Goal: Task Accomplishment & Management: Complete application form

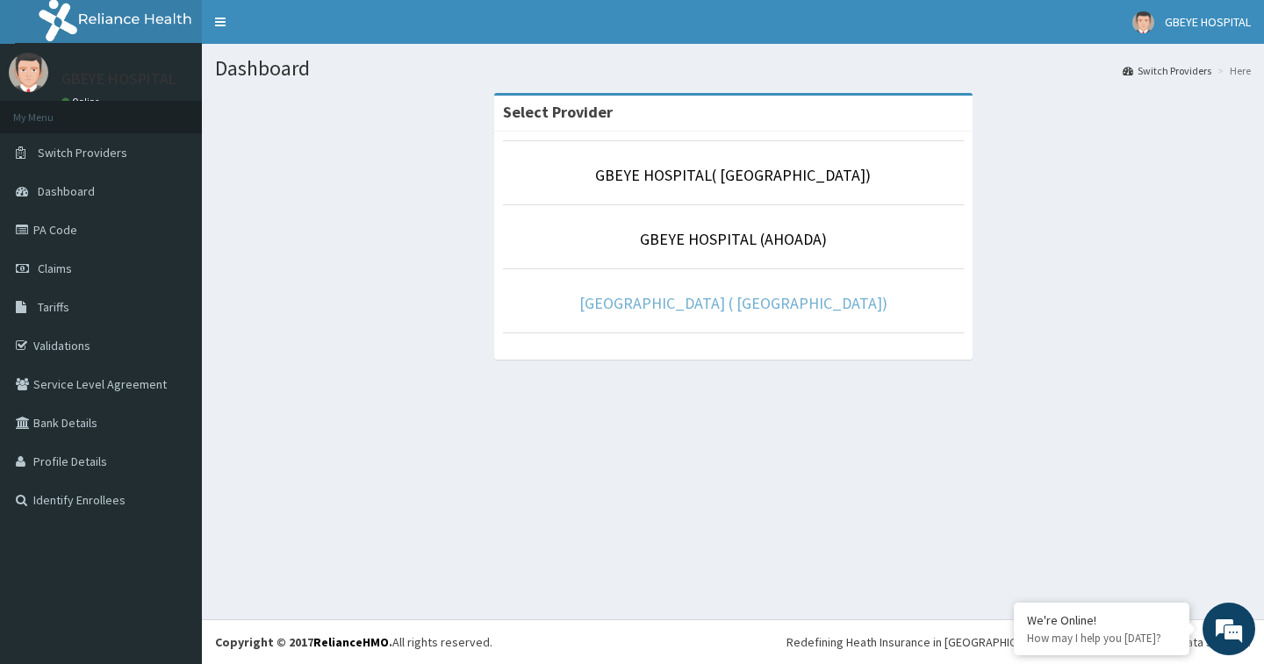
click at [706, 299] on link "[GEOGRAPHIC_DATA] ( [GEOGRAPHIC_DATA])" at bounding box center [733, 303] width 308 height 20
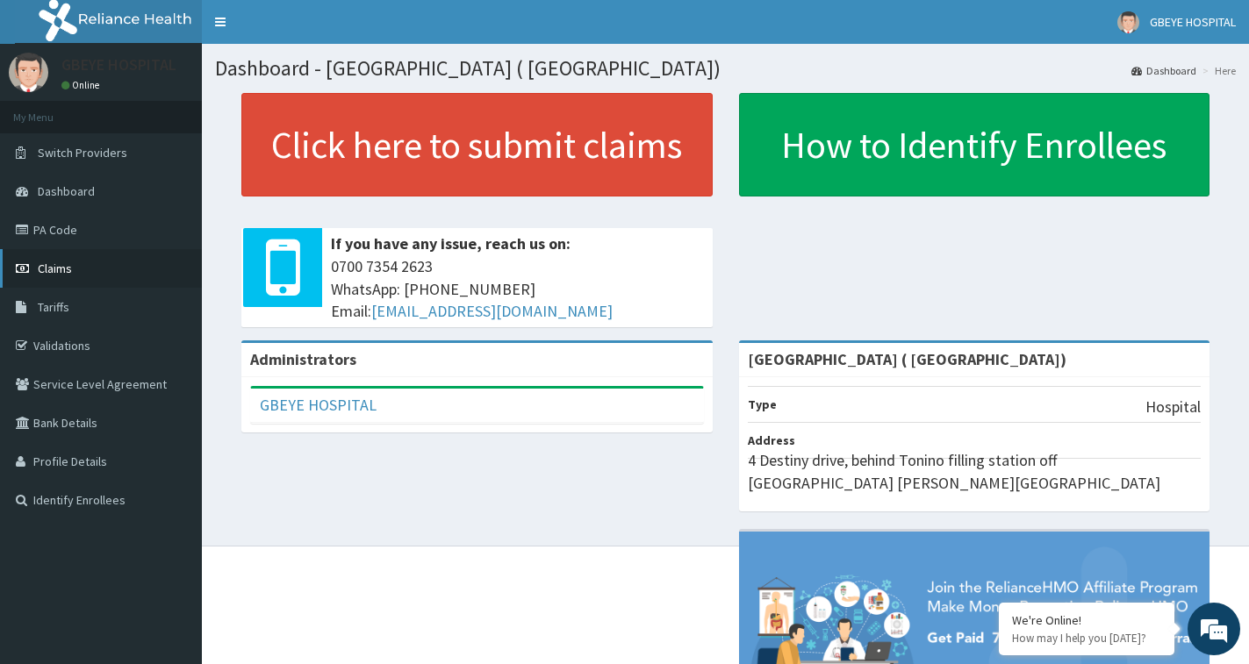
click at [85, 276] on link "Claims" at bounding box center [101, 268] width 202 height 39
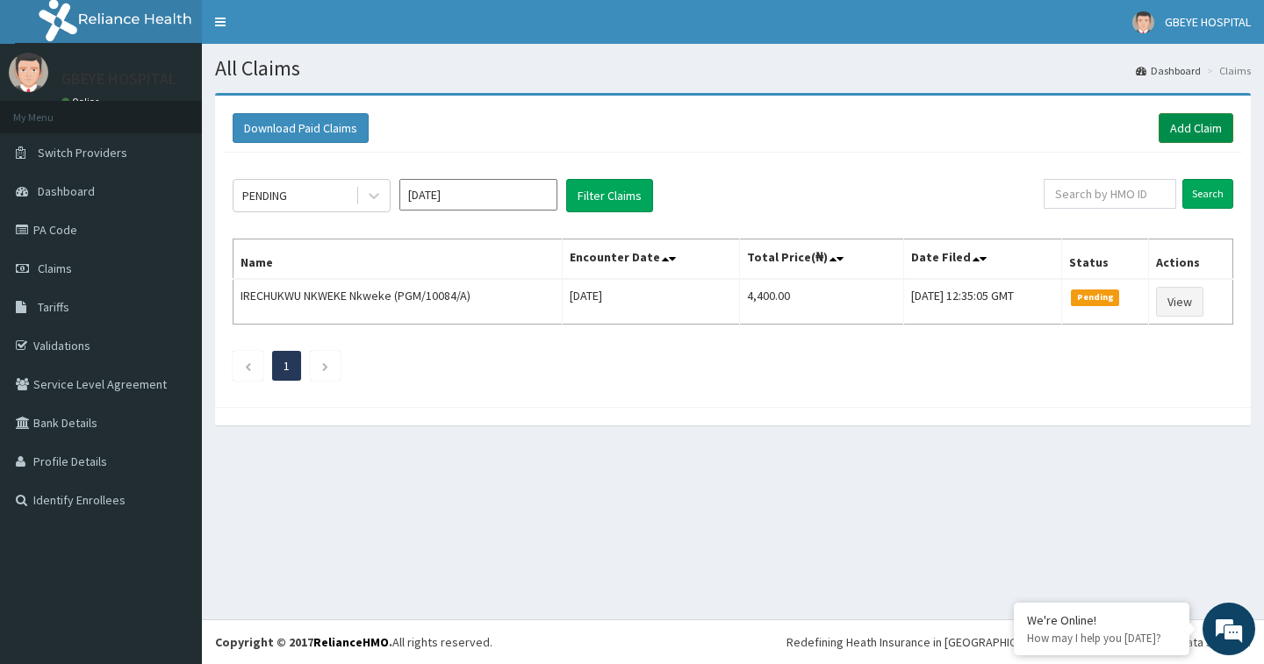
click at [1178, 124] on link "Add Claim" at bounding box center [1195, 128] width 75 height 30
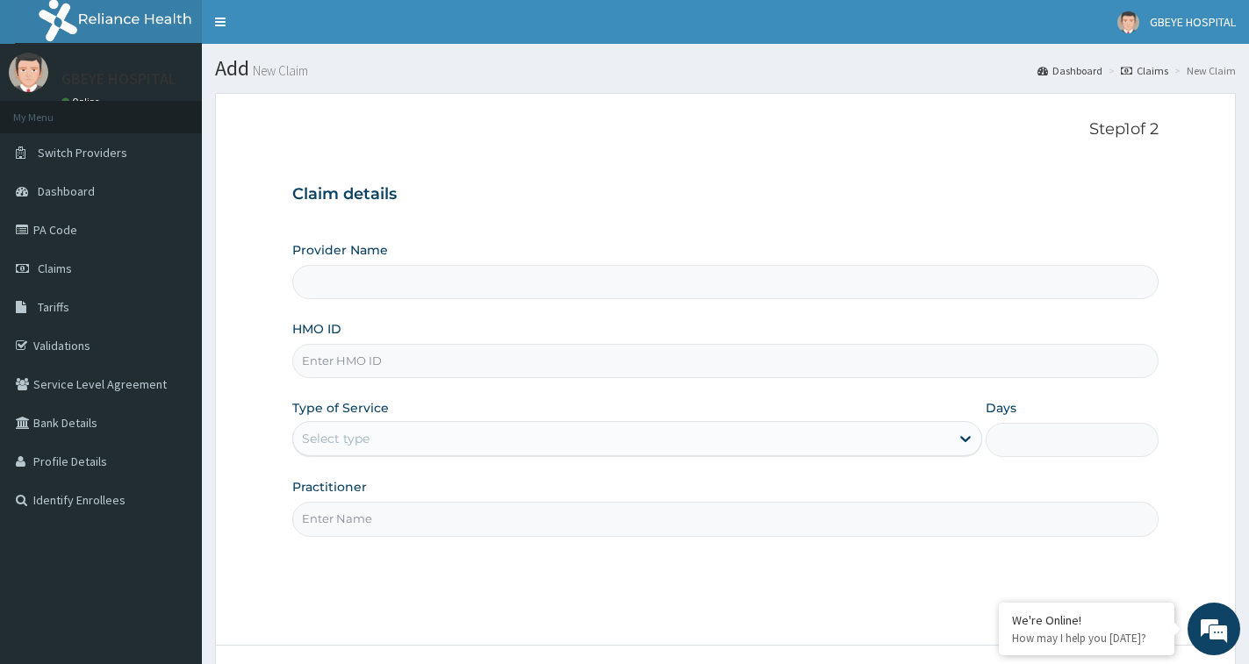
click at [337, 358] on input "HMO ID" at bounding box center [725, 361] width 866 height 34
type input "[GEOGRAPHIC_DATA] ( [GEOGRAPHIC_DATA])"
type input "DBZ/10016/A"
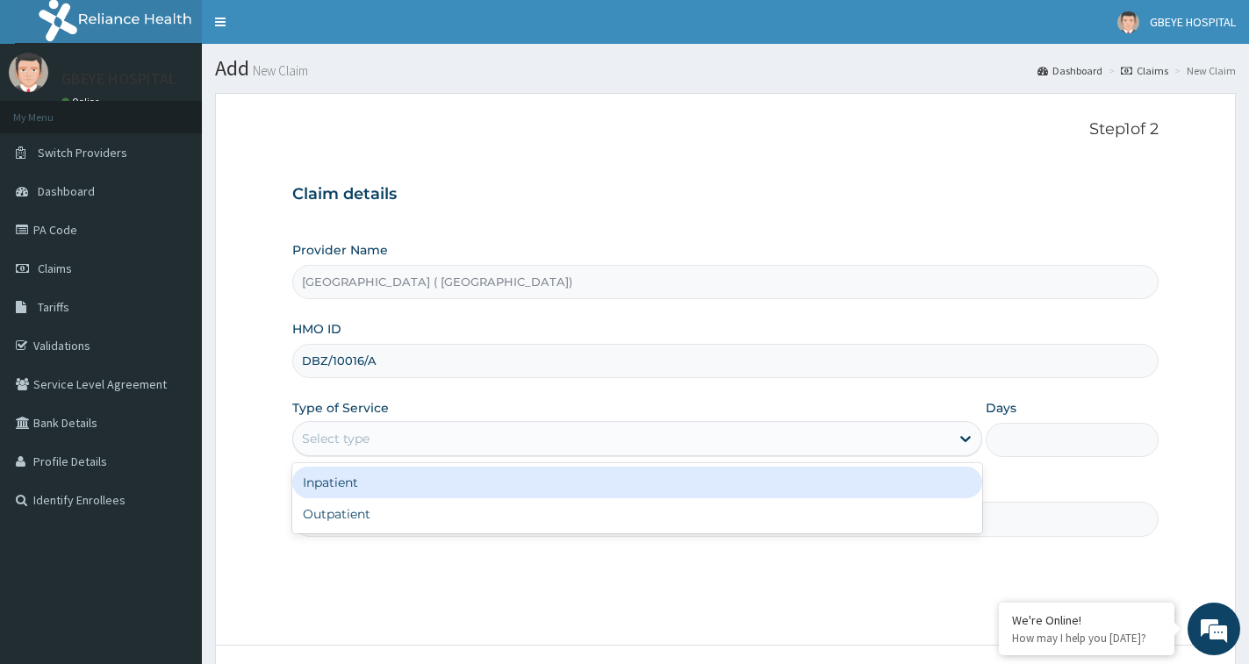
click at [452, 428] on div "Select type" at bounding box center [621, 439] width 656 height 28
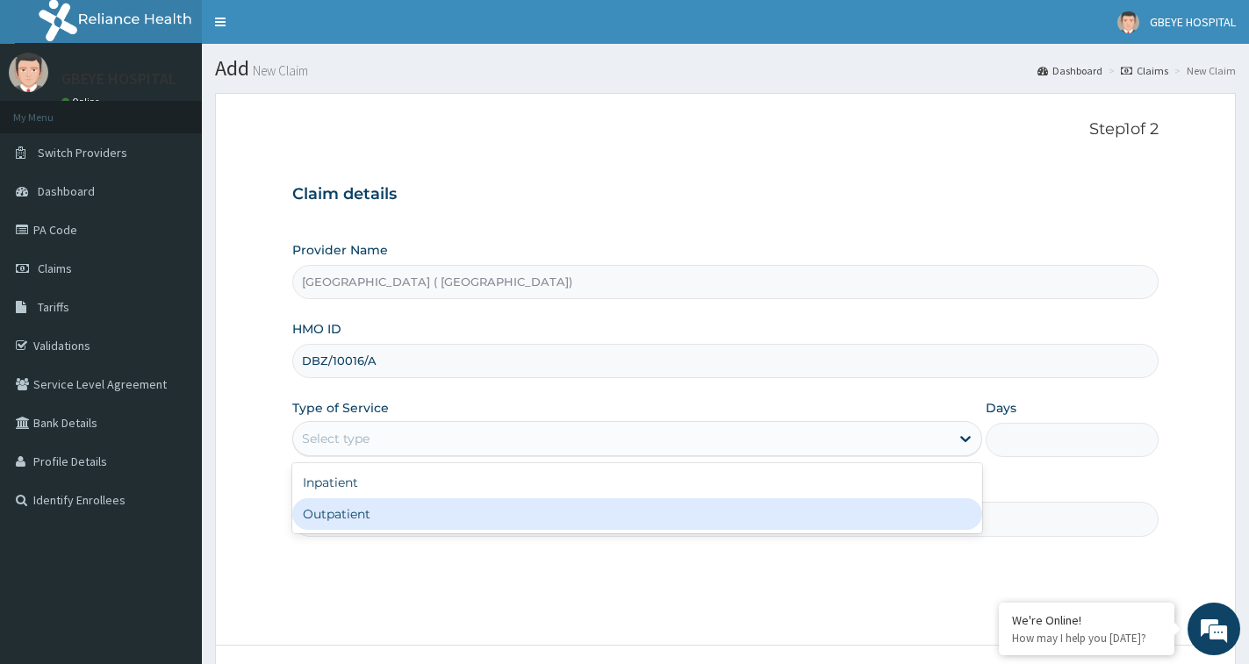
click at [434, 508] on div "Outpatient" at bounding box center [637, 514] width 690 height 32
type input "1"
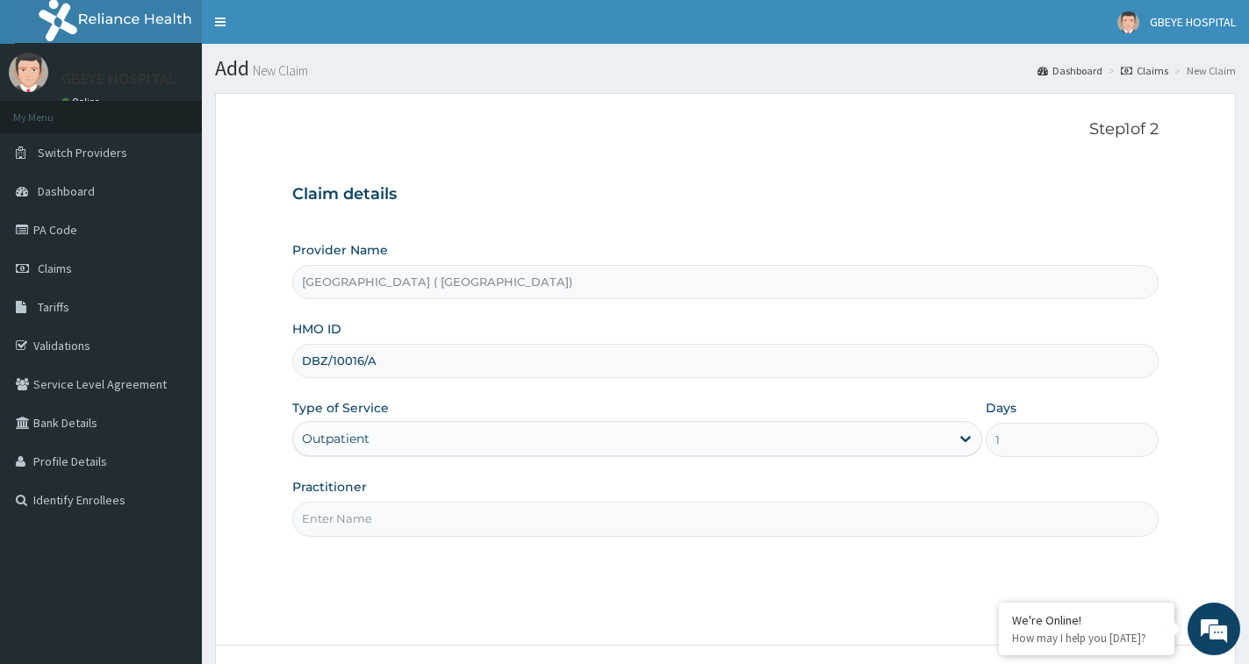
click at [430, 508] on input "Practitioner" at bounding box center [725, 519] width 866 height 34
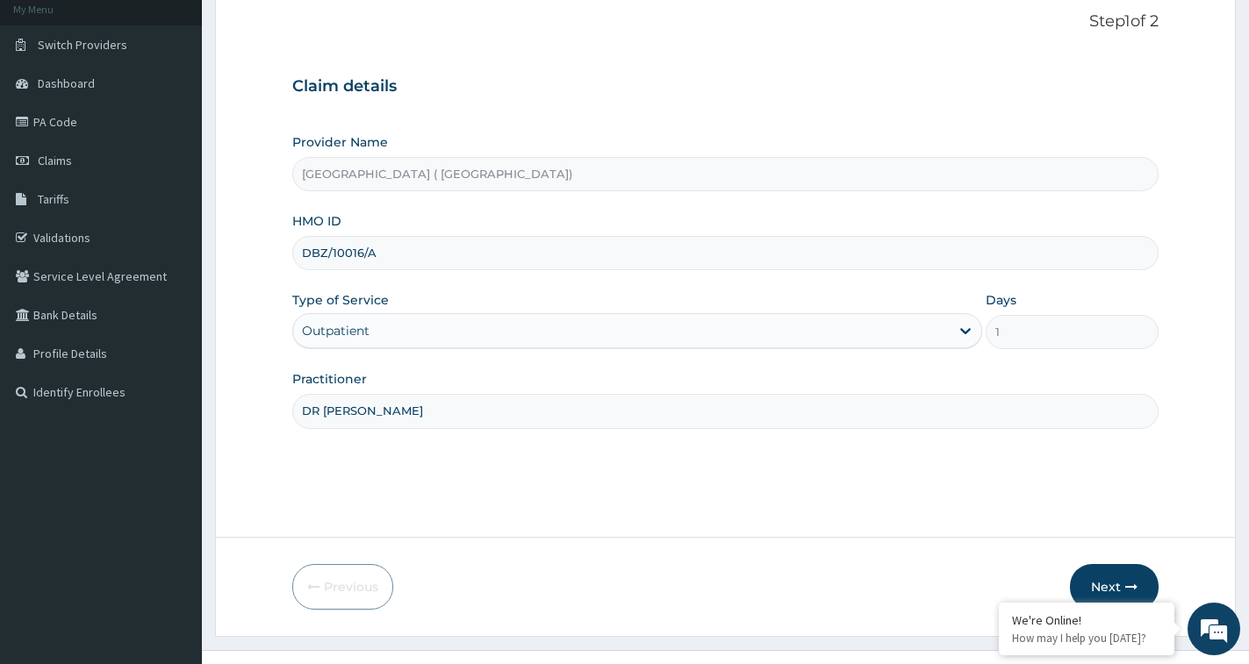
scroll to position [139, 0]
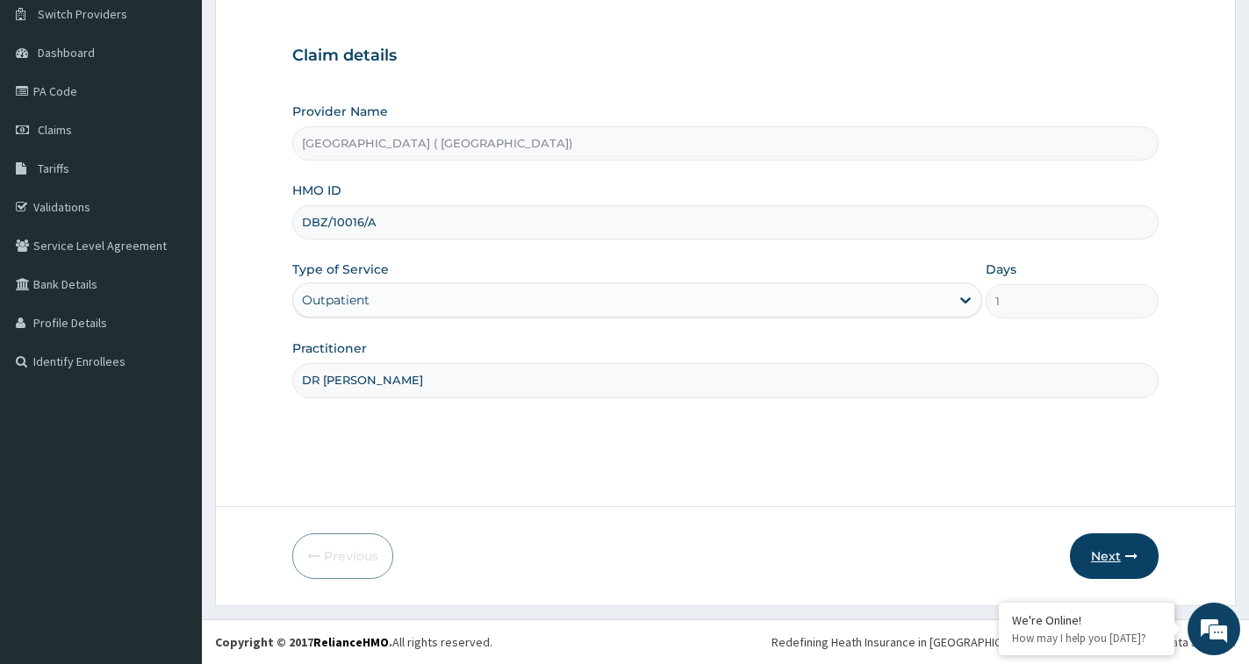
type input "DR [PERSON_NAME]"
click at [1111, 557] on button "Next" at bounding box center [1114, 557] width 89 height 46
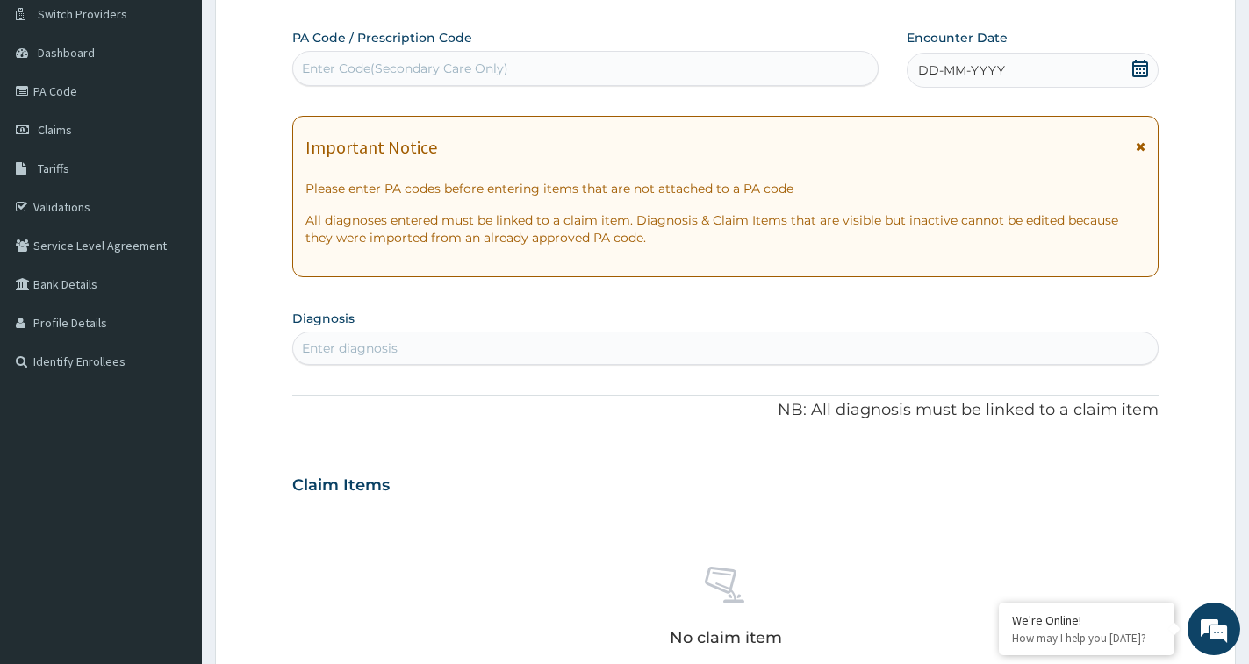
click at [592, 76] on div "Enter Code(Secondary Care Only)" at bounding box center [585, 68] width 584 height 28
click at [991, 69] on span "DD-MM-YYYY" at bounding box center [961, 70] width 87 height 18
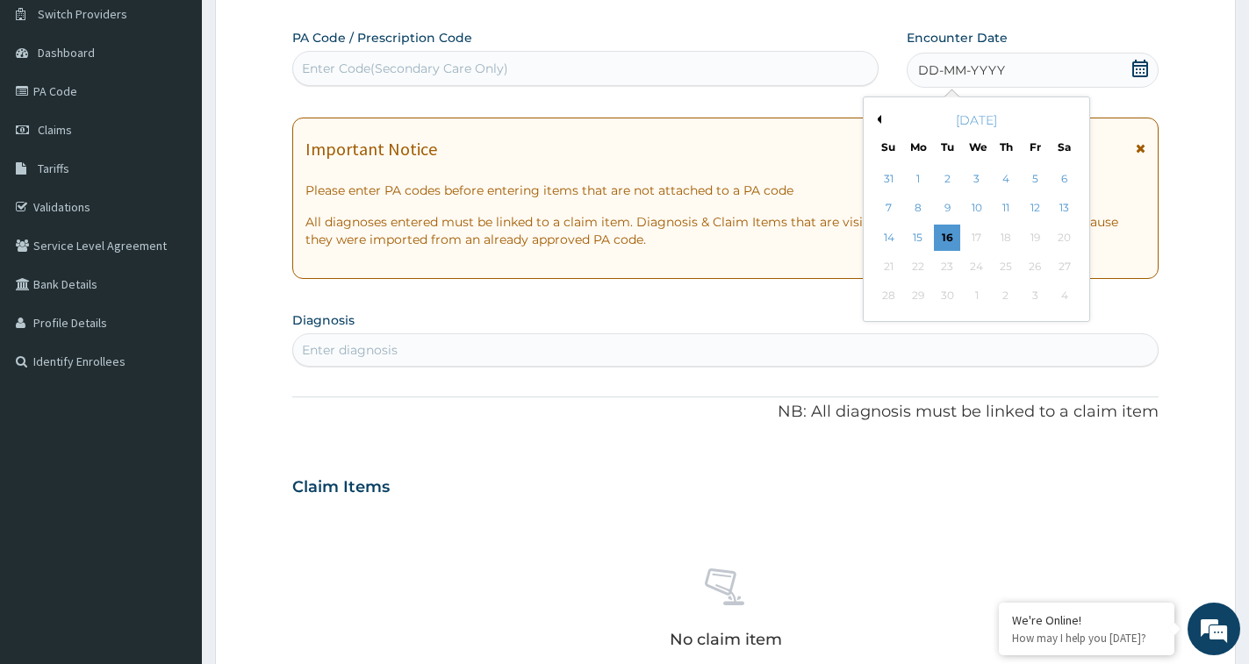
click at [872, 119] on button "Previous Month" at bounding box center [876, 119] width 9 height 9
click at [969, 270] on div "20" at bounding box center [977, 267] width 26 height 26
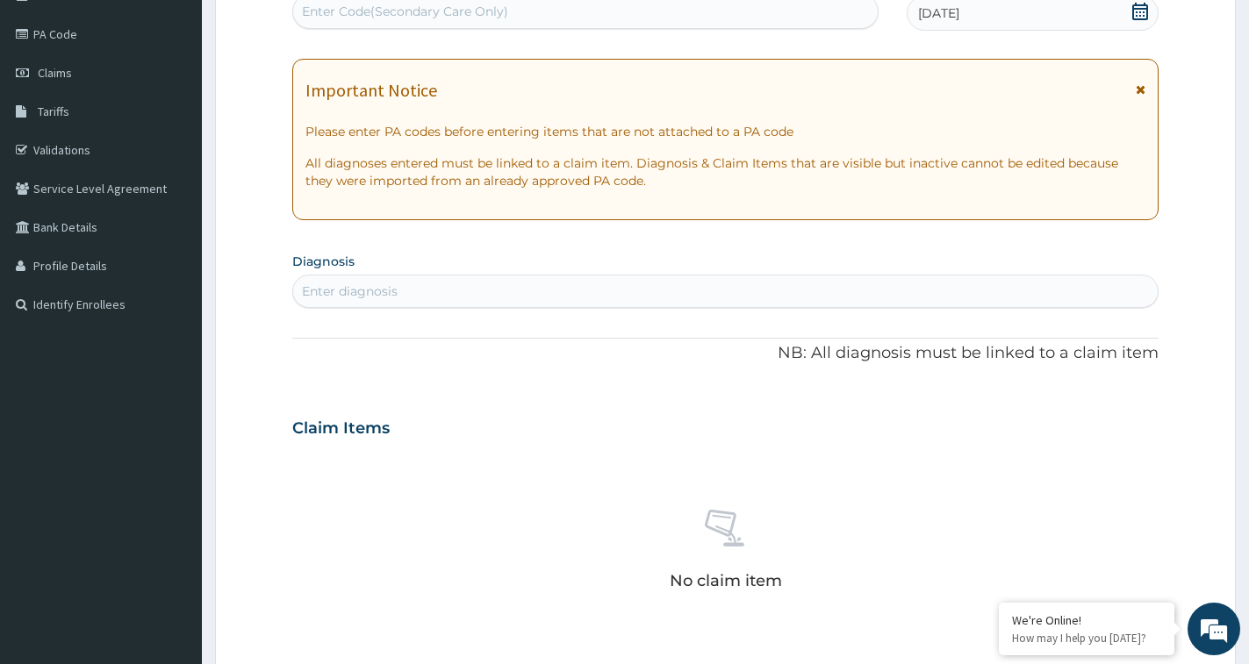
scroll to position [226, 0]
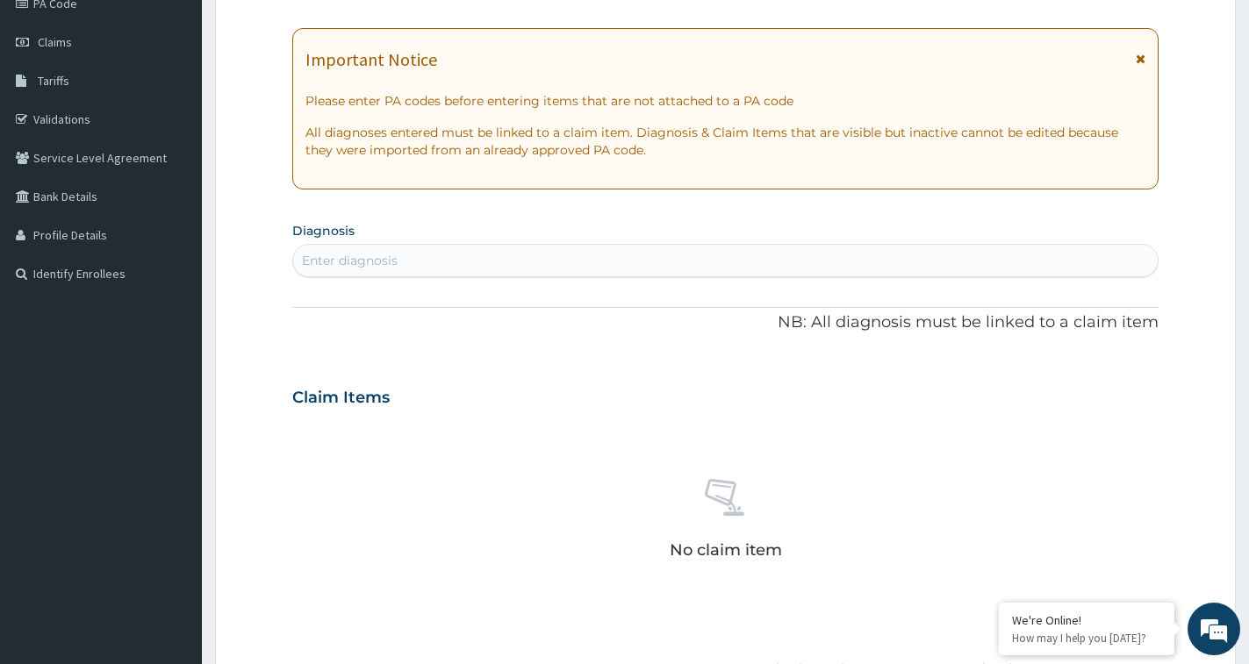
click at [421, 269] on div "Enter diagnosis" at bounding box center [725, 261] width 864 height 28
click at [422, 259] on div "Enter diagnosis" at bounding box center [725, 261] width 864 height 28
type input "[MEDICAL_DATA]"
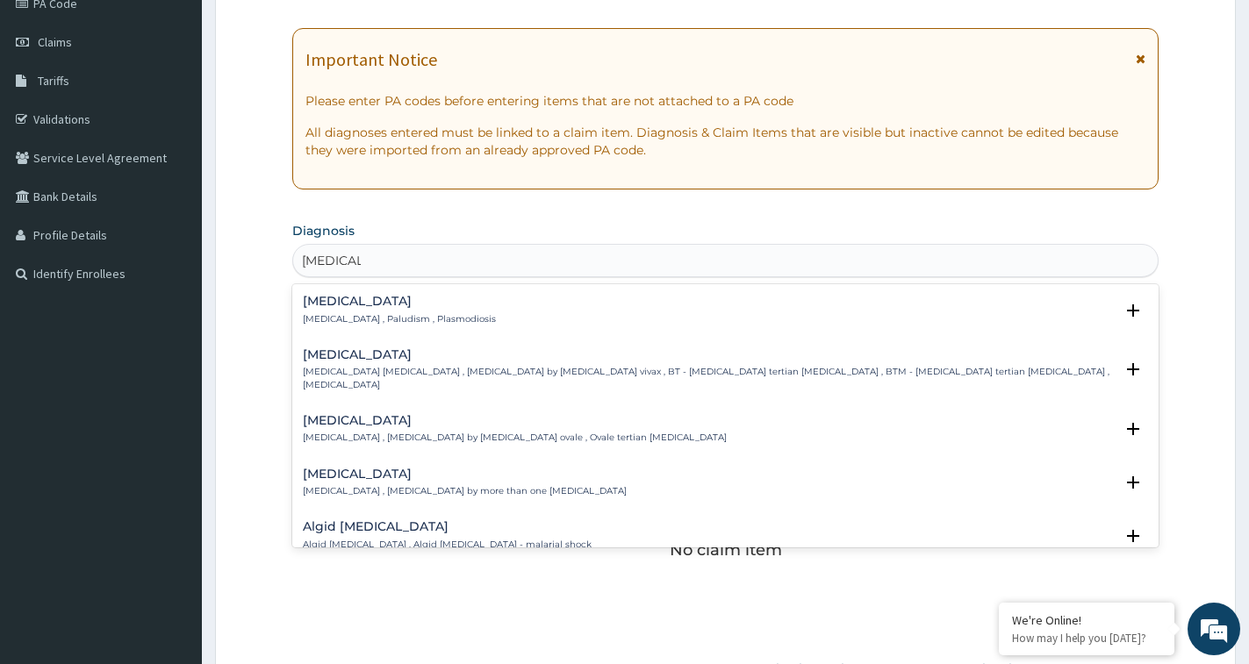
click at [336, 325] on p "[MEDICAL_DATA] , Paludism , Plasmodiosis" at bounding box center [399, 319] width 193 height 12
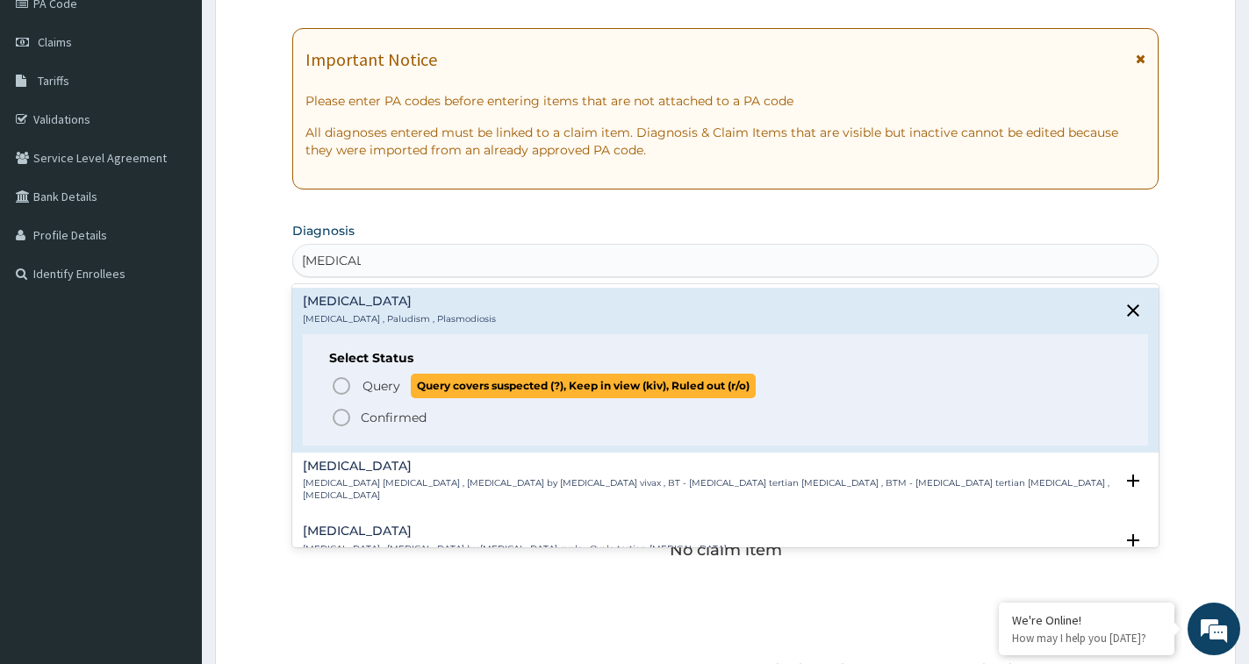
click at [359, 397] on span "Query Query covers suspected (?), Keep in view (kiv), Ruled out (r/o)" at bounding box center [726, 386] width 791 height 24
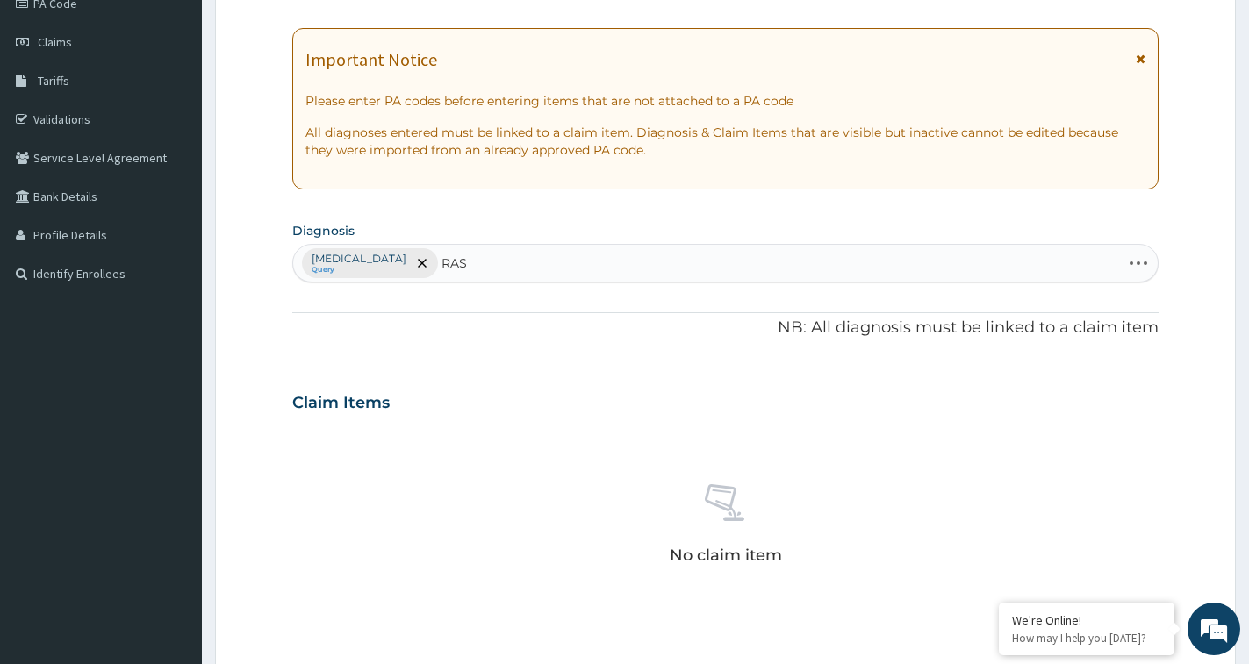
type input "RASH"
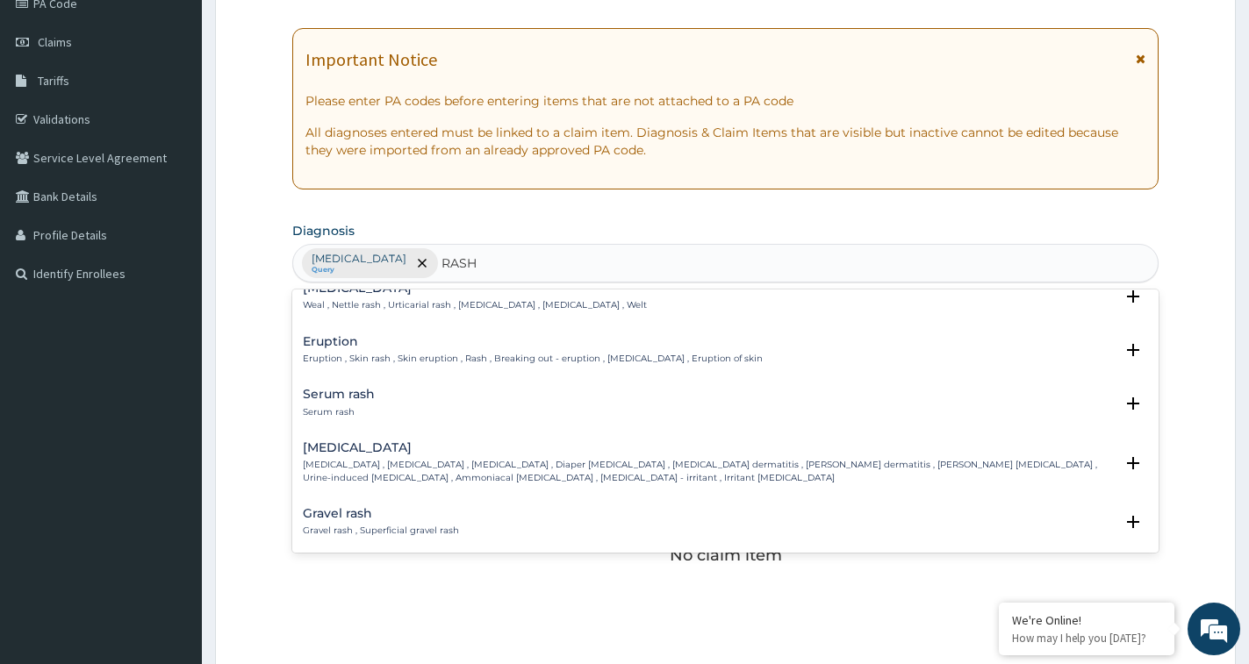
scroll to position [0, 0]
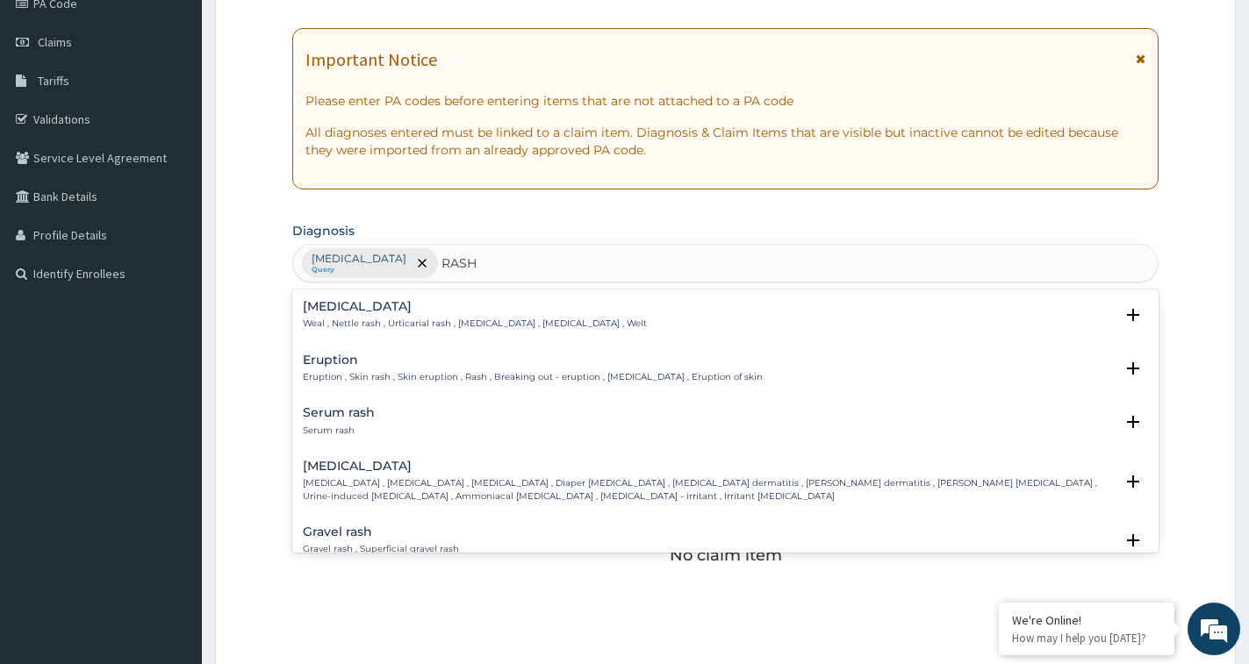
click at [441, 376] on p "Eruption , Skin rash , Skin eruption , Rash , Breaking out - eruption , [MEDICA…" at bounding box center [533, 377] width 460 height 12
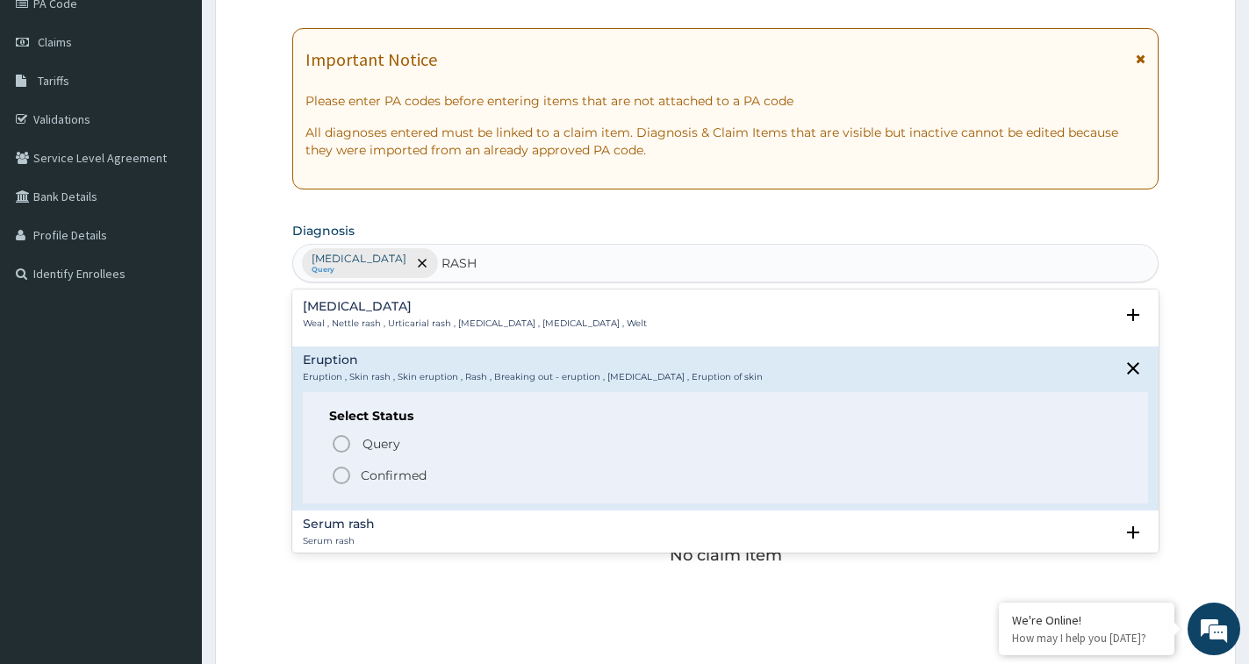
click at [342, 475] on icon "status option filled" at bounding box center [341, 475] width 21 height 21
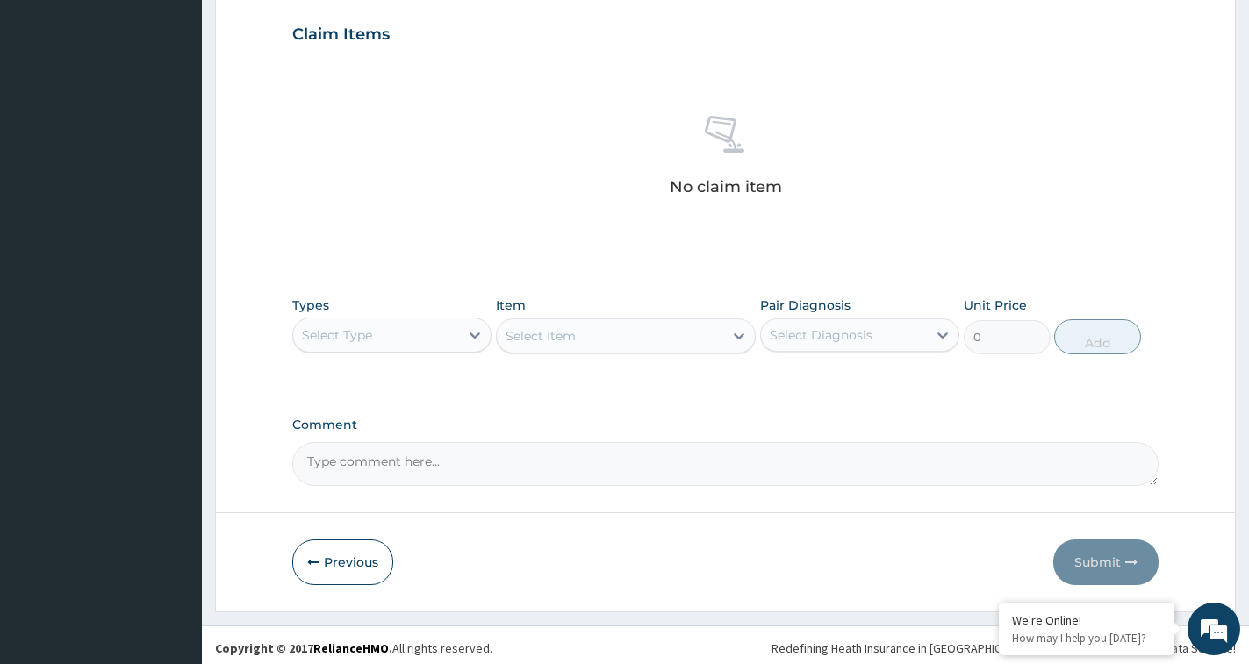
scroll to position [513, 0]
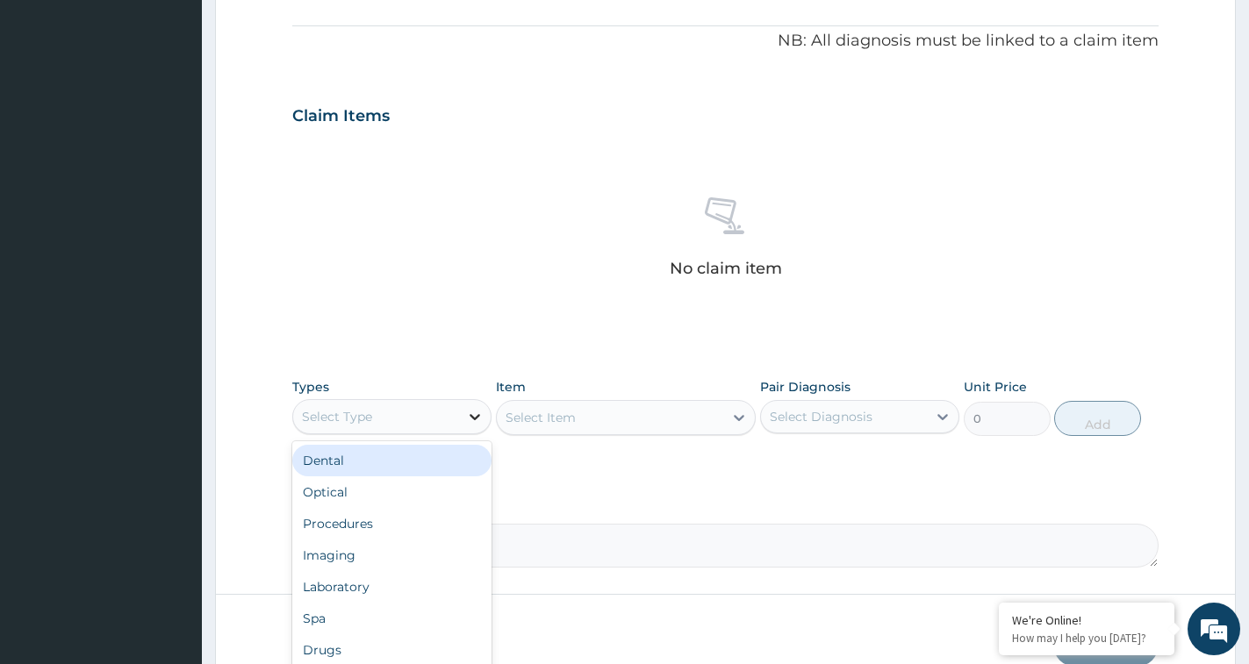
click at [463, 419] on div at bounding box center [475, 417] width 32 height 32
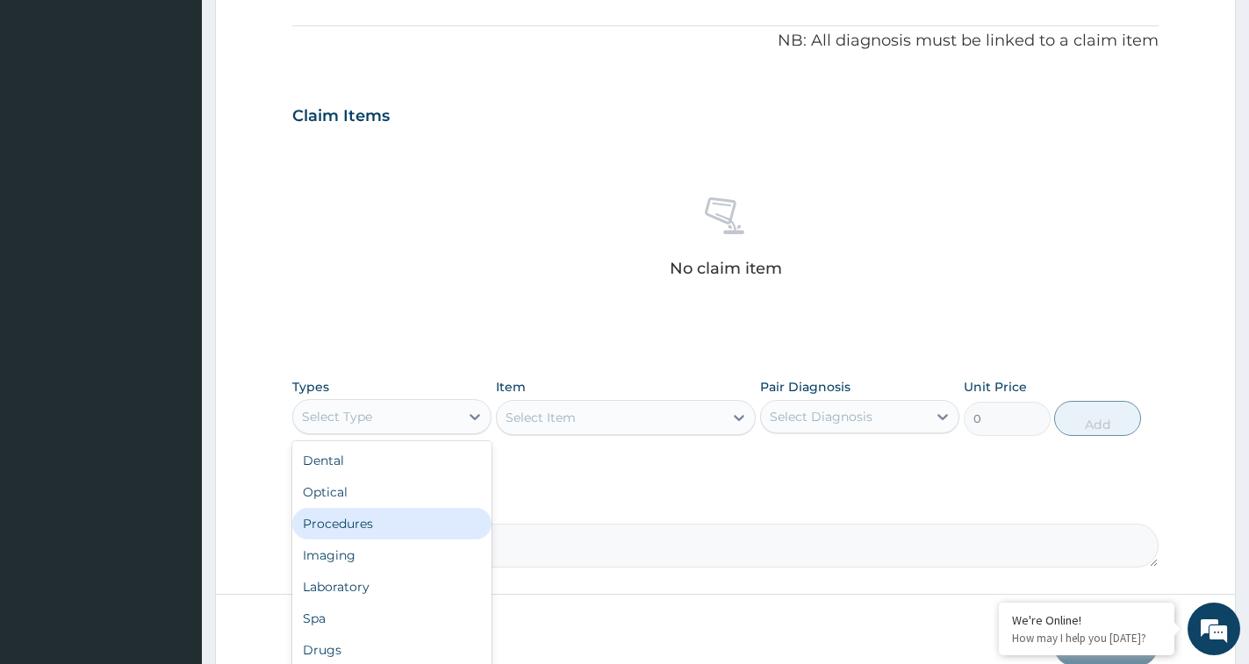
click at [387, 525] on div "Procedures" at bounding box center [391, 524] width 199 height 32
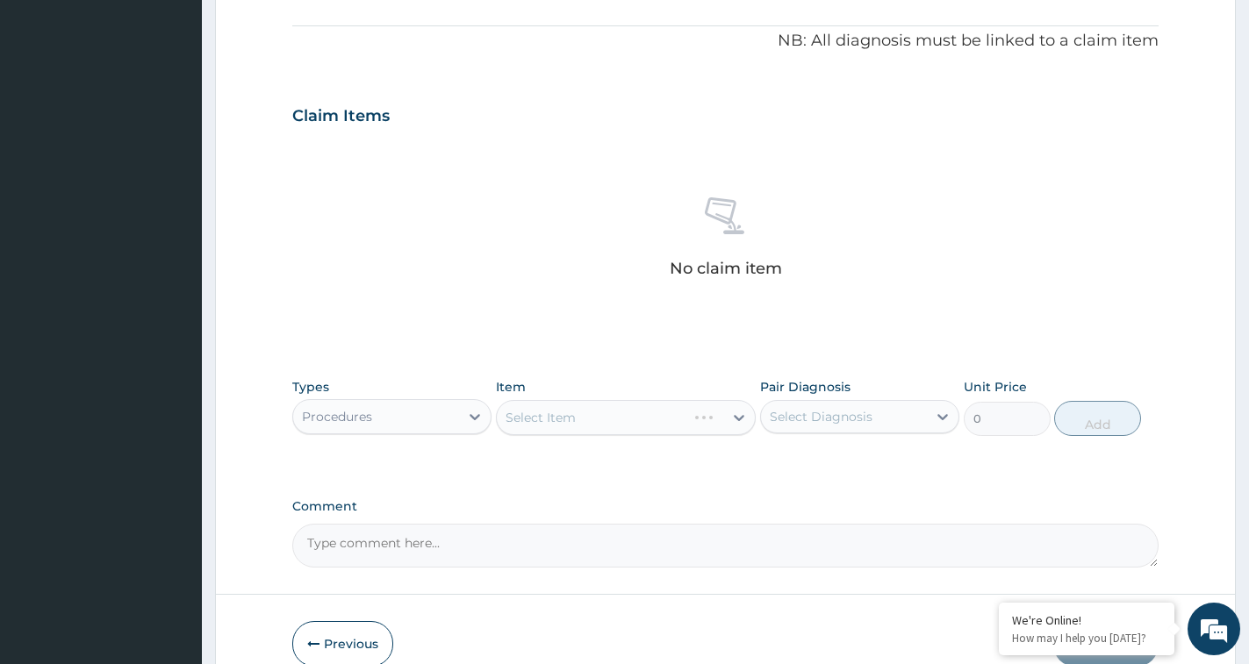
click at [599, 421] on div "Select Item" at bounding box center [626, 417] width 260 height 35
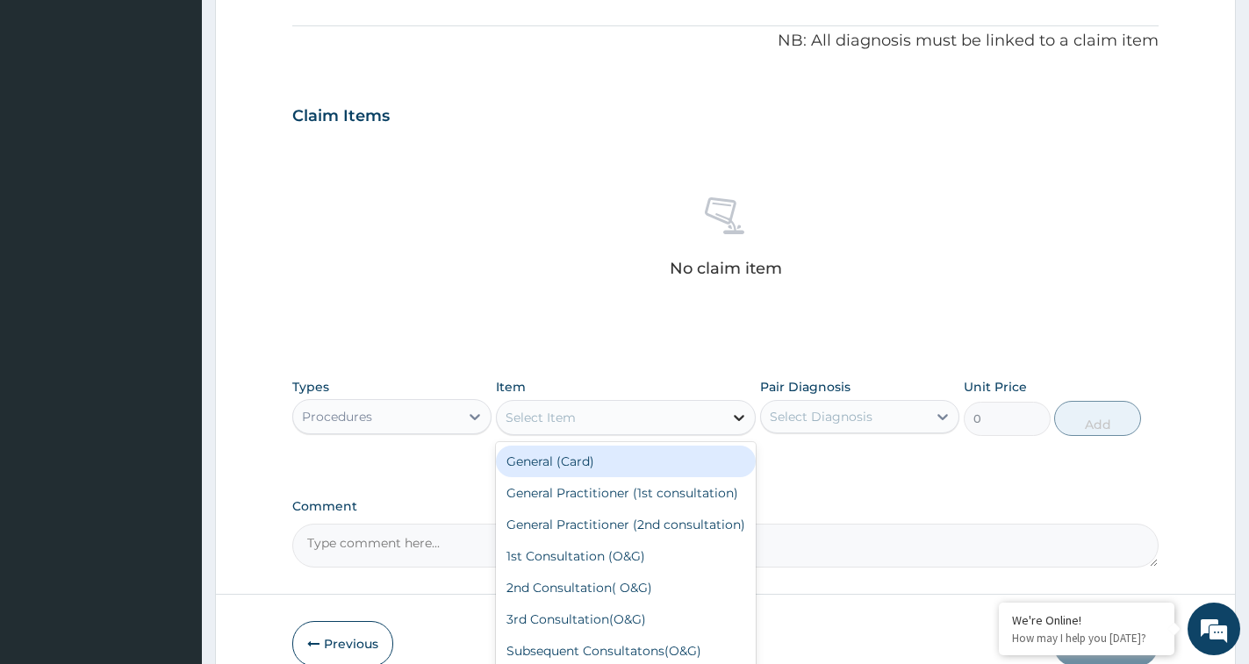
click at [727, 417] on div at bounding box center [739, 418] width 32 height 32
click at [570, 472] on div "General (Card)" at bounding box center [626, 462] width 260 height 32
type input "500"
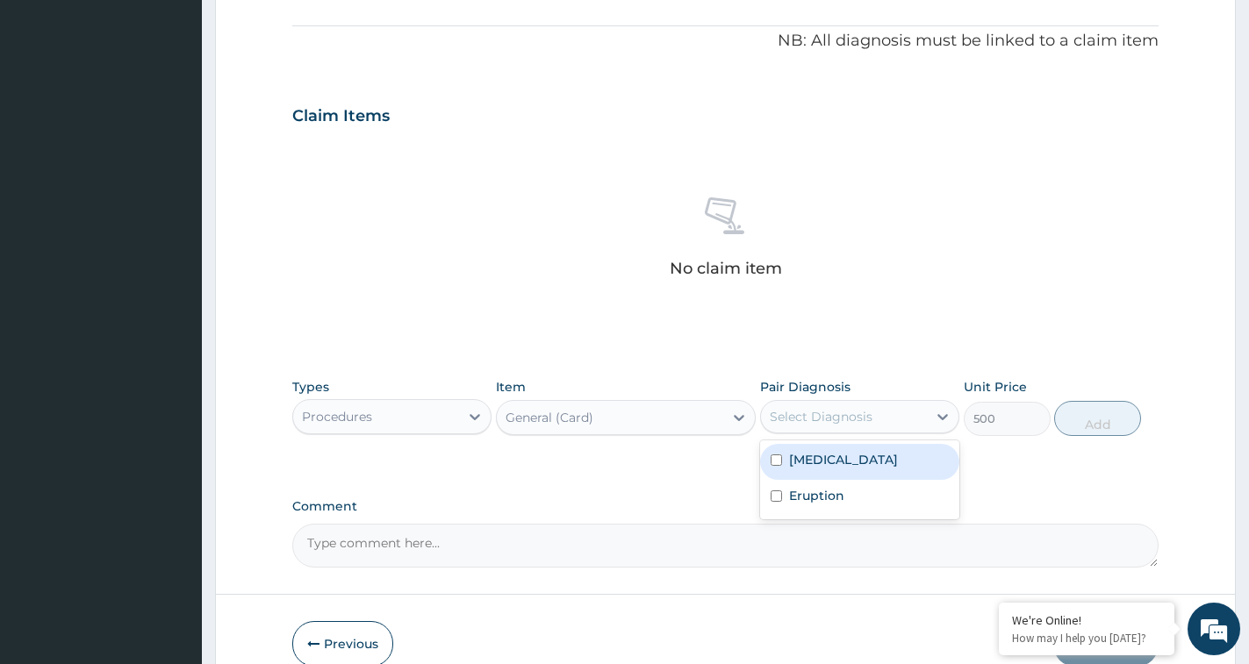
click at [870, 415] on div "Select Diagnosis" at bounding box center [821, 417] width 103 height 18
click at [862, 459] on div "[MEDICAL_DATA]" at bounding box center [859, 462] width 199 height 36
checkbox input "true"
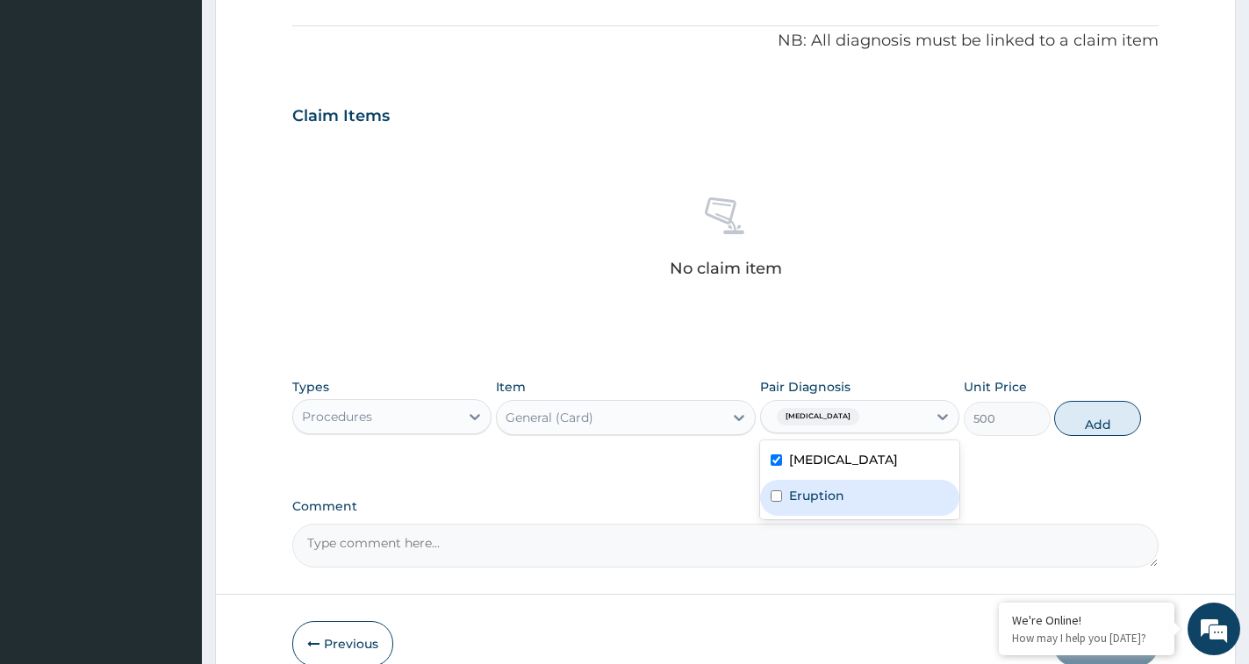
drag, startPoint x: 857, startPoint y: 485, endPoint x: 1062, endPoint y: 466, distance: 205.4
click at [864, 487] on div "Eruption" at bounding box center [859, 498] width 199 height 36
checkbox input "true"
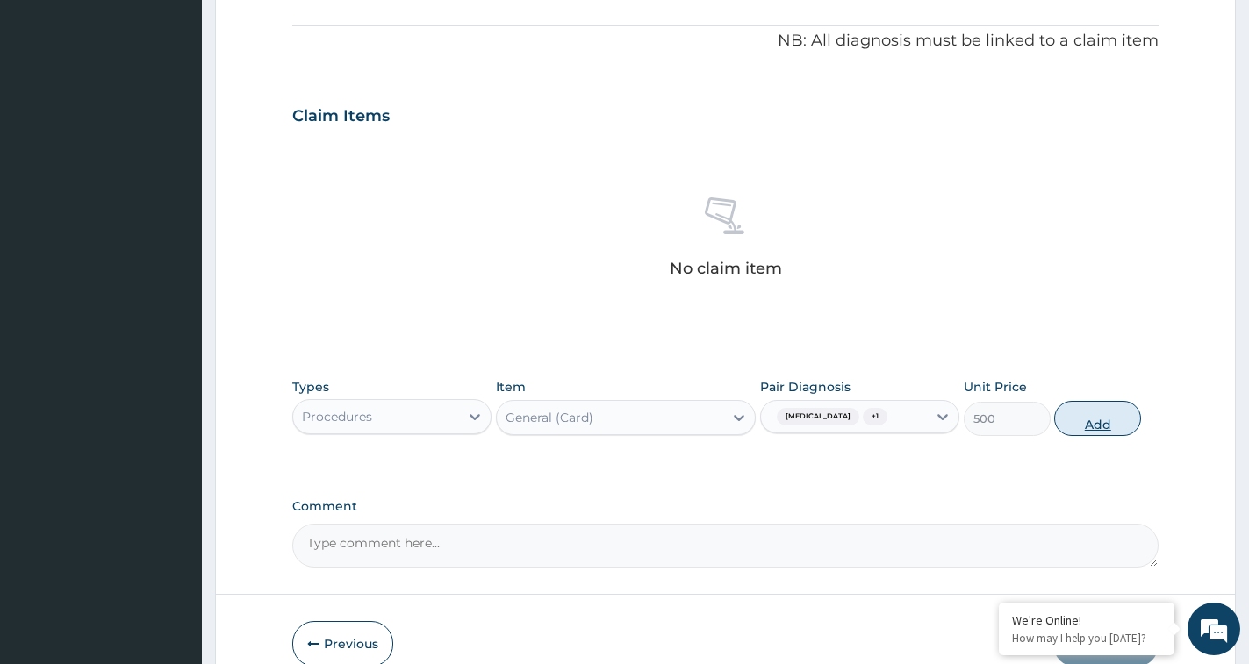
click at [1094, 425] on button "Add" at bounding box center [1097, 418] width 87 height 35
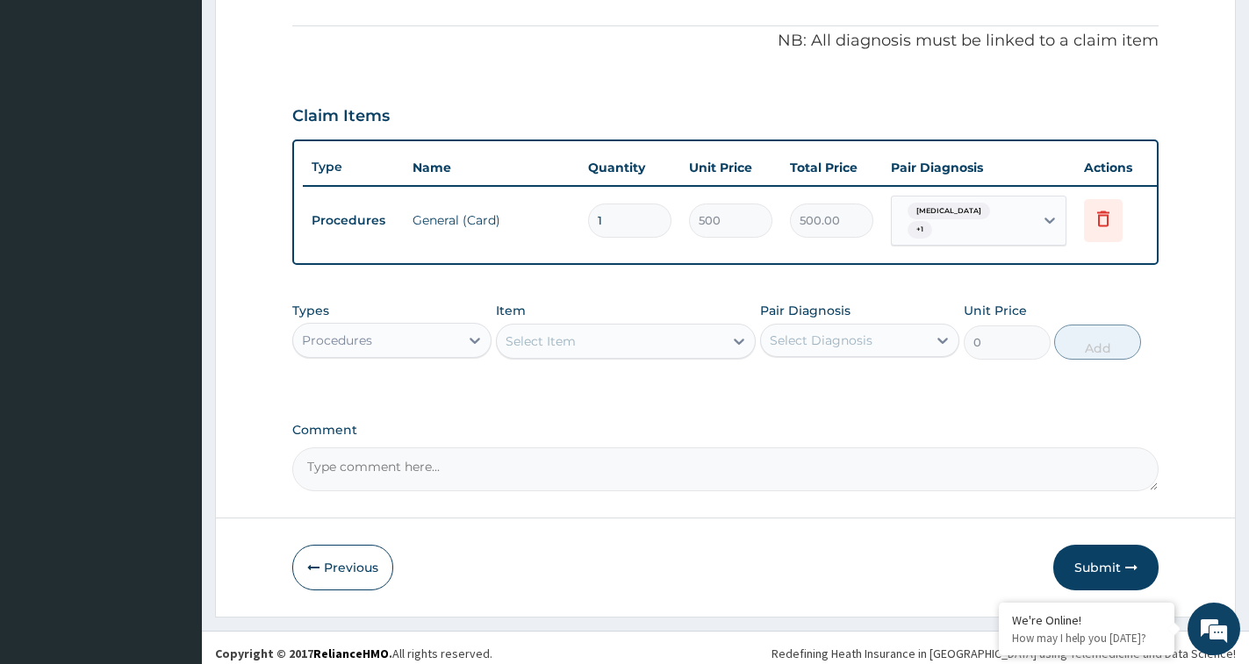
click at [586, 355] on div "Select Item" at bounding box center [610, 341] width 226 height 28
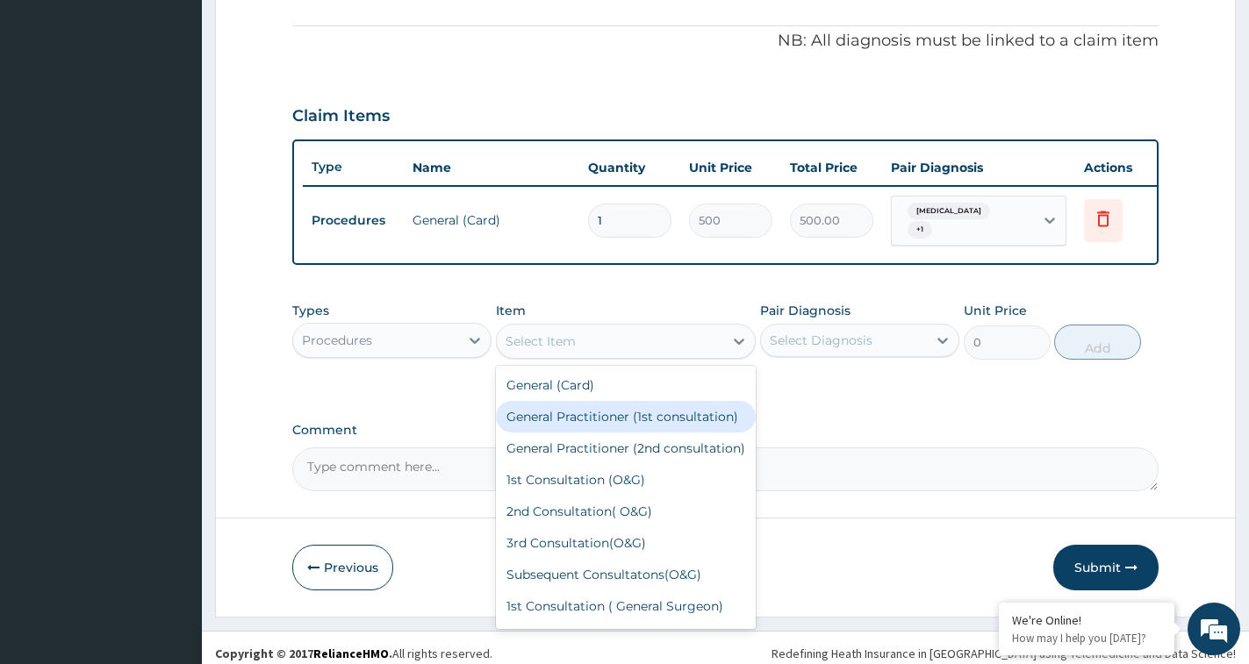
click at [582, 424] on div "General Practitioner (1st consultation)" at bounding box center [626, 417] width 260 height 32
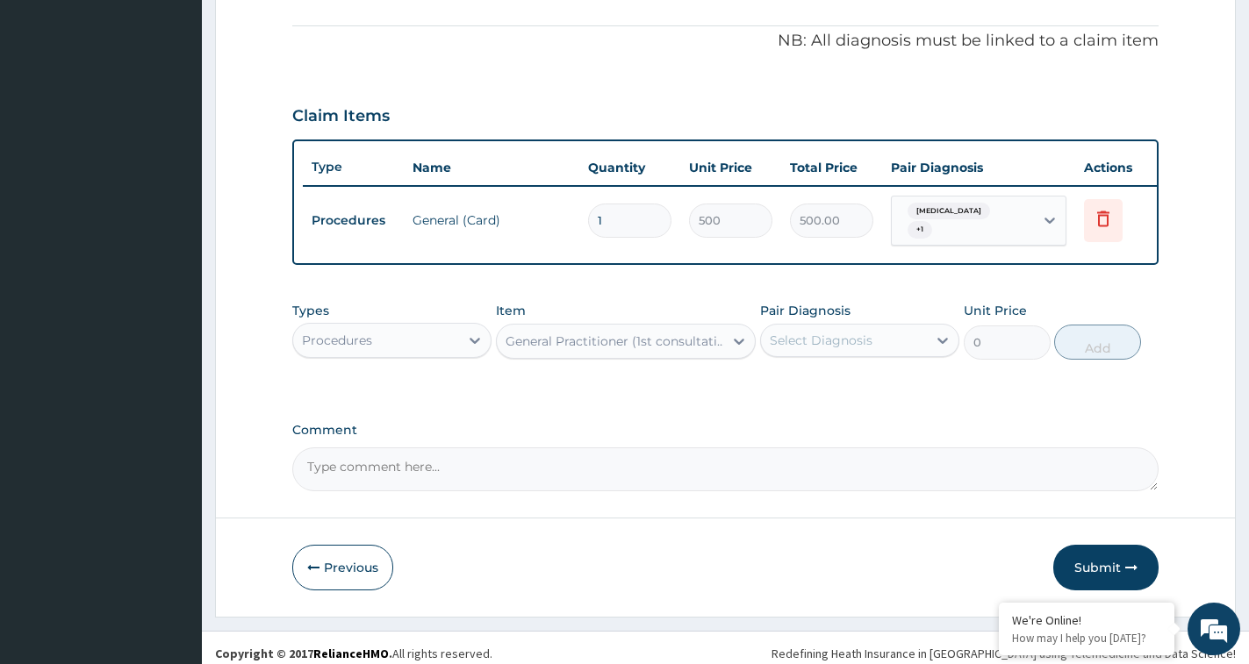
type input "1500"
click at [883, 355] on div "Select Diagnosis" at bounding box center [844, 340] width 166 height 28
click at [868, 396] on div "[MEDICAL_DATA]" at bounding box center [859, 386] width 199 height 36
checkbox input "true"
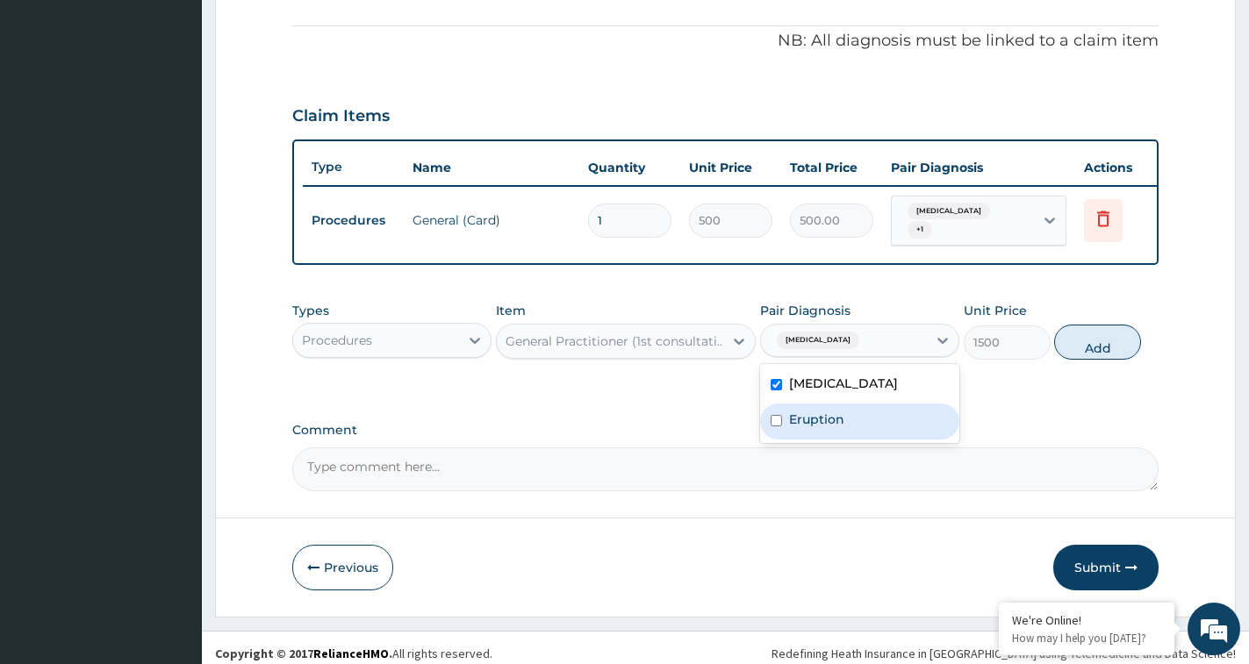
drag, startPoint x: 864, startPoint y: 424, endPoint x: 959, endPoint y: 403, distance: 98.0
click at [864, 425] on div "Eruption" at bounding box center [859, 422] width 199 height 36
checkbox input "true"
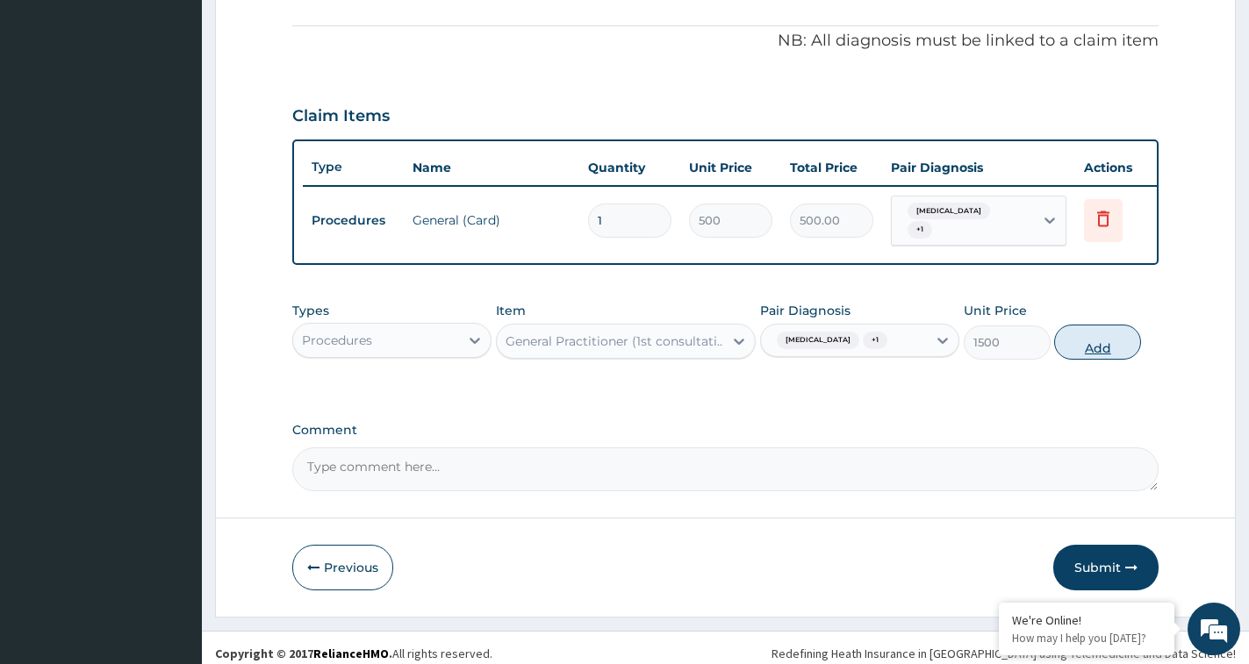
click at [1083, 352] on button "Add" at bounding box center [1097, 342] width 87 height 35
type input "0"
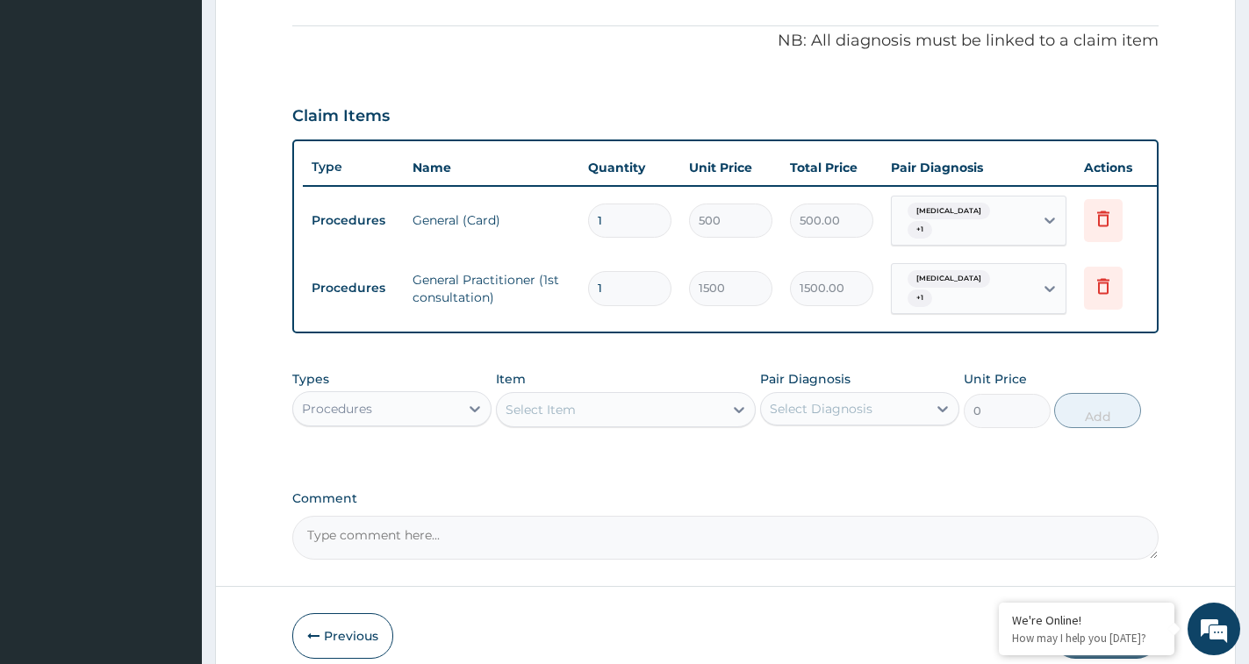
click at [429, 406] on div "Procedures" at bounding box center [376, 409] width 166 height 28
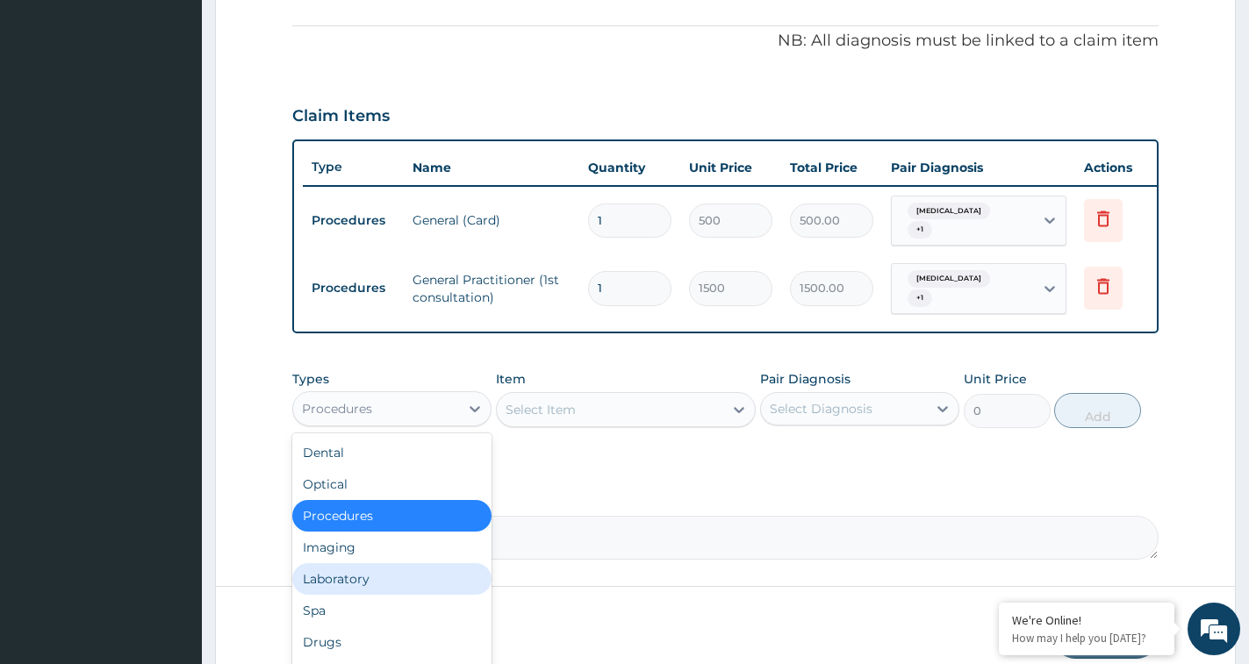
click at [367, 570] on div "Laboratory" at bounding box center [391, 579] width 199 height 32
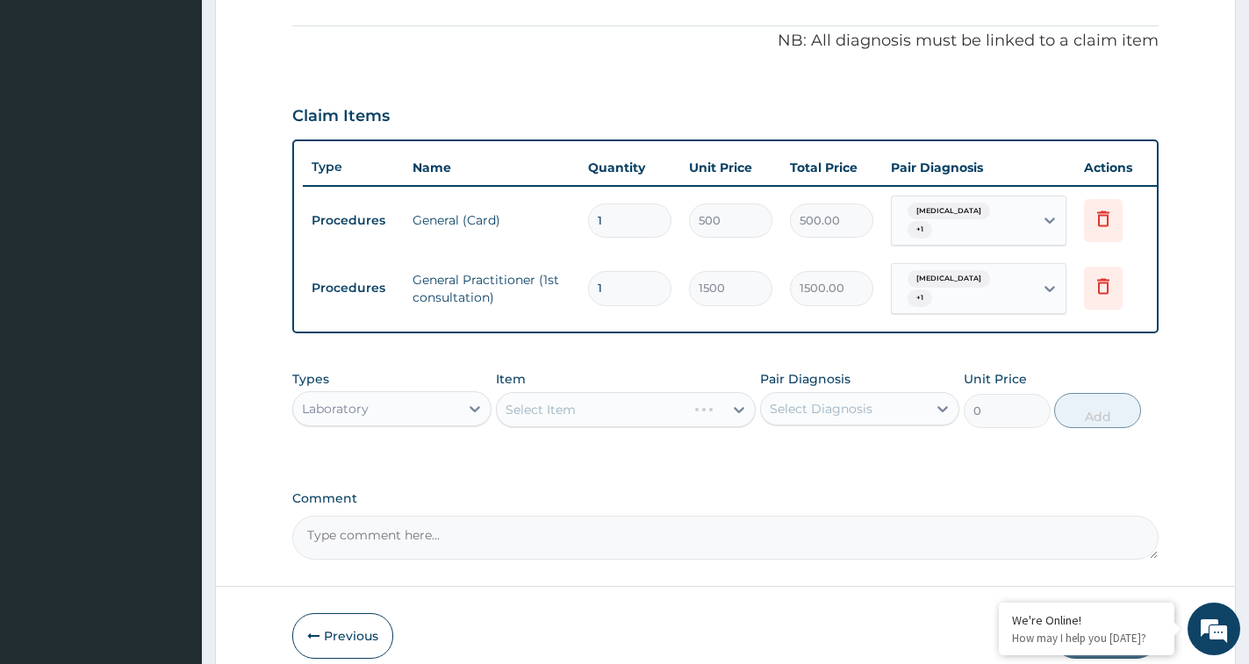
click at [581, 411] on div "Select Item" at bounding box center [626, 409] width 260 height 35
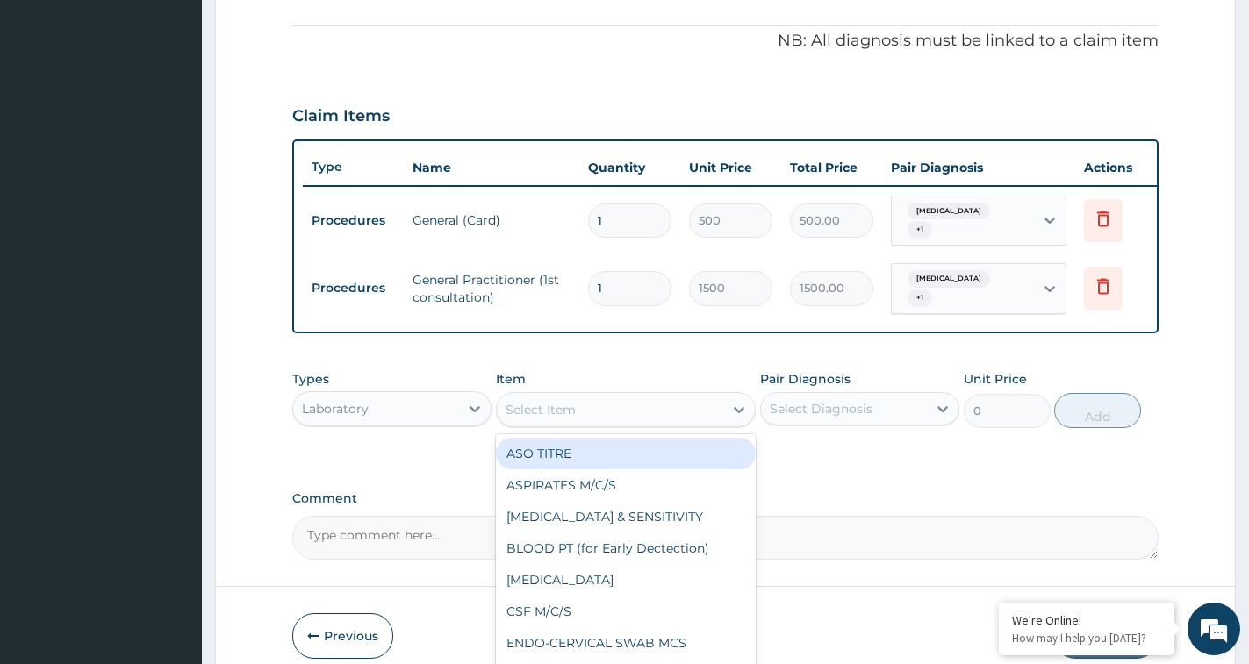
click at [581, 411] on div "Select Item" at bounding box center [610, 410] width 226 height 28
type input "MP"
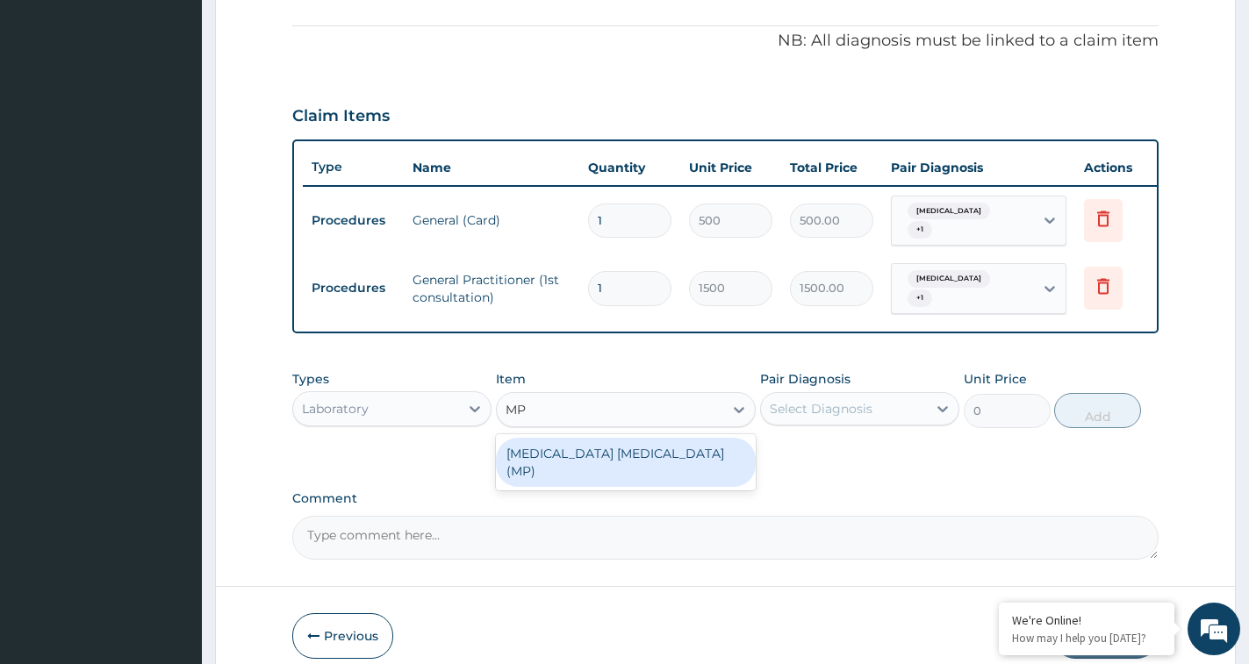
click at [617, 455] on div "[MEDICAL_DATA] [MEDICAL_DATA] (MP)" at bounding box center [626, 462] width 260 height 49
type input "650"
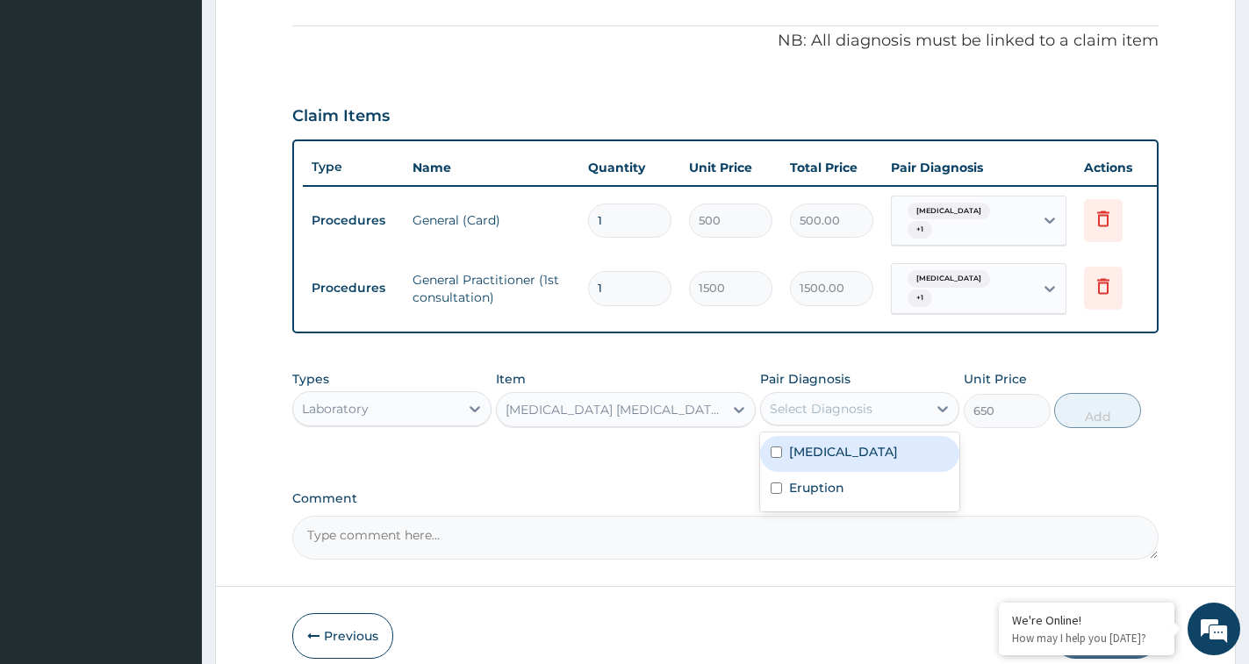
click at [849, 407] on div "Select Diagnosis" at bounding box center [821, 409] width 103 height 18
click at [850, 451] on div "[MEDICAL_DATA]" at bounding box center [859, 454] width 199 height 36
checkbox input "true"
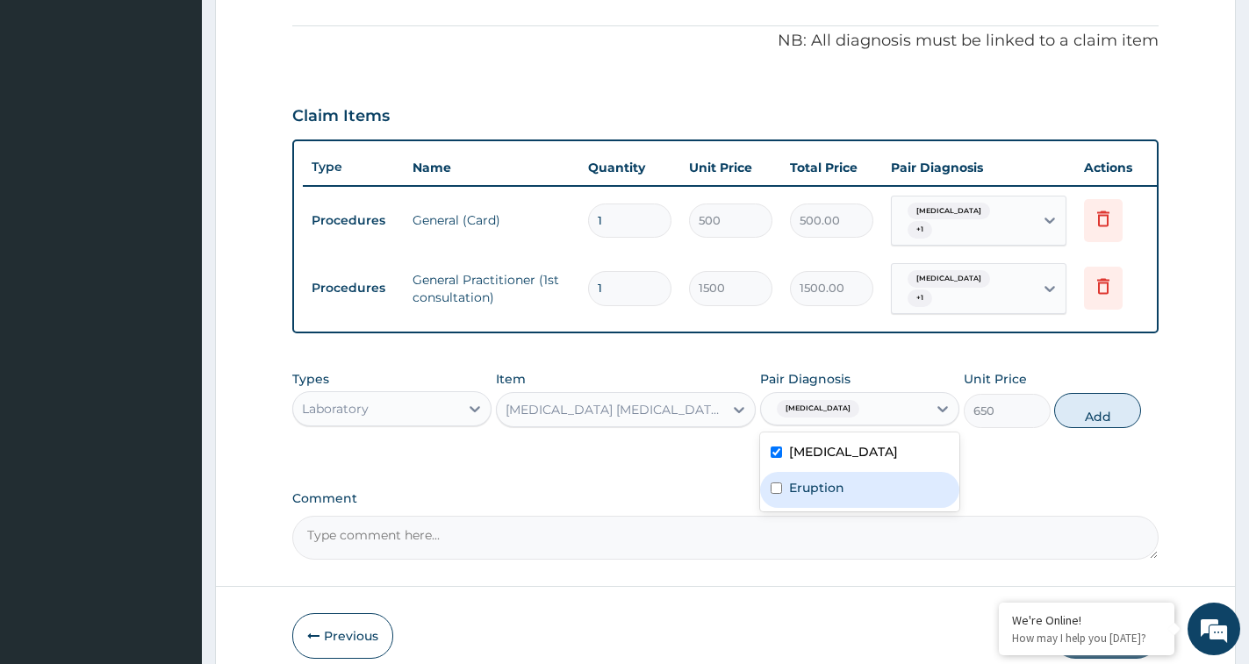
drag, startPoint x: 860, startPoint y: 490, endPoint x: 891, endPoint y: 491, distance: 30.7
click at [866, 491] on div "Eruption" at bounding box center [859, 490] width 199 height 36
checkbox input "true"
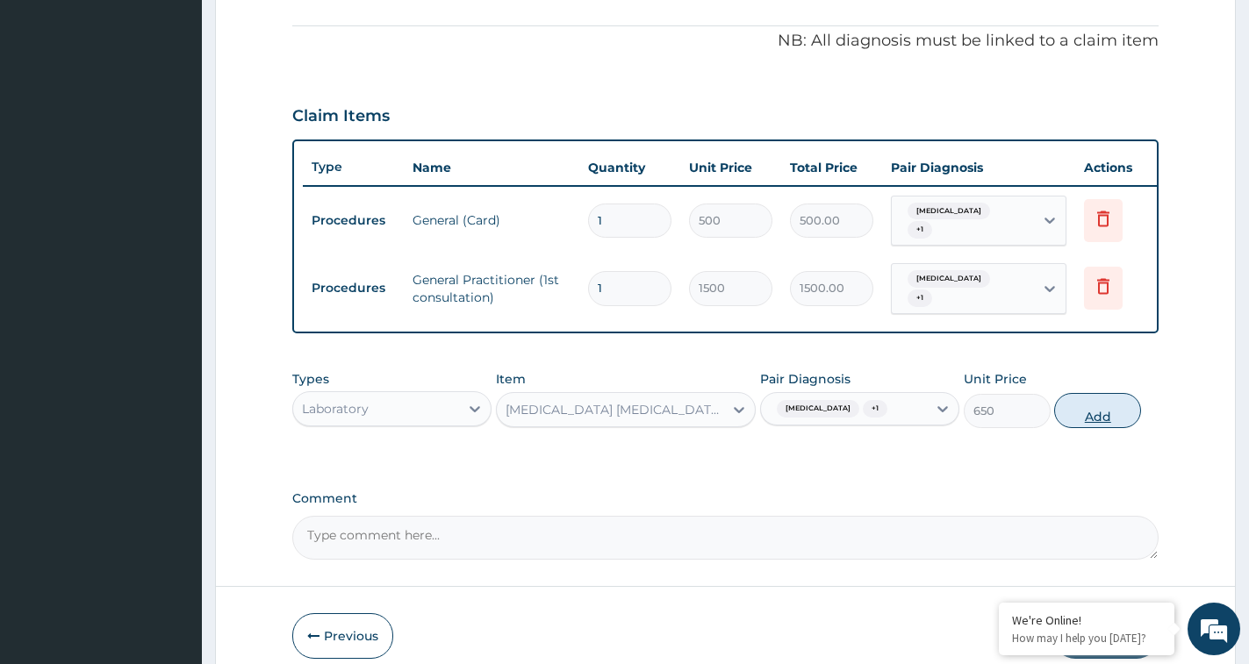
click at [1101, 412] on button "Add" at bounding box center [1097, 410] width 87 height 35
type input "0"
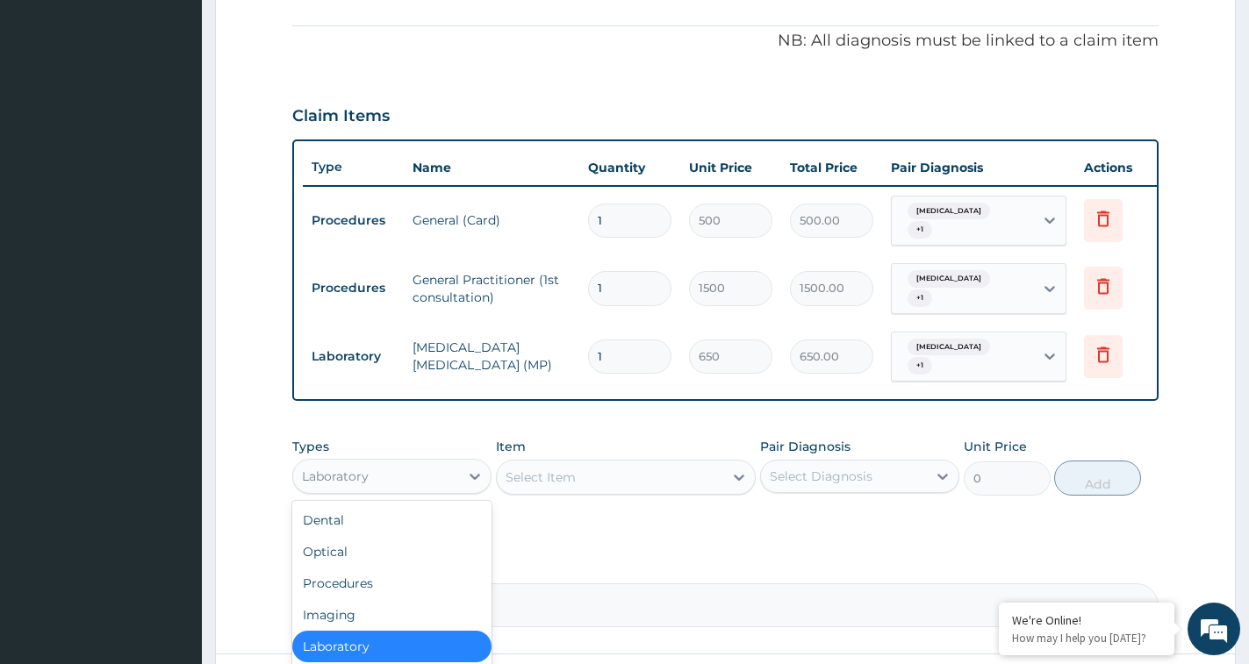
click at [404, 463] on div "Laboratory" at bounding box center [376, 477] width 166 height 28
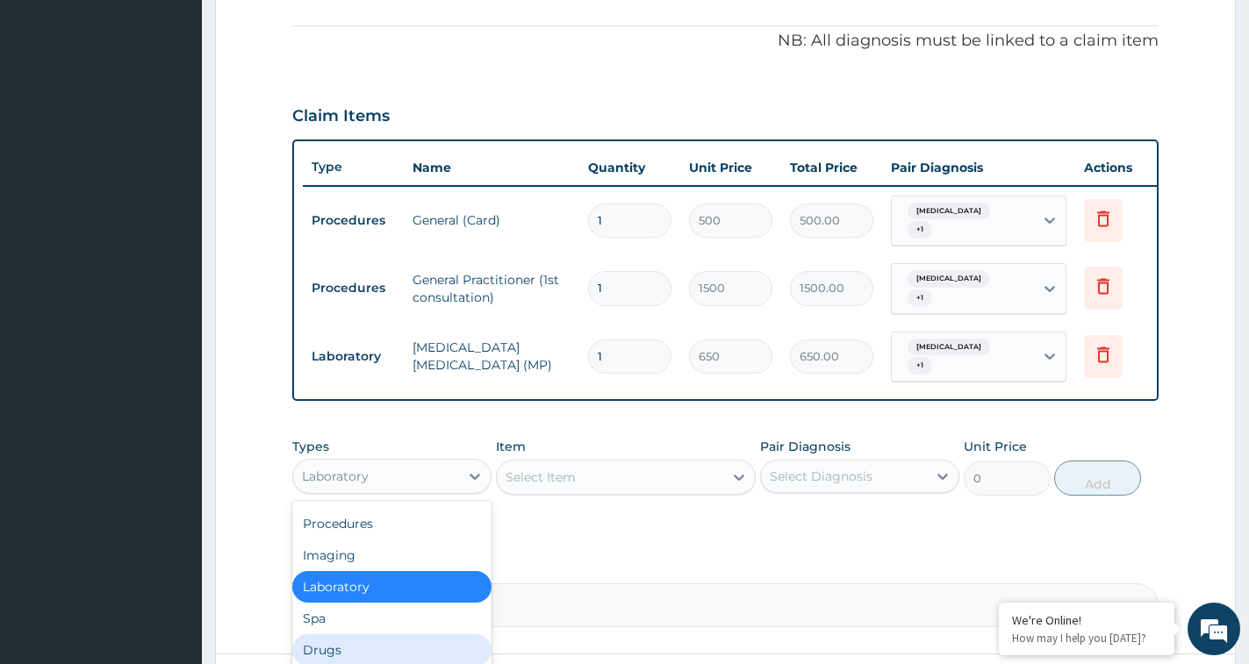
click at [368, 641] on div "Drugs" at bounding box center [391, 651] width 199 height 32
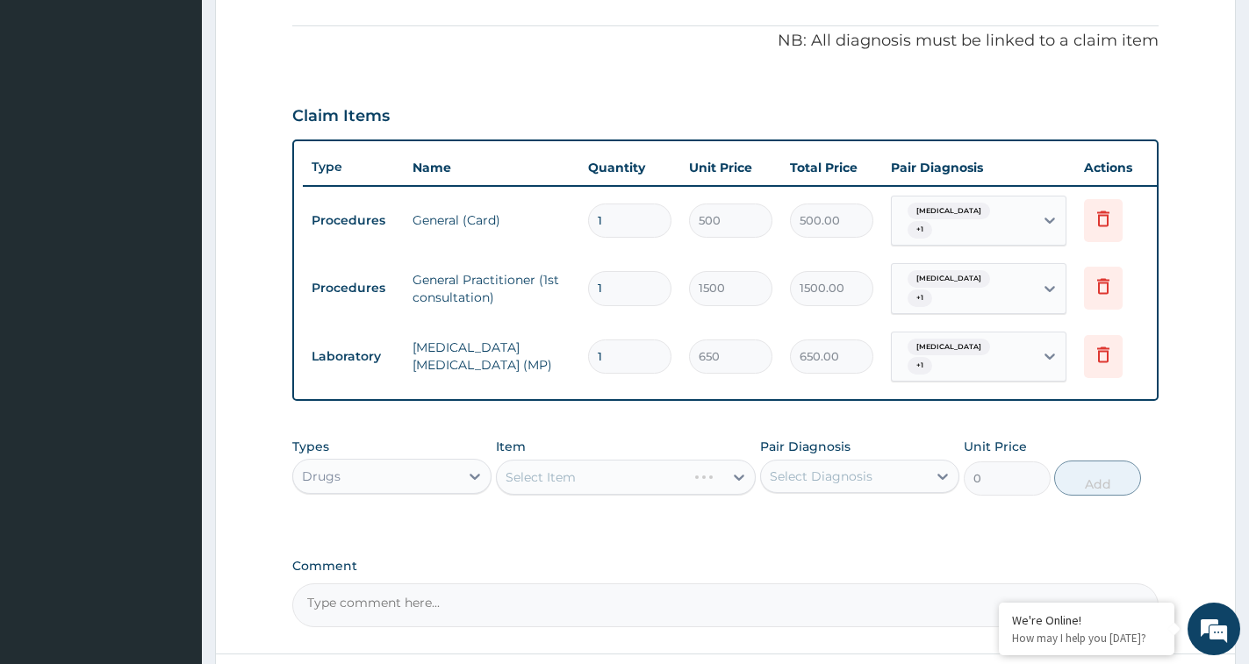
click at [541, 460] on div "Select Item" at bounding box center [626, 477] width 260 height 35
click at [551, 469] on div "Select Item" at bounding box center [626, 477] width 260 height 35
click at [571, 468] on div "Select Item" at bounding box center [626, 477] width 260 height 35
click at [630, 469] on div "Select Item" at bounding box center [610, 477] width 226 height 28
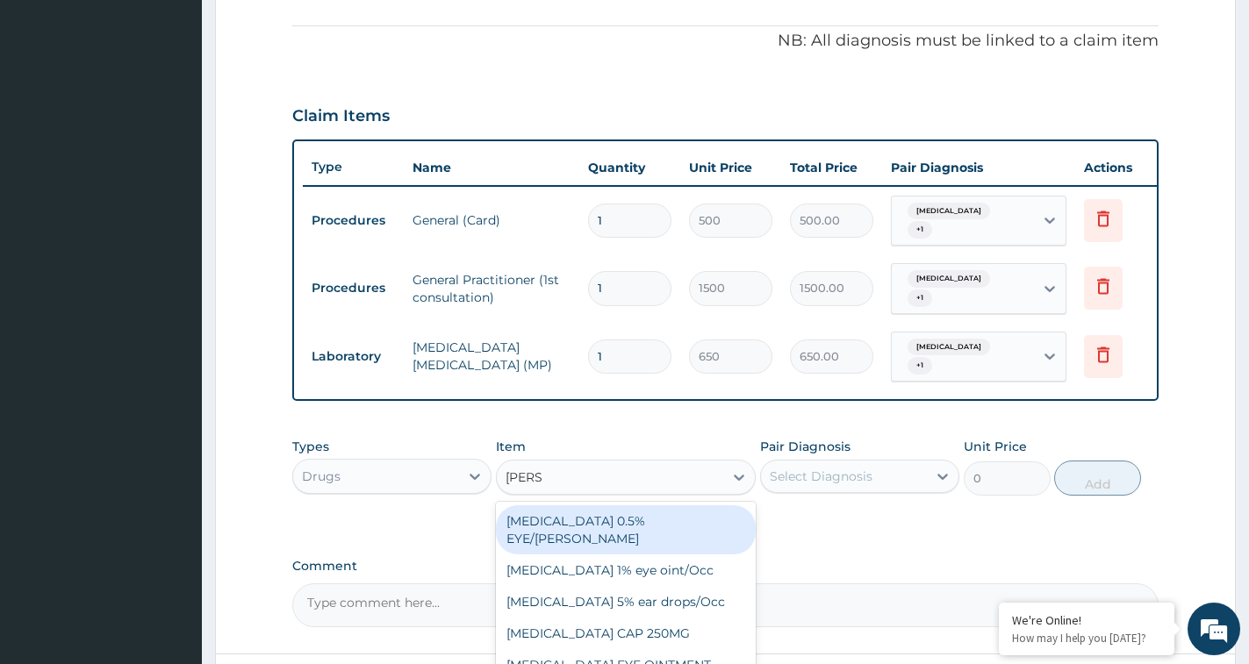
type input "LORAT"
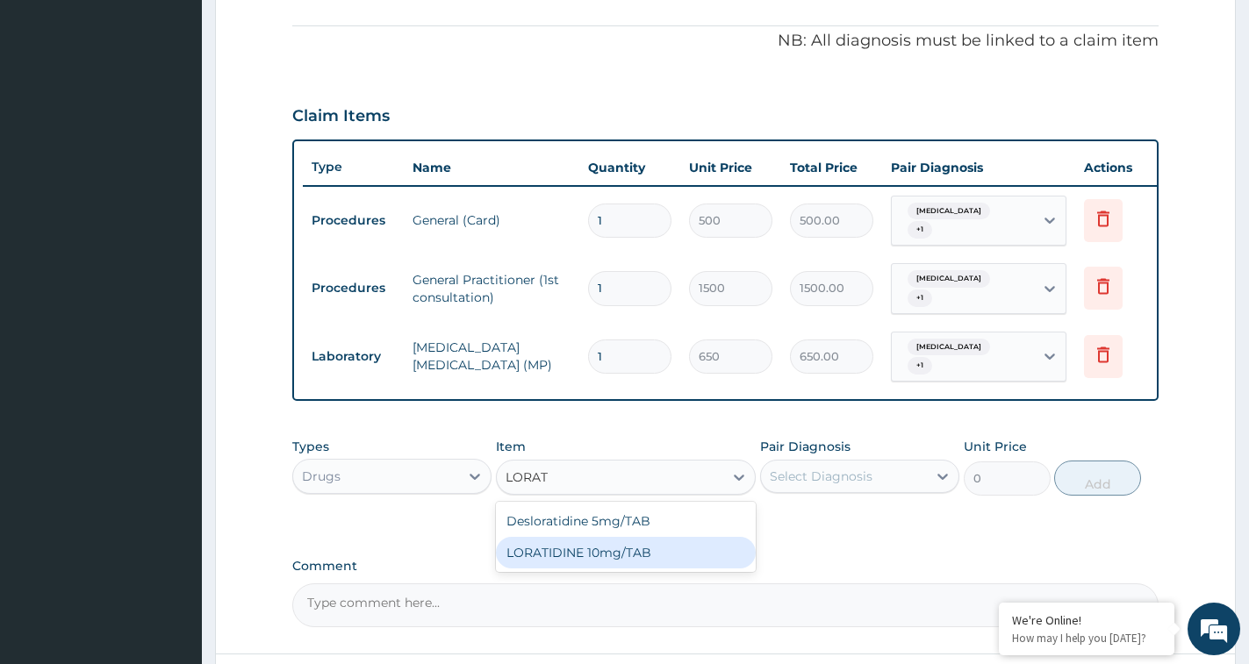
click at [626, 537] on div "LORATIDINE 10mg/TAB" at bounding box center [626, 553] width 260 height 32
type input "28.8"
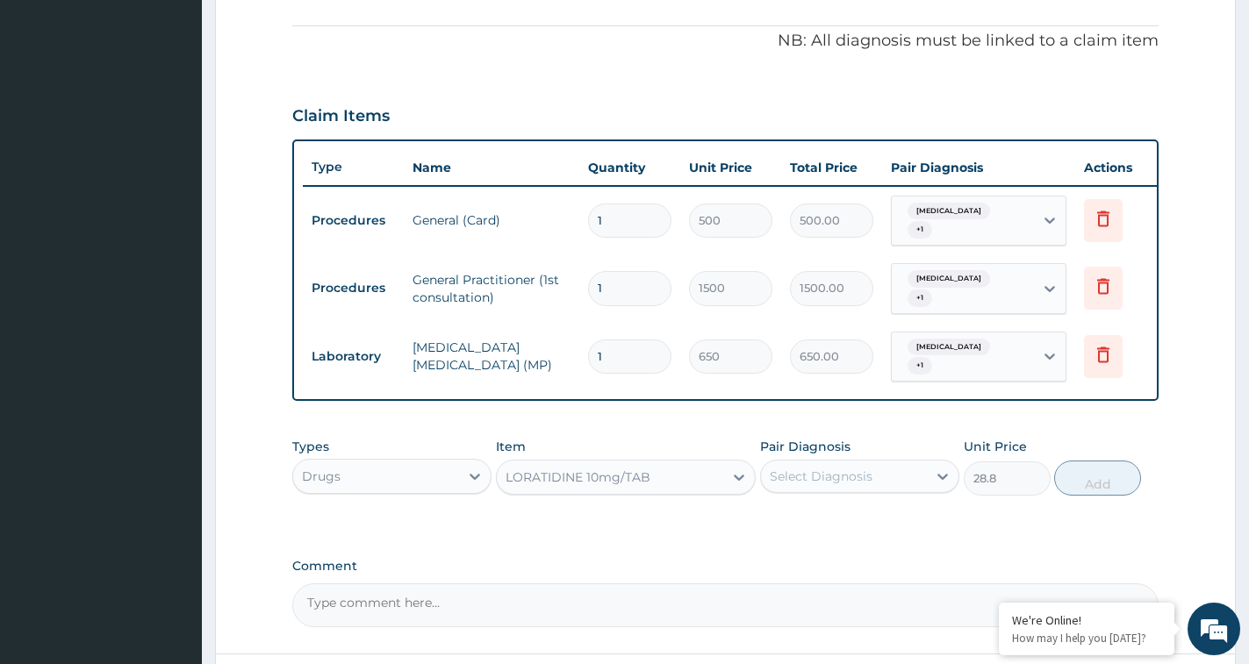
click at [840, 468] on div "Select Diagnosis" at bounding box center [821, 477] width 103 height 18
click at [859, 513] on div "[MEDICAL_DATA]" at bounding box center [859, 522] width 199 height 36
checkbox input "true"
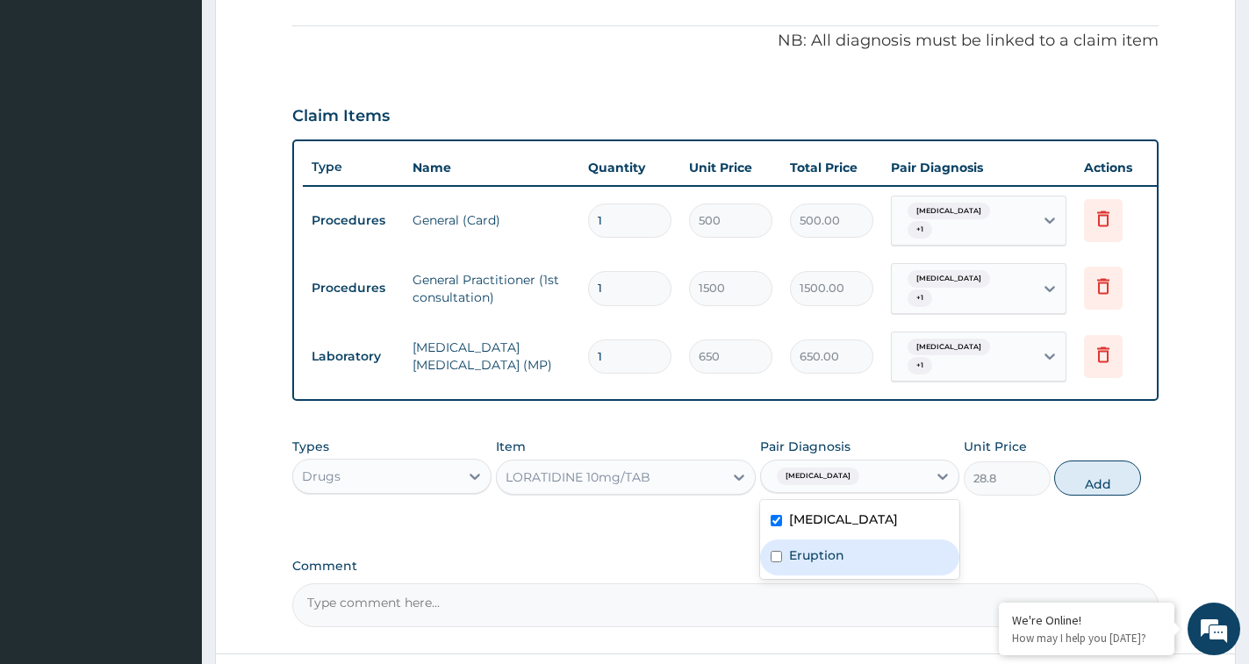
click at [859, 540] on div "Eruption" at bounding box center [859, 558] width 199 height 36
checkbox input "true"
click at [1118, 477] on button "Add" at bounding box center [1097, 478] width 87 height 35
type input "0"
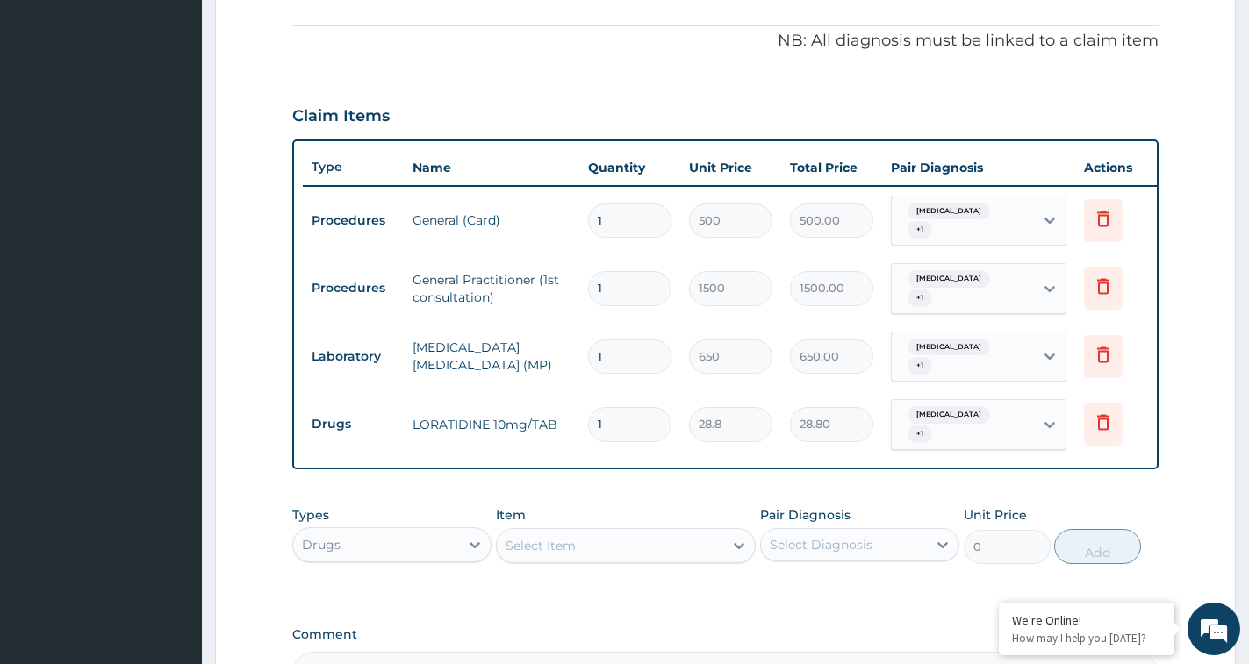
click at [581, 543] on div "Select Item" at bounding box center [610, 546] width 226 height 28
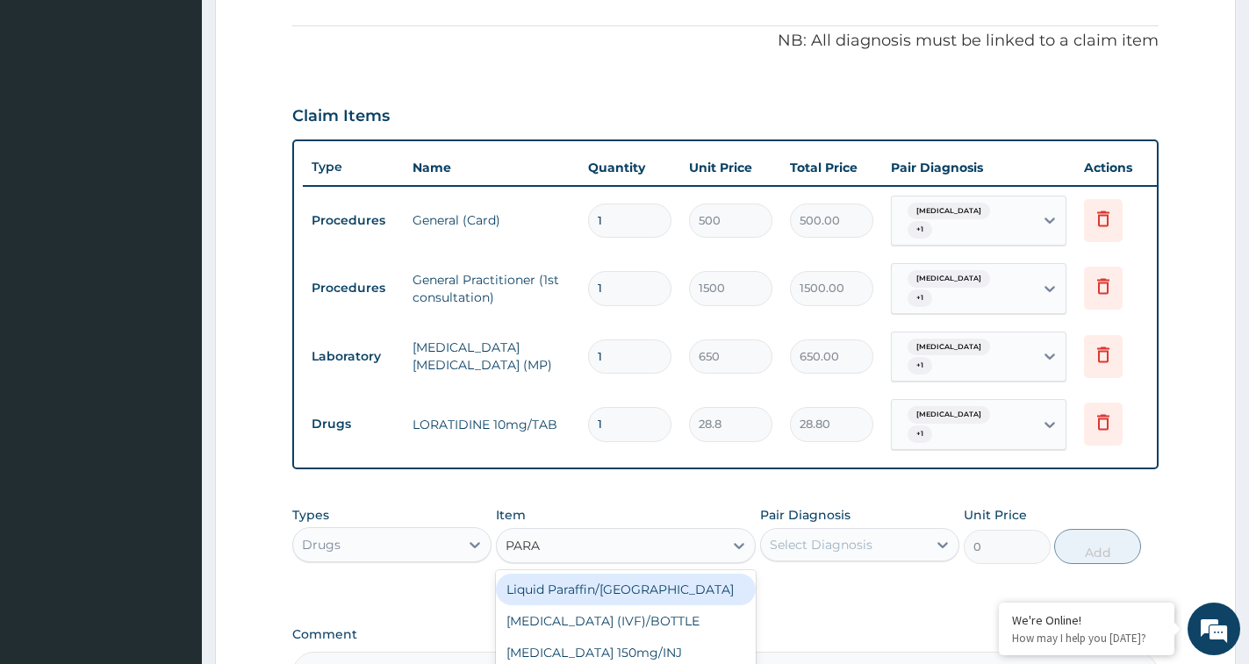
type input "PARAC"
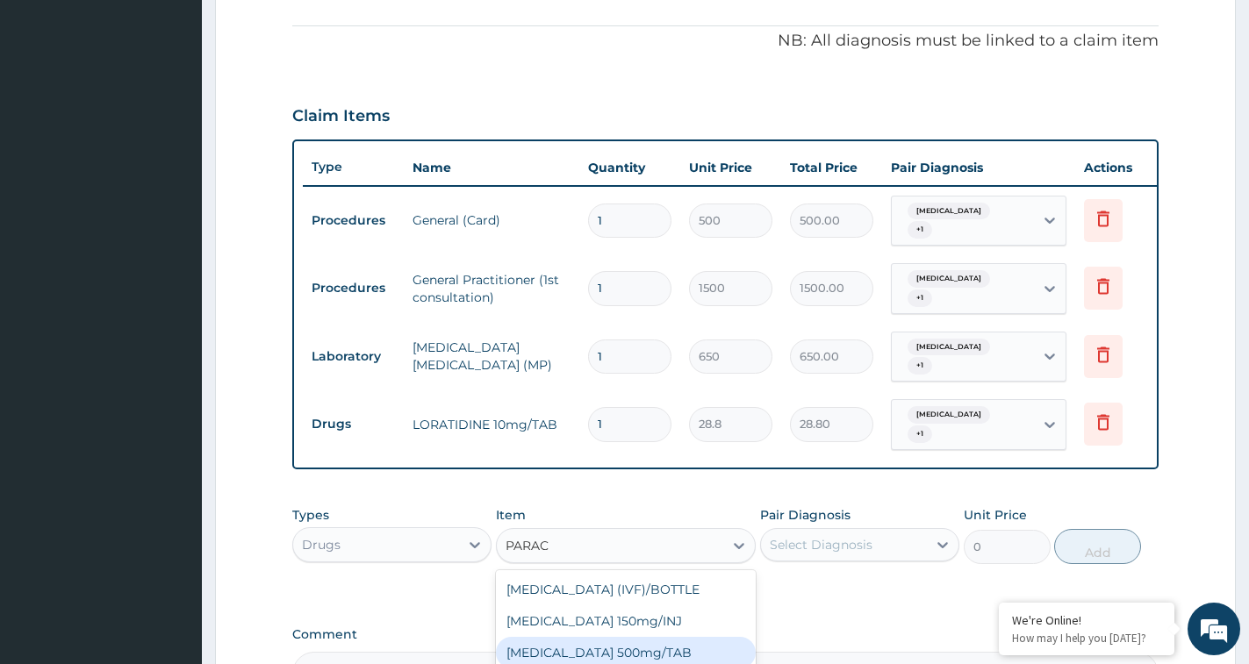
click at [606, 642] on div "[MEDICAL_DATA] 500mg/TAB" at bounding box center [626, 653] width 260 height 32
type input "13"
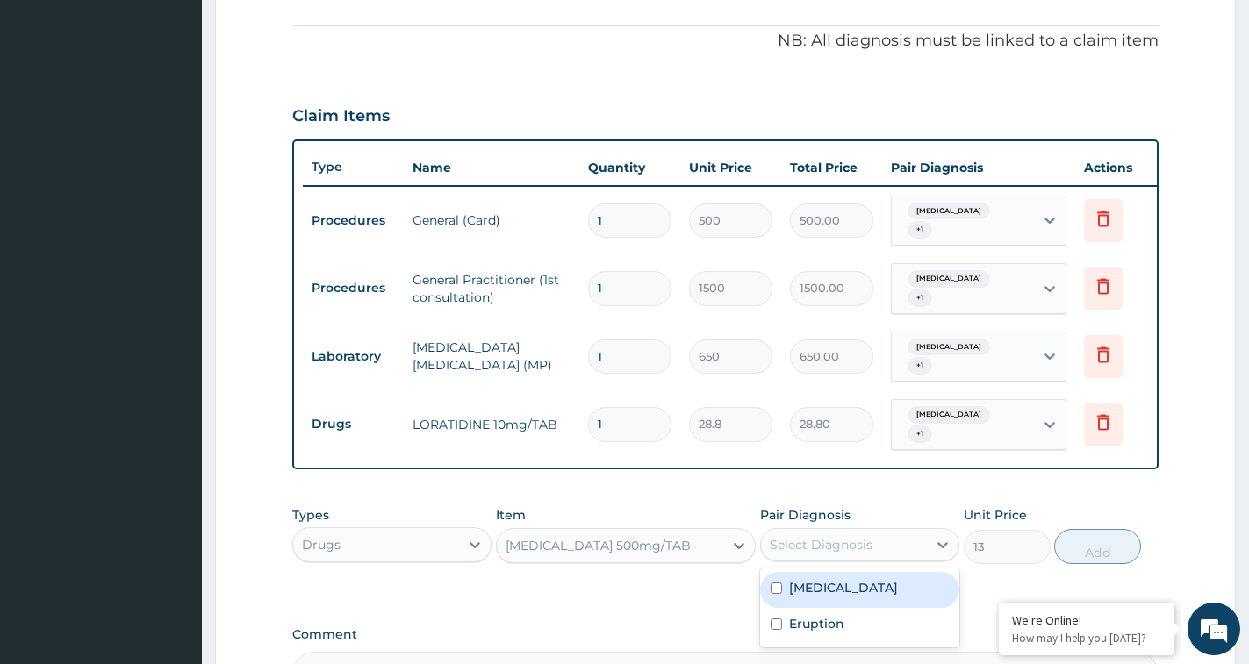
click at [823, 536] on div "Select Diagnosis" at bounding box center [821, 545] width 103 height 18
click at [828, 579] on label "[MEDICAL_DATA]" at bounding box center [843, 588] width 109 height 18
checkbox input "true"
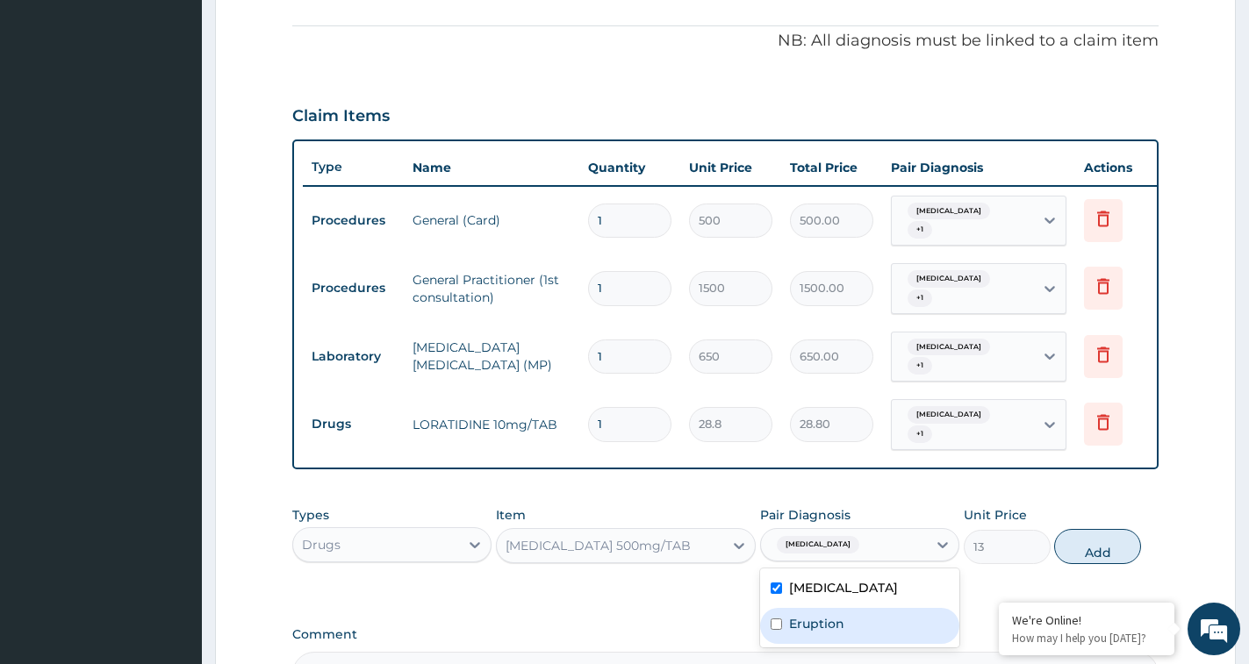
drag, startPoint x: 844, startPoint y: 621, endPoint x: 854, endPoint y: 616, distance: 11.0
click at [843, 620] on div "Eruption" at bounding box center [859, 626] width 199 height 36
checkbox input "true"
click at [1072, 529] on button "Add" at bounding box center [1097, 546] width 87 height 35
type input "0"
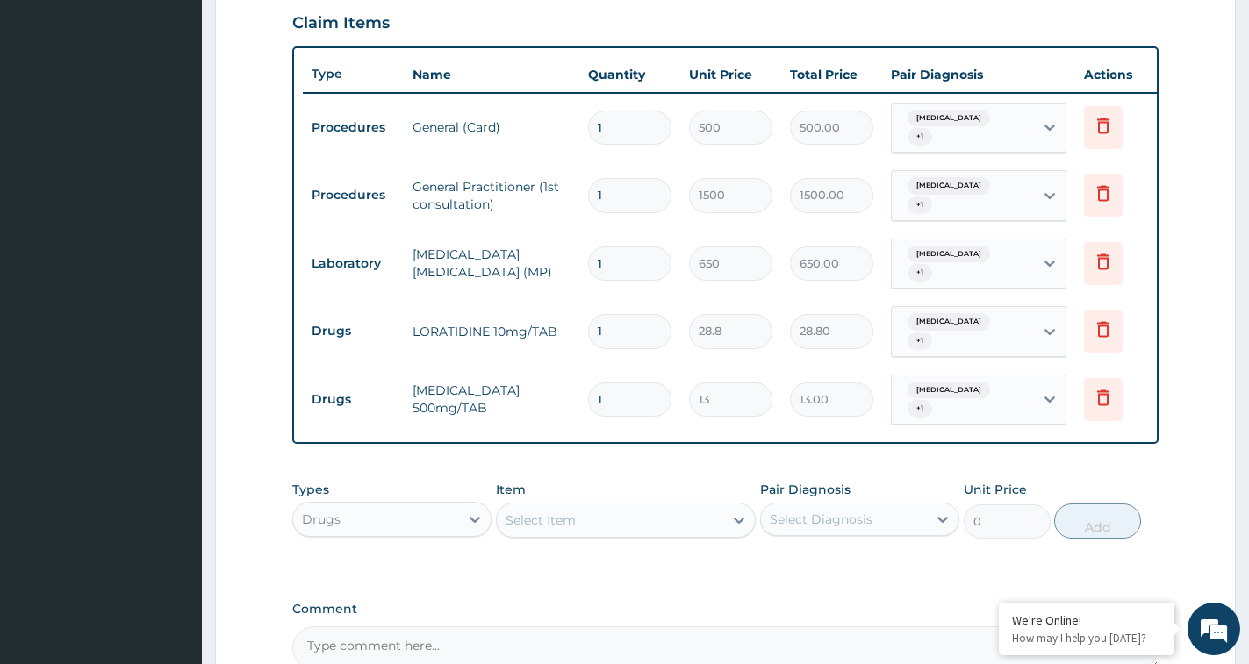
scroll to position [775, 0]
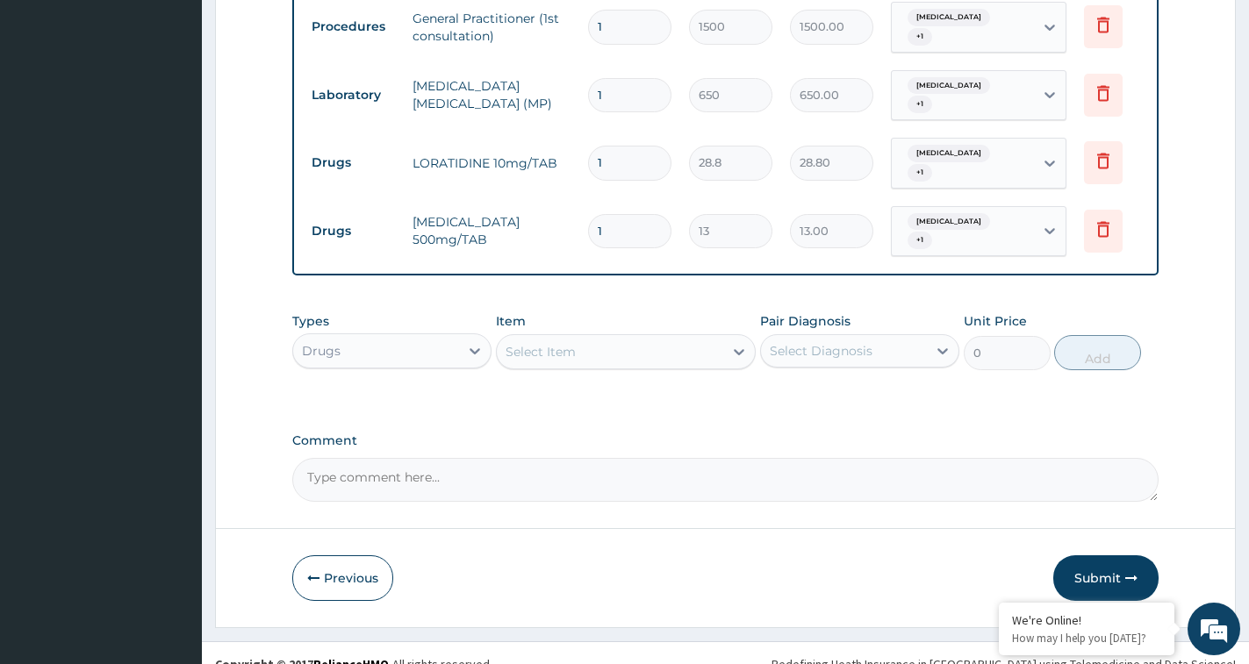
click at [661, 338] on div "Select Item" at bounding box center [610, 352] width 226 height 28
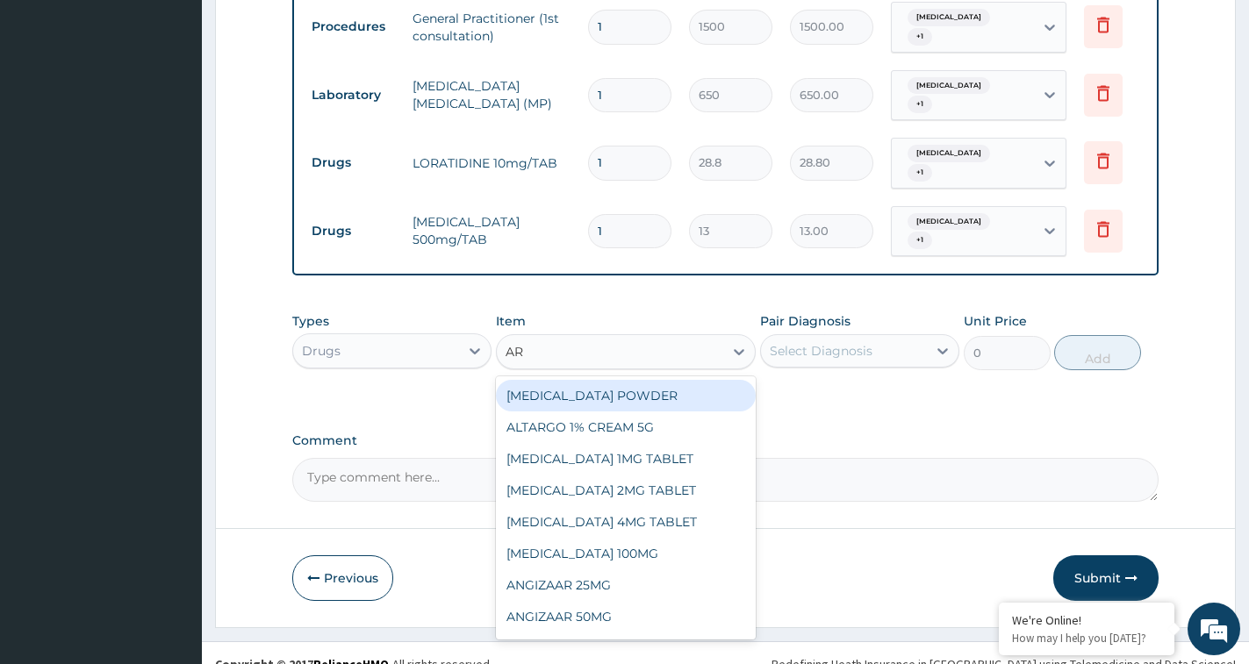
type input "ART"
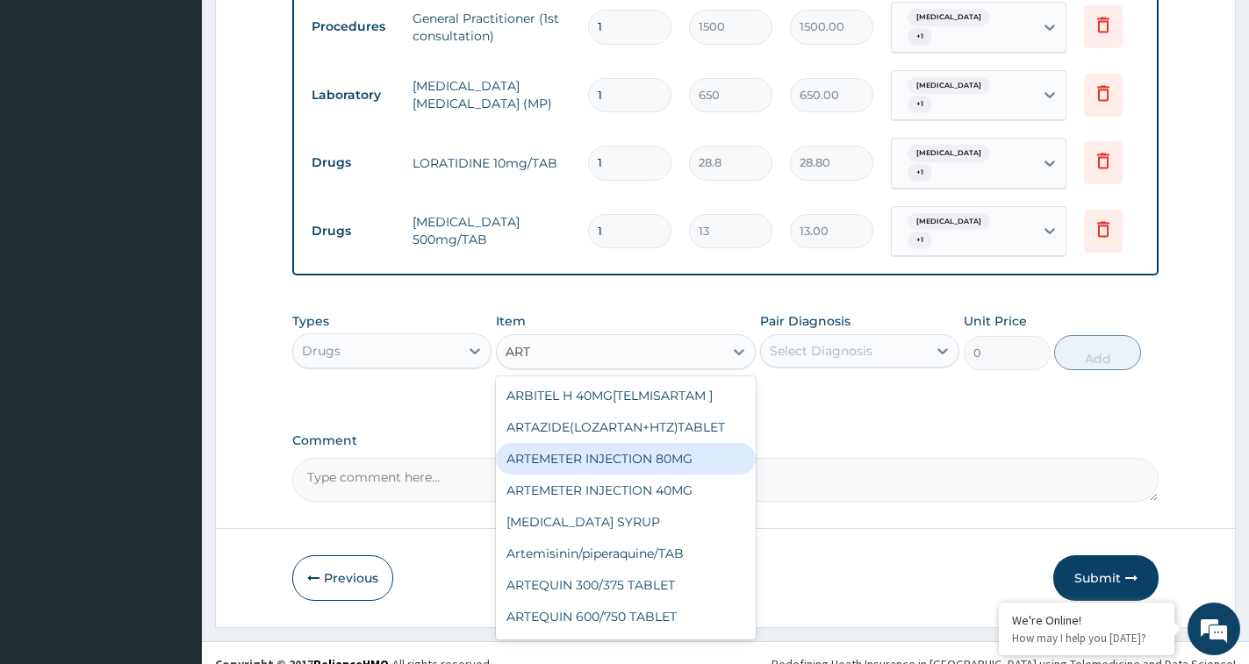
click at [641, 443] on div "ARTEMETER INJECTION 80MG" at bounding box center [626, 459] width 260 height 32
type input "432"
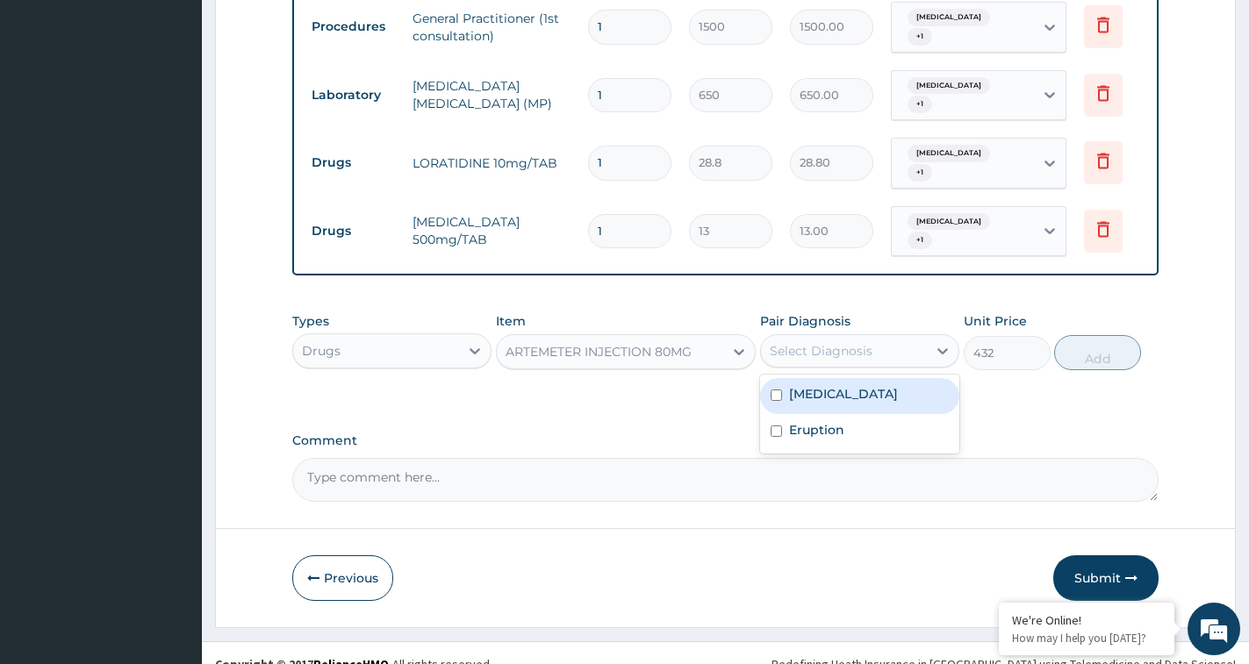
click at [857, 337] on div "Select Diagnosis" at bounding box center [844, 351] width 166 height 28
click at [827, 384] on div "[MEDICAL_DATA]" at bounding box center [859, 396] width 199 height 36
checkbox input "true"
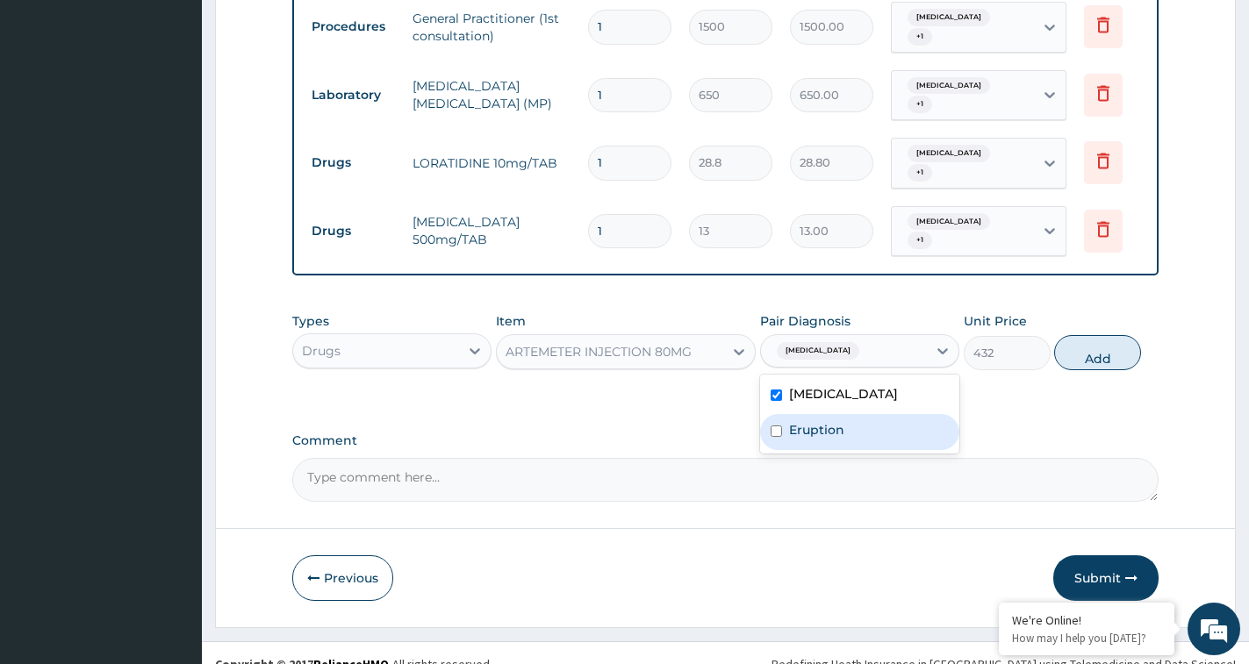
click at [829, 421] on label "Eruption" at bounding box center [816, 430] width 55 height 18
checkbox input "true"
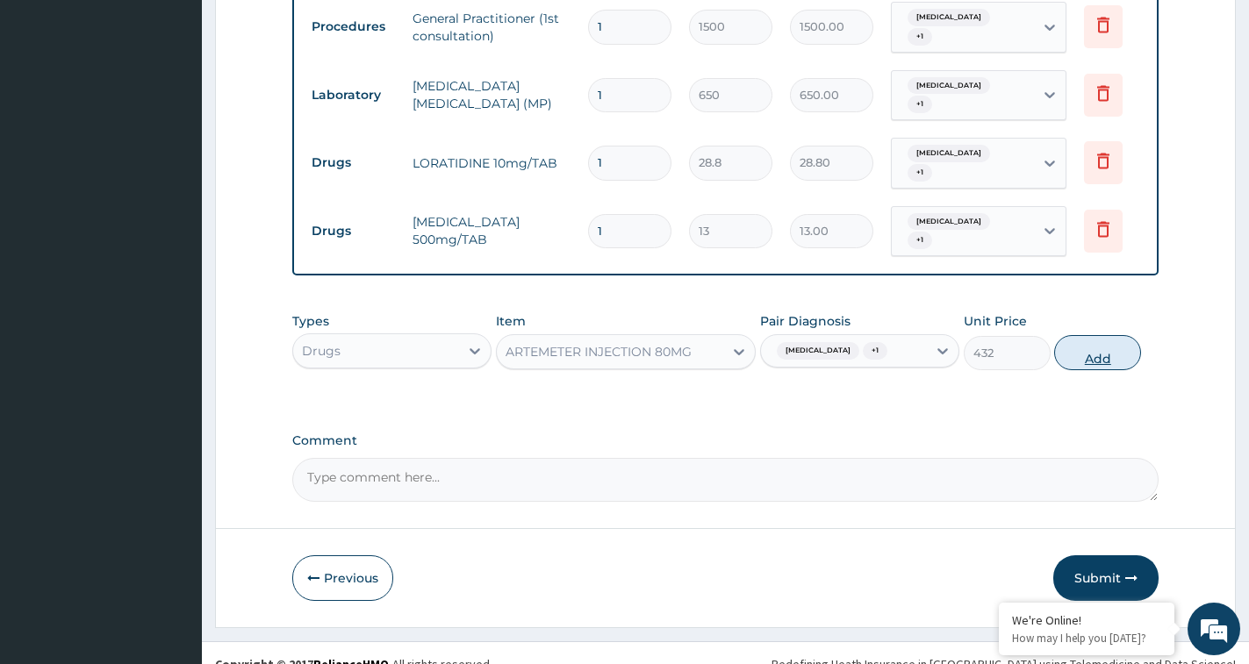
click at [1077, 335] on button "Add" at bounding box center [1097, 352] width 87 height 35
type input "0"
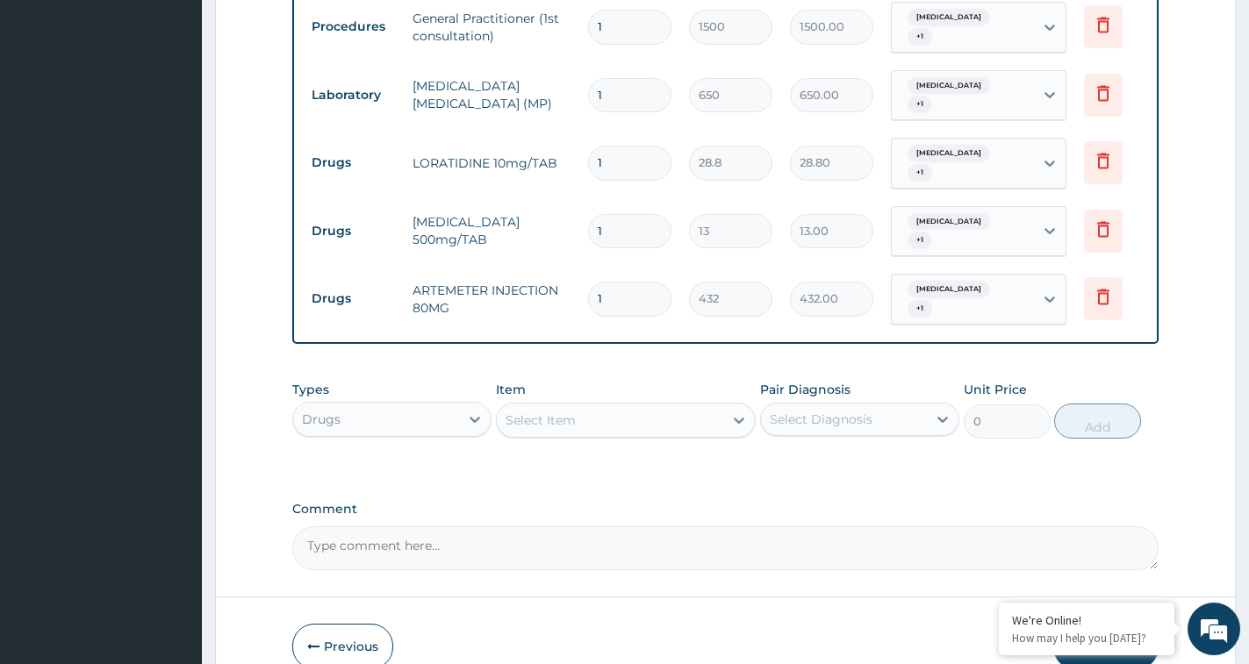
drag, startPoint x: 600, startPoint y: 258, endPoint x: 583, endPoint y: 238, distance: 26.7
click at [584, 273] on td "1" at bounding box center [629, 299] width 101 height 52
type input "6"
type input "2592.00"
type input "6"
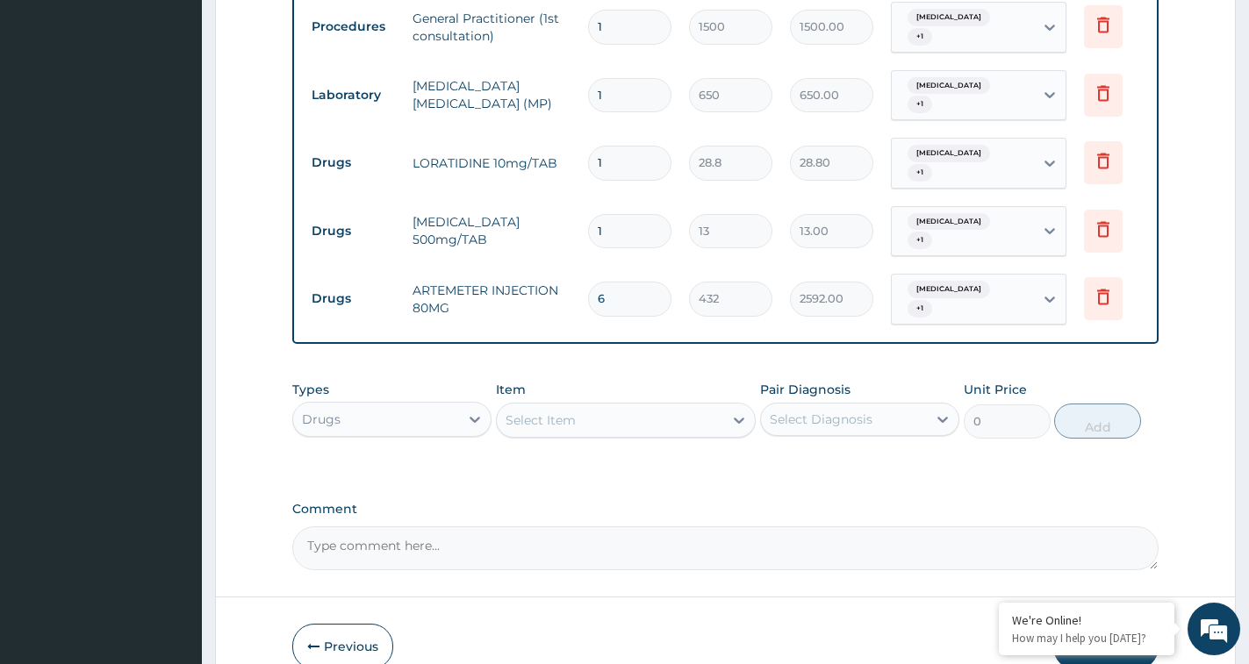
click at [642, 406] on div "Select Item" at bounding box center [610, 420] width 226 height 28
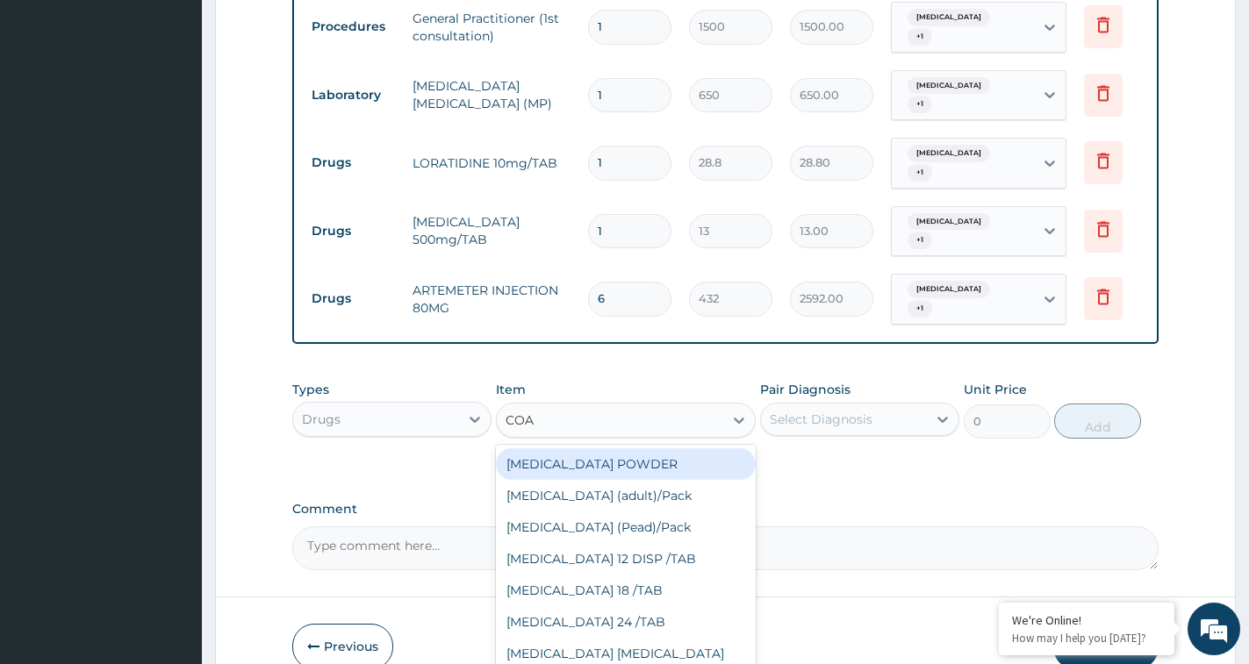
type input "[PERSON_NAME]"
click at [636, 448] on div "[MEDICAL_DATA] (adult)/Pack" at bounding box center [626, 464] width 260 height 32
type input "1152"
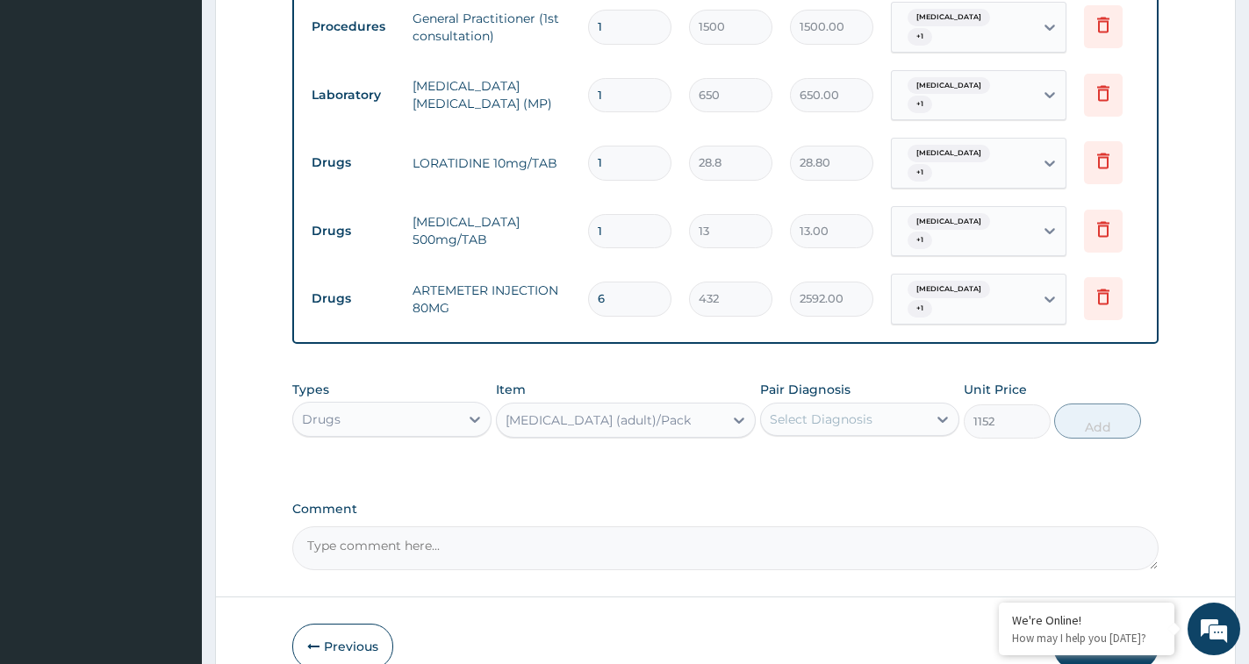
click at [831, 411] on div "Select Diagnosis" at bounding box center [821, 420] width 103 height 18
click at [831, 454] on label "[MEDICAL_DATA]" at bounding box center [843, 463] width 109 height 18
checkbox input "true"
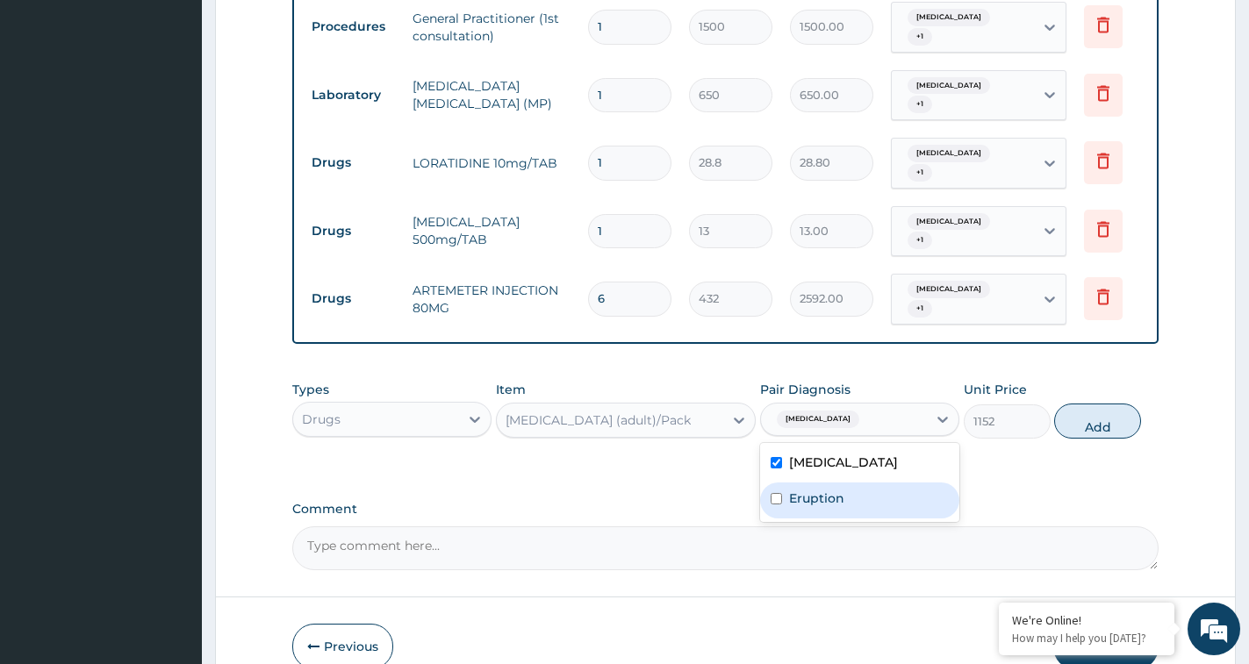
click at [831, 490] on label "Eruption" at bounding box center [816, 499] width 55 height 18
checkbox input "true"
click at [1089, 404] on button "Add" at bounding box center [1097, 421] width 87 height 35
type input "0"
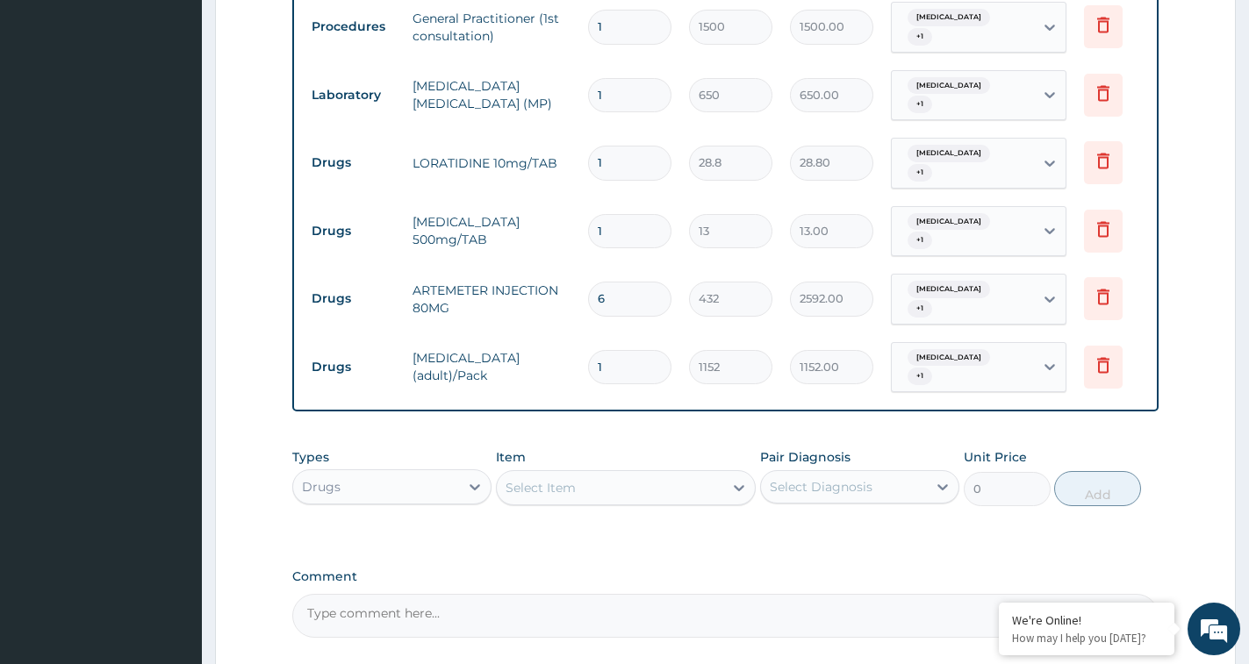
click at [619, 214] on input "1" at bounding box center [629, 231] width 83 height 34
type input "18"
type input "234.00"
type input "18"
drag, startPoint x: 612, startPoint y: 144, endPoint x: 596, endPoint y: 143, distance: 15.8
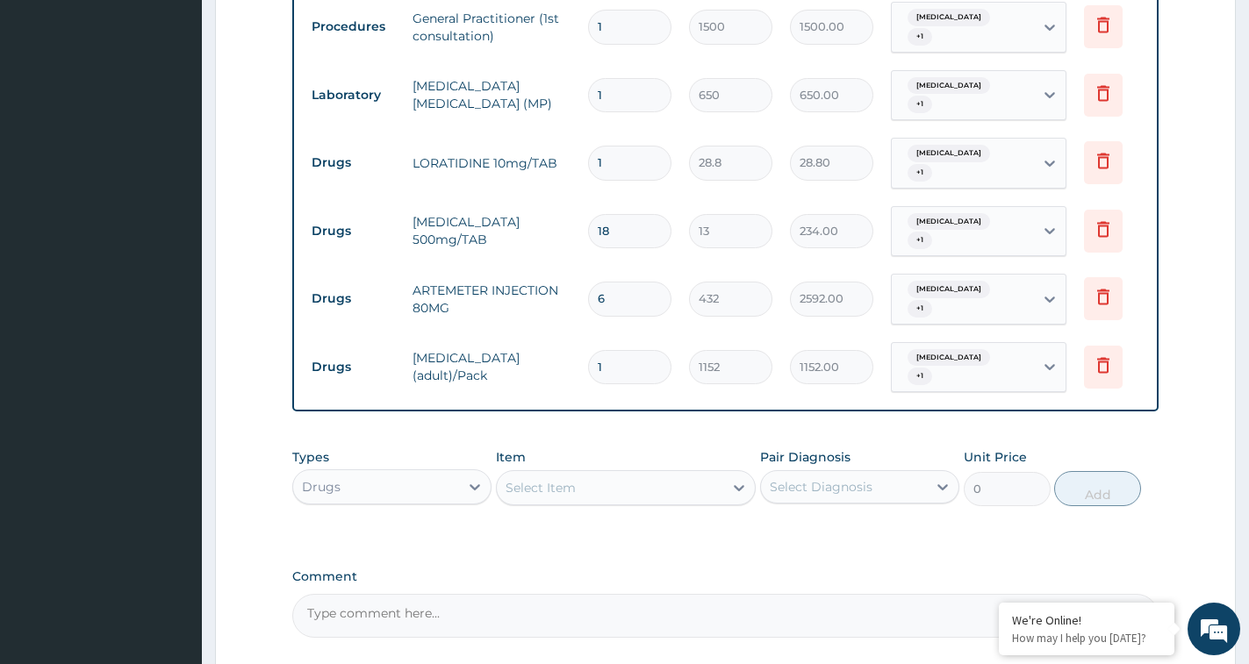
click at [596, 146] on input "1" at bounding box center [629, 163] width 83 height 34
type input "7"
type input "201.60"
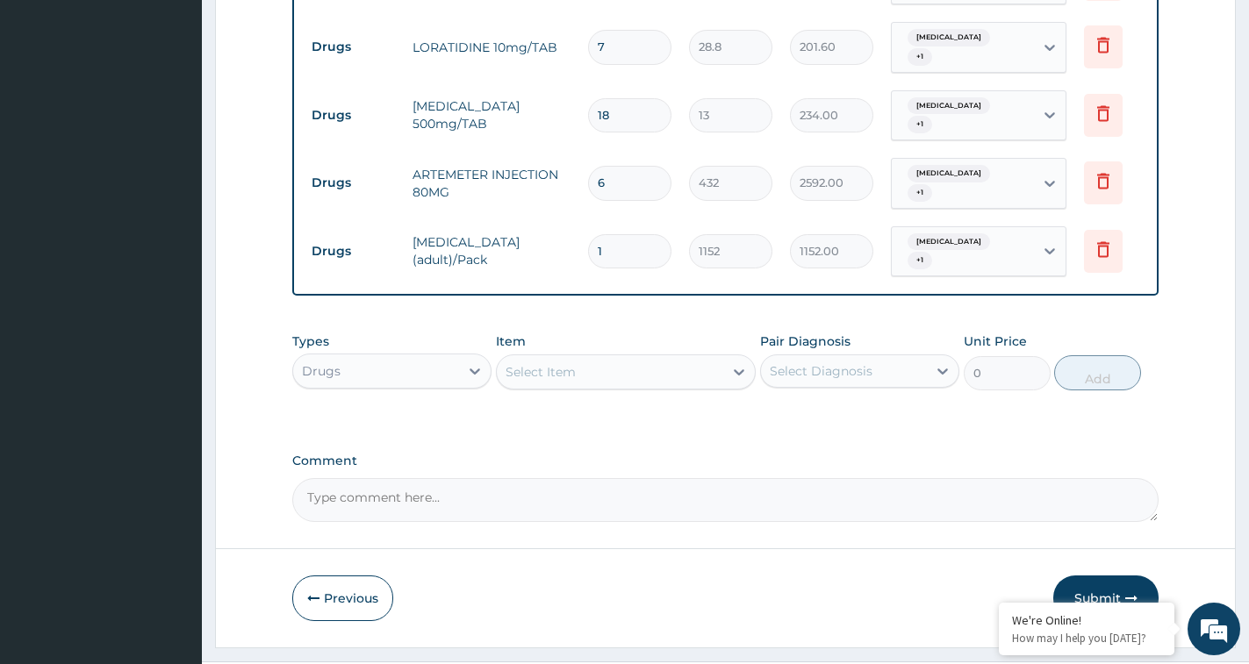
scroll to position [896, 0]
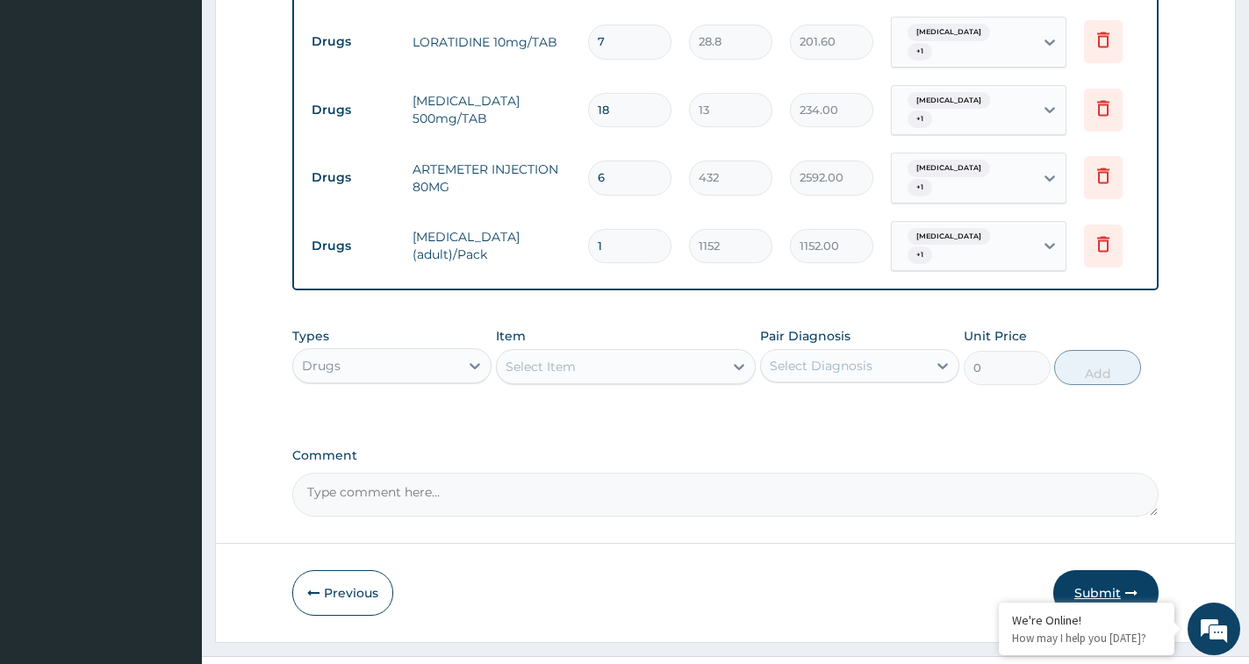
type input "7"
click at [1102, 570] on button "Submit" at bounding box center [1105, 593] width 105 height 46
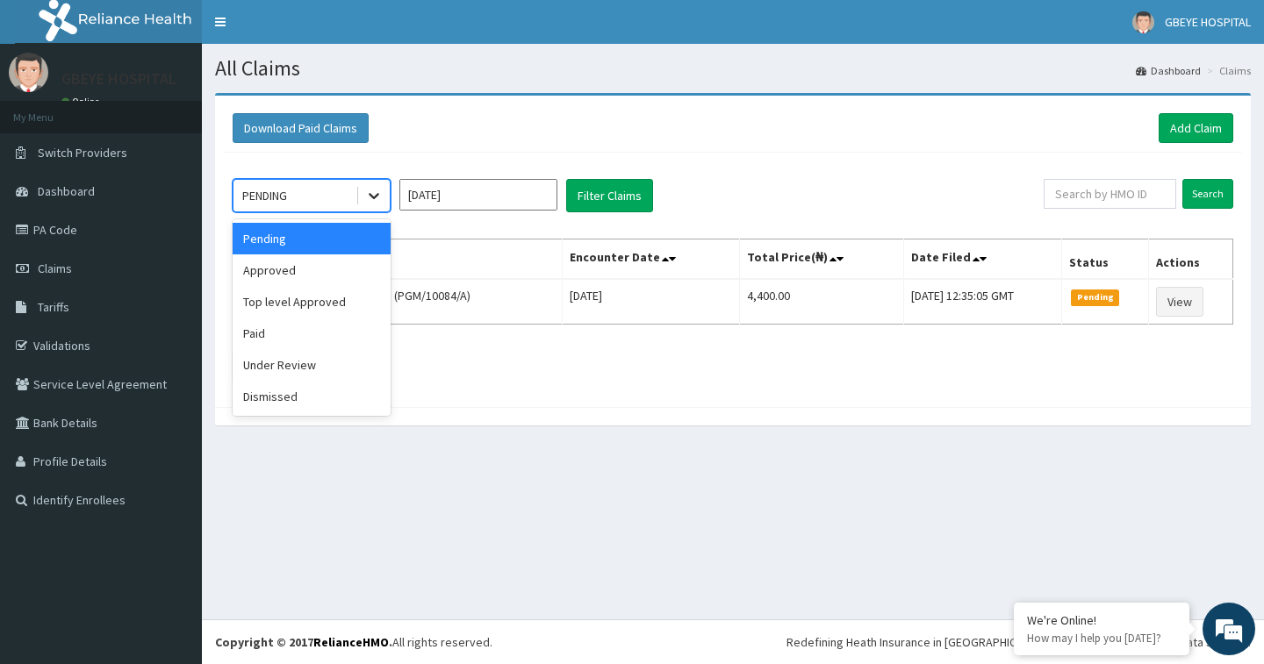
click at [376, 197] on icon at bounding box center [374, 196] width 18 height 18
click at [294, 270] on div "Approved" at bounding box center [312, 271] width 158 height 32
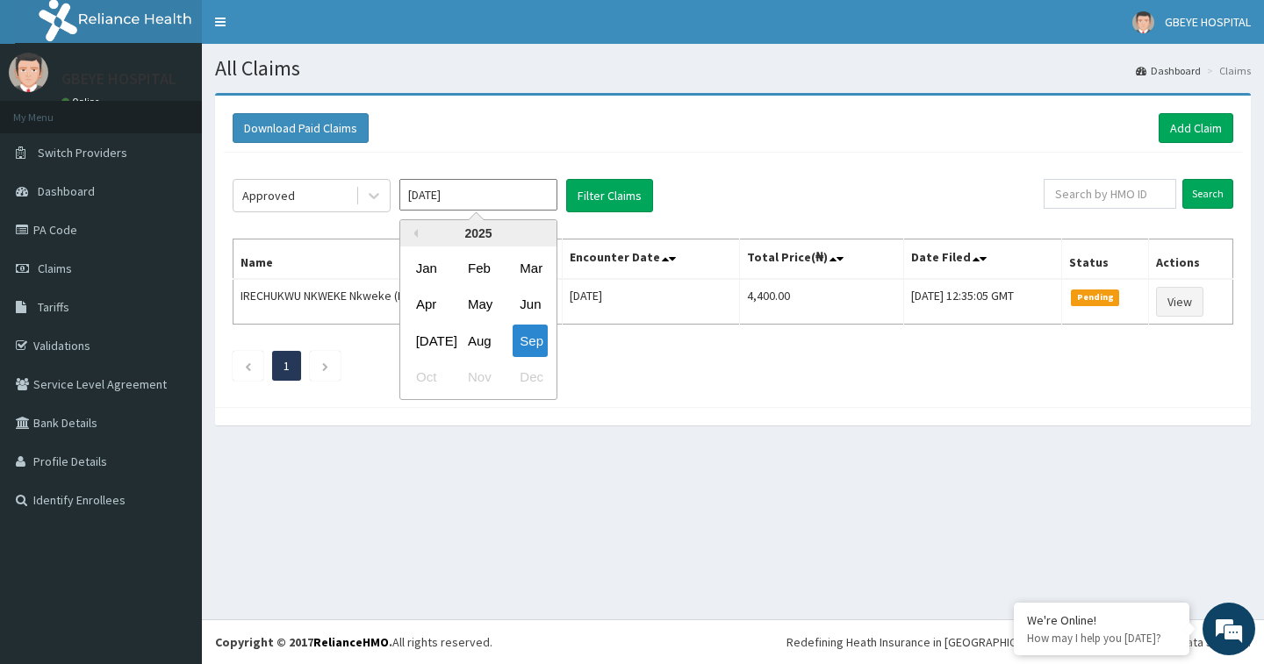
click at [498, 204] on input "Sep 2025" at bounding box center [478, 195] width 158 height 32
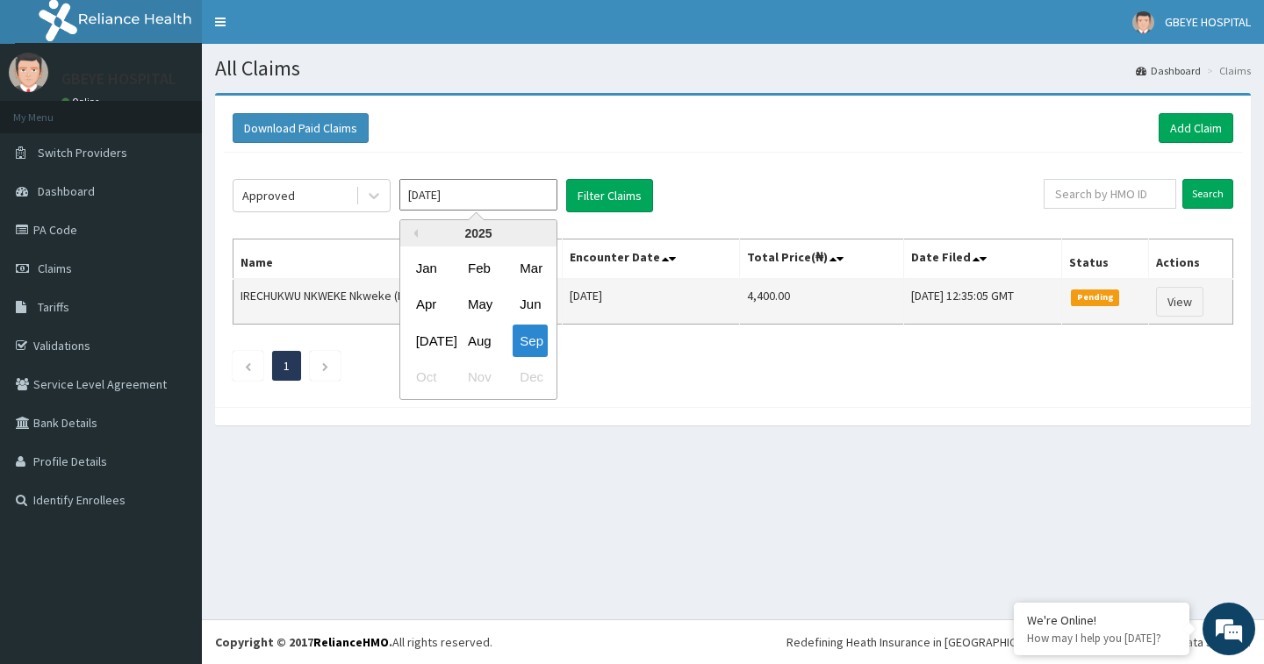
drag, startPoint x: 470, startPoint y: 337, endPoint x: 504, endPoint y: 320, distance: 37.3
click at [471, 337] on div "Aug" at bounding box center [478, 341] width 35 height 32
type input "Aug 2025"
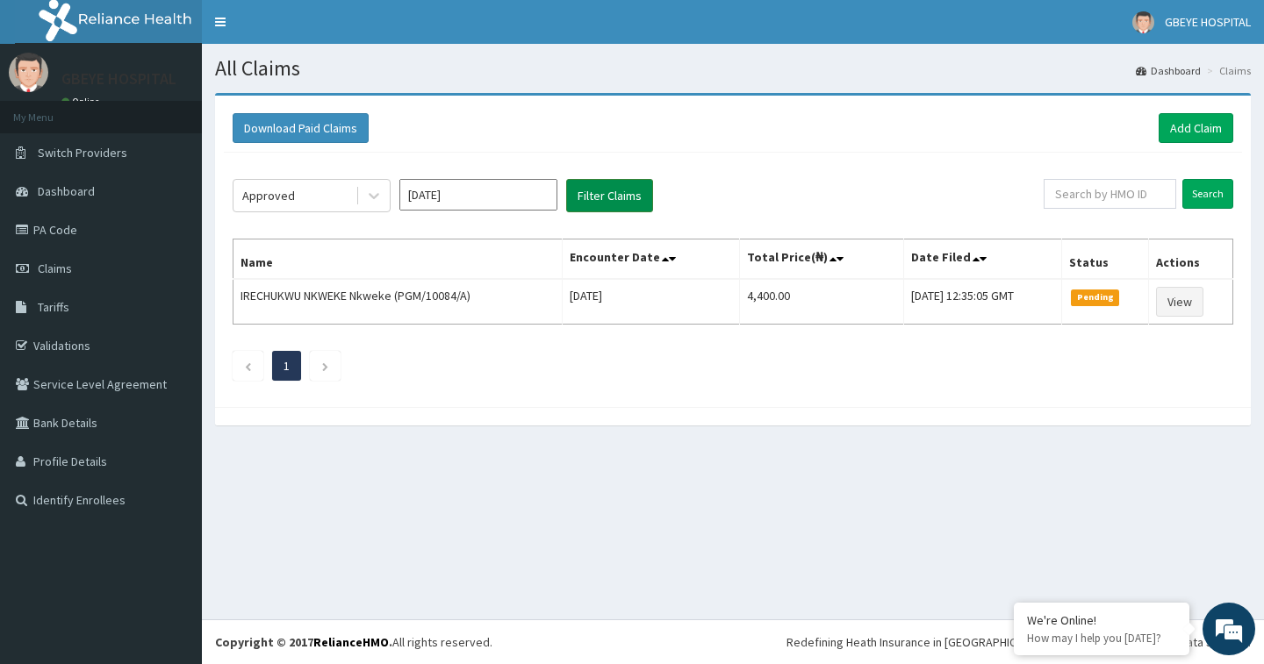
click at [586, 204] on button "Filter Claims" at bounding box center [609, 195] width 87 height 33
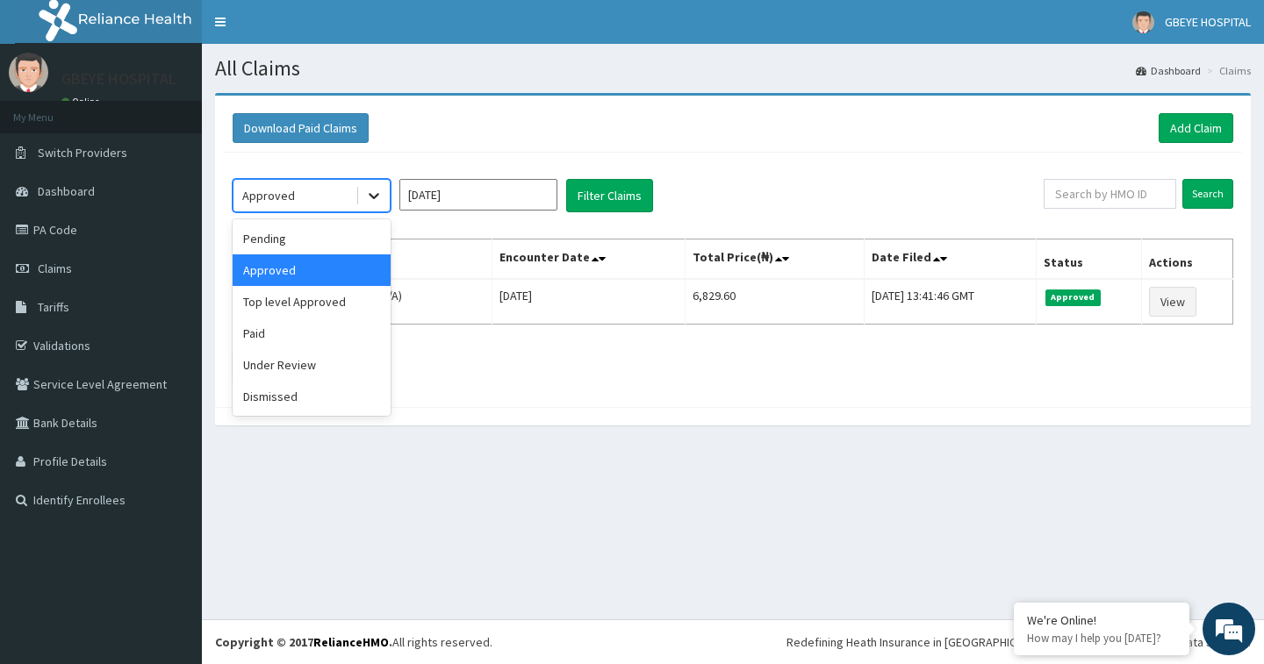
click at [380, 200] on icon at bounding box center [374, 196] width 18 height 18
click at [282, 332] on div "Paid" at bounding box center [312, 334] width 158 height 32
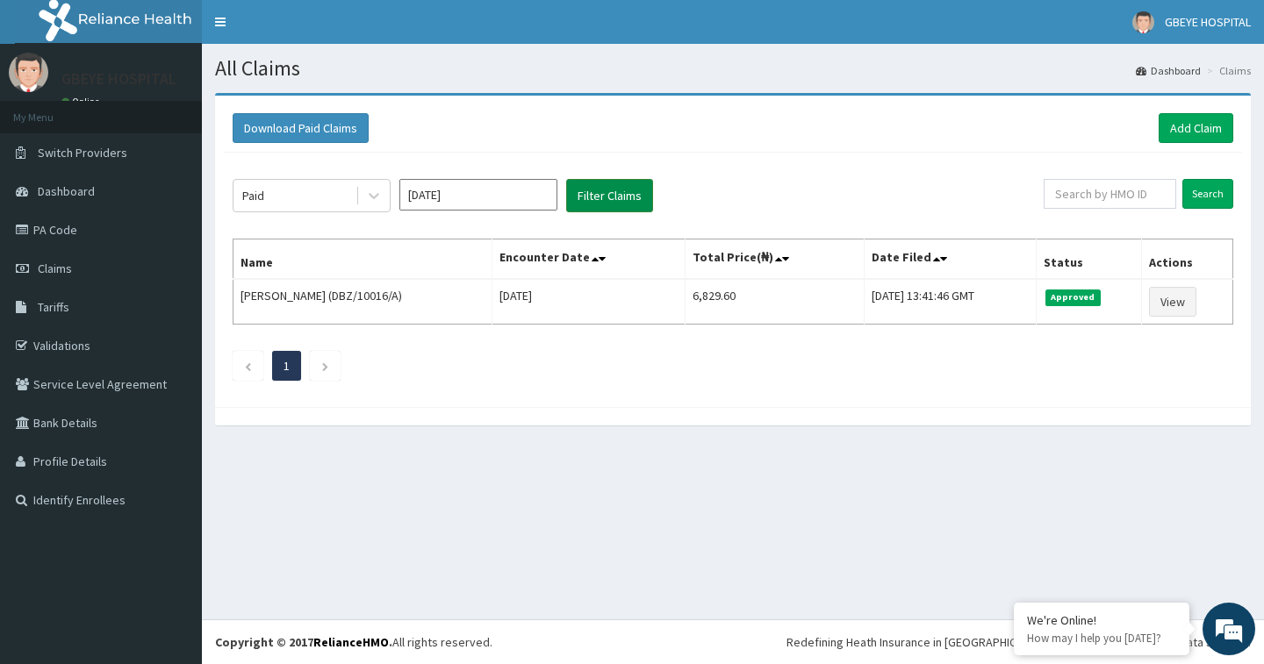
click at [606, 190] on button "Filter Claims" at bounding box center [609, 195] width 87 height 33
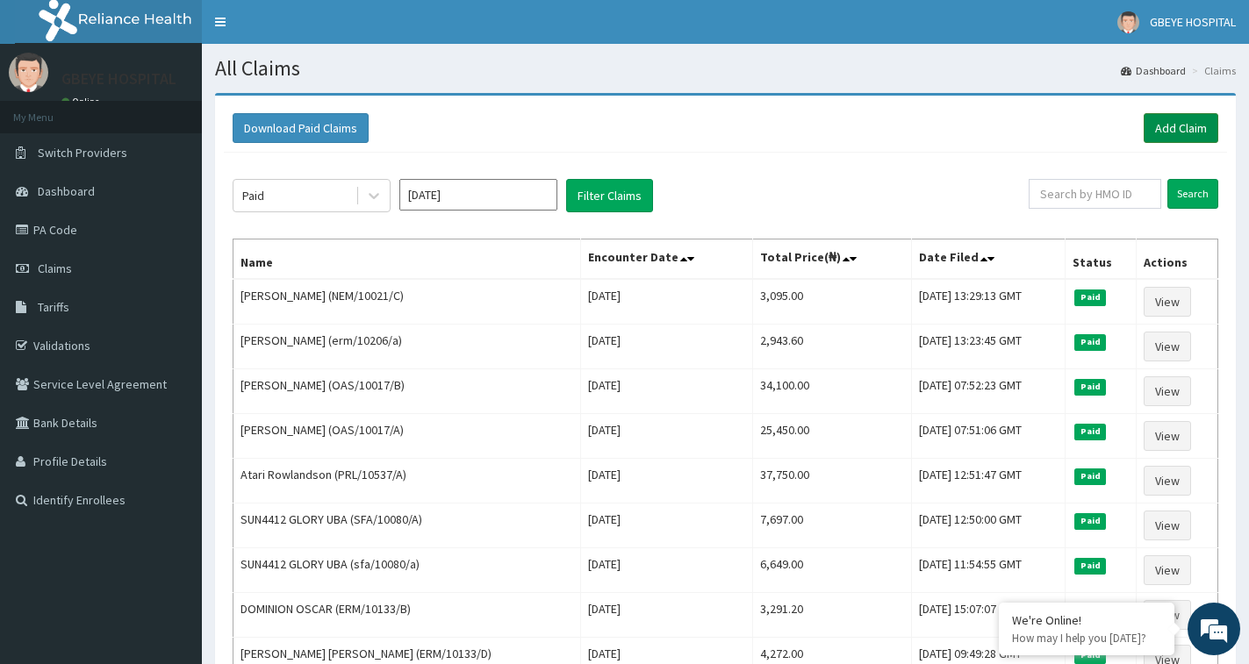
click at [1172, 132] on link "Add Claim" at bounding box center [1181, 128] width 75 height 30
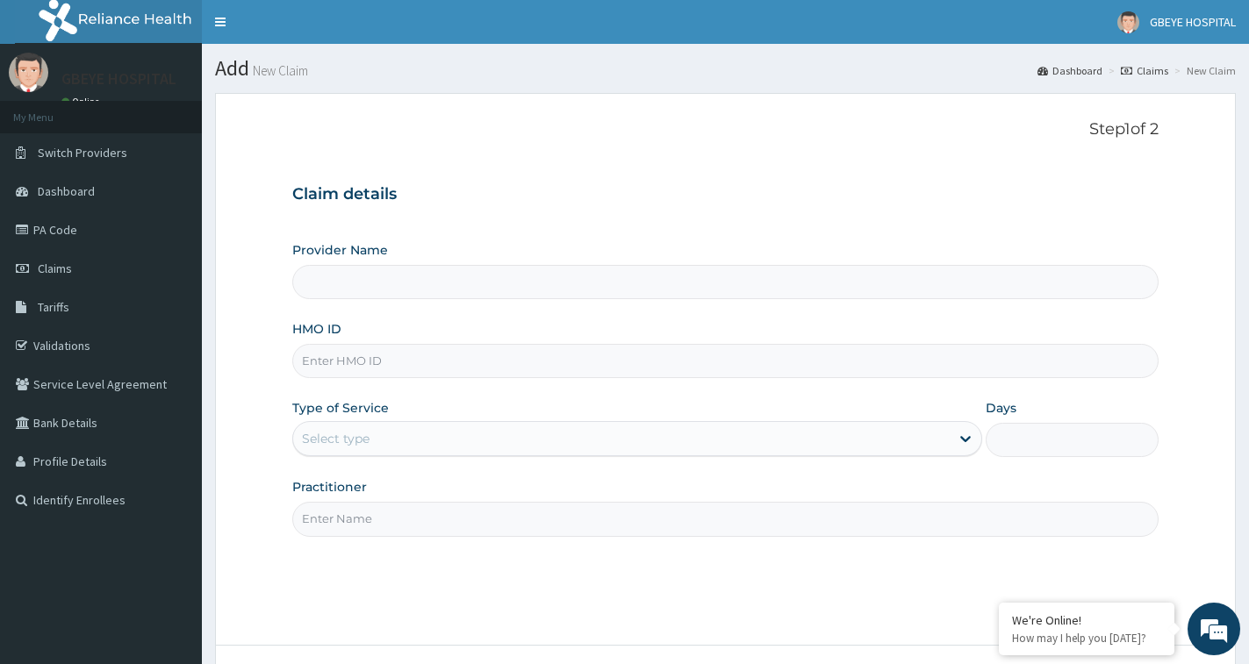
click at [359, 357] on input "HMO ID" at bounding box center [725, 361] width 866 height 34
type input "MEE"
type input "[GEOGRAPHIC_DATA] ( [GEOGRAPHIC_DATA])"
type input "MEE/10014/A"
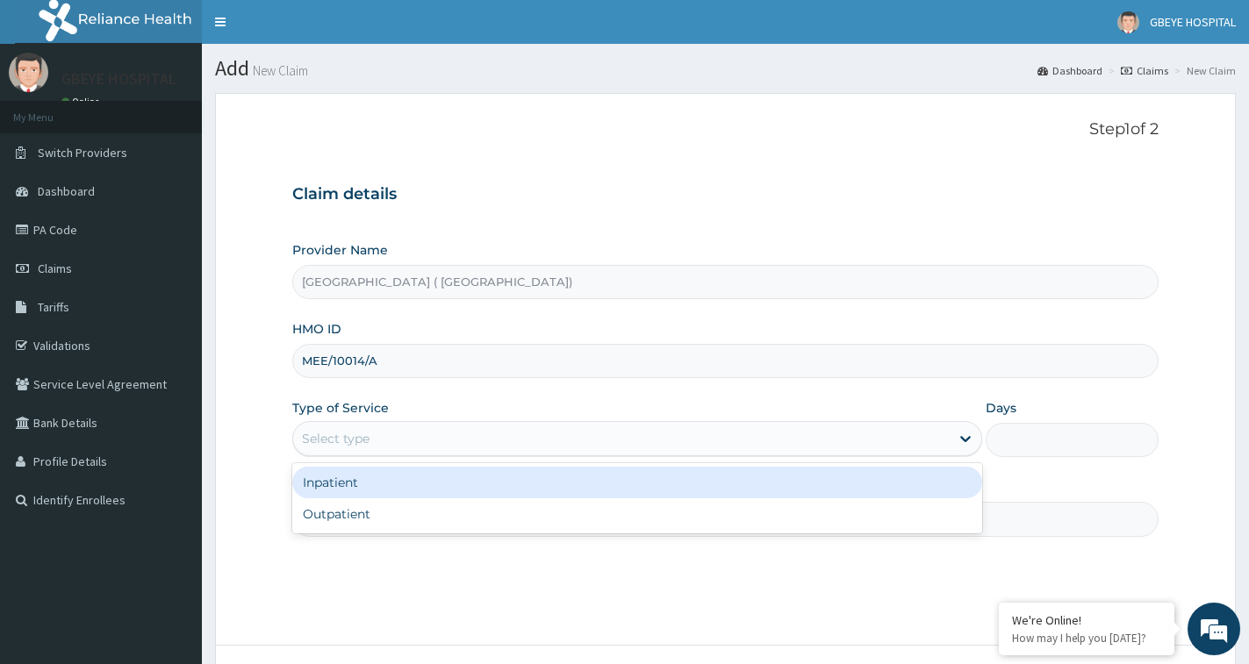
click at [570, 448] on div "Select type" at bounding box center [621, 439] width 656 height 28
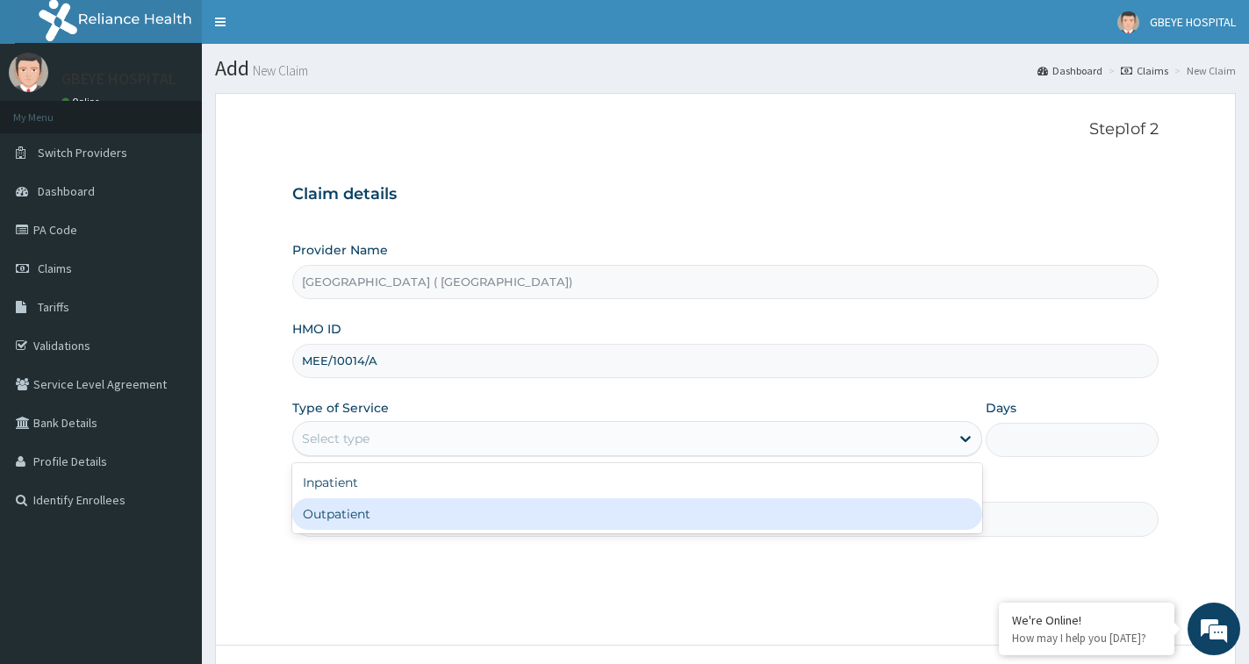
drag, startPoint x: 333, startPoint y: 504, endPoint x: 338, endPoint y: 517, distance: 13.9
click at [333, 505] on div "Outpatient" at bounding box center [637, 514] width 690 height 32
type input "1"
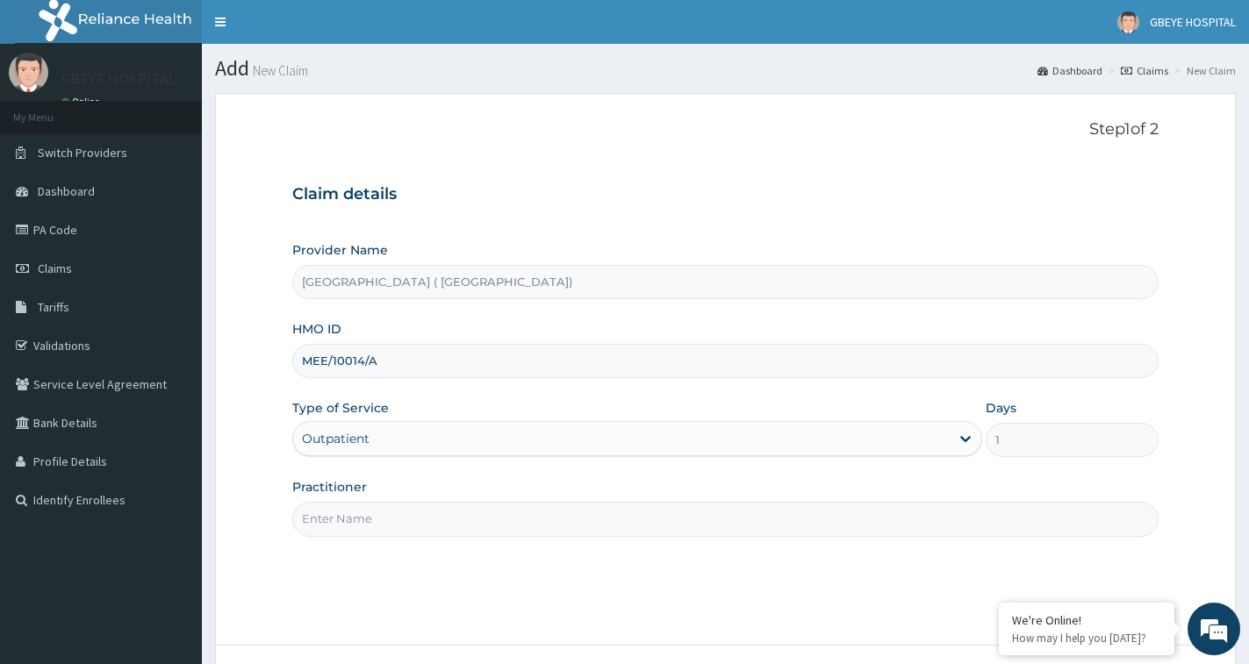
drag, startPoint x: 361, startPoint y: 521, endPoint x: 369, endPoint y: 526, distance: 9.8
click at [361, 520] on input "Practitioner" at bounding box center [725, 519] width 866 height 34
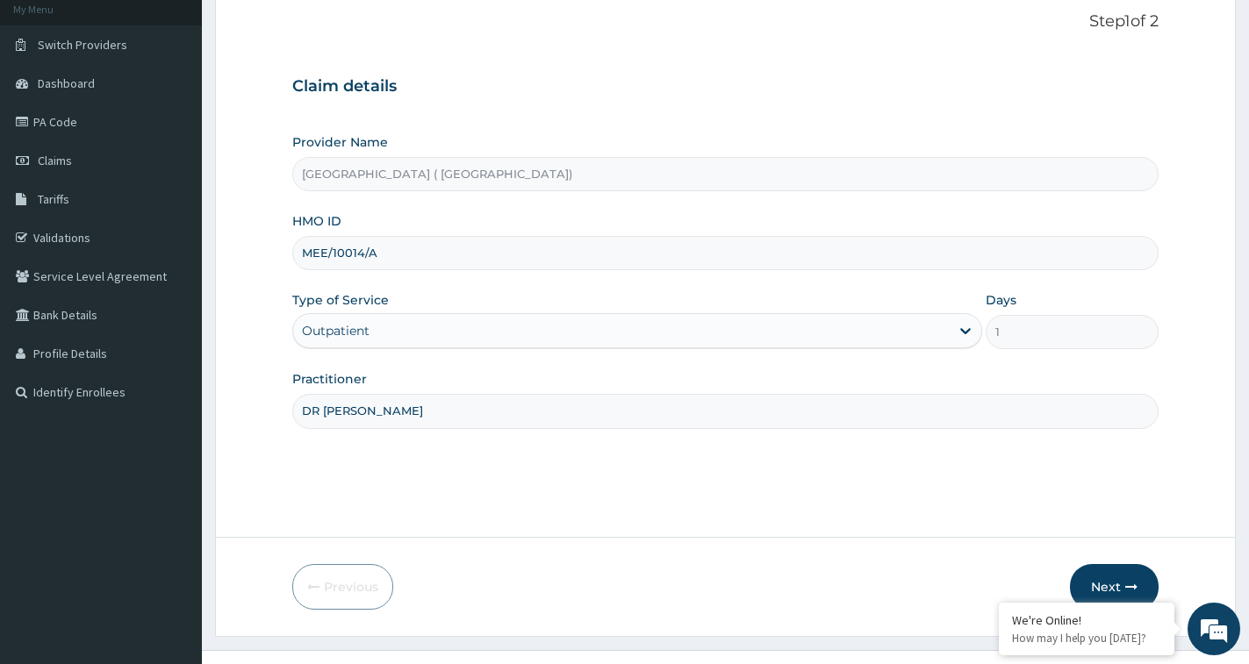
scroll to position [139, 0]
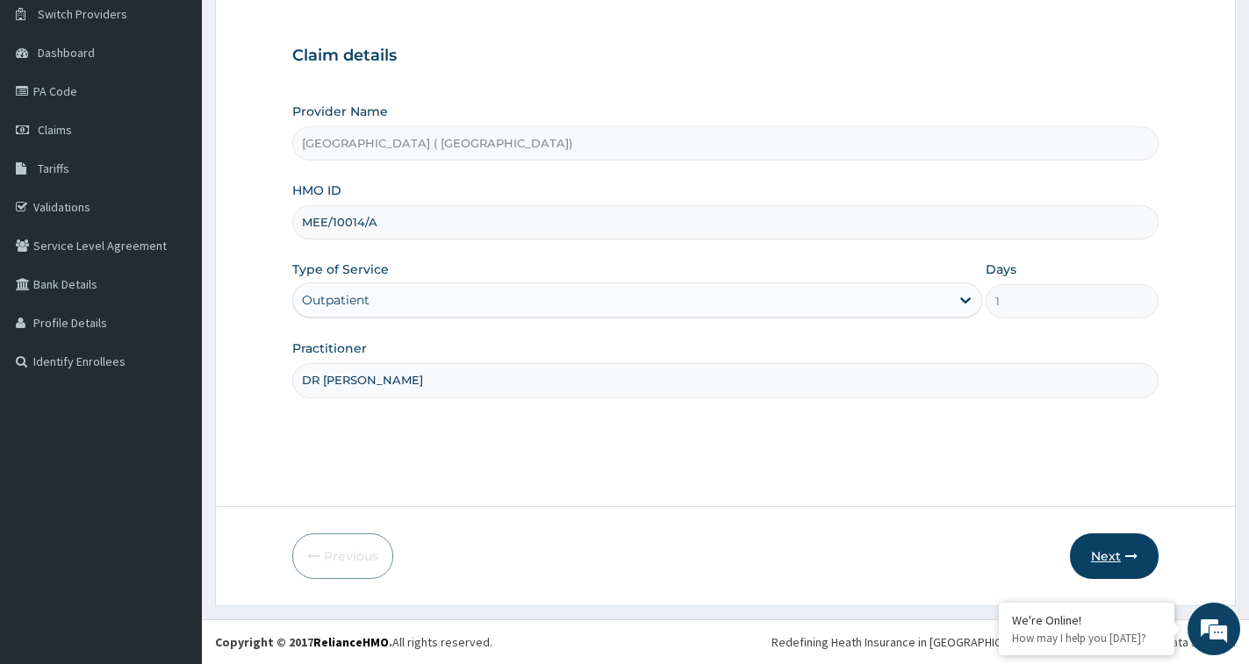
type input "DR UCHEOHA"
click at [1108, 551] on button "Next" at bounding box center [1114, 557] width 89 height 46
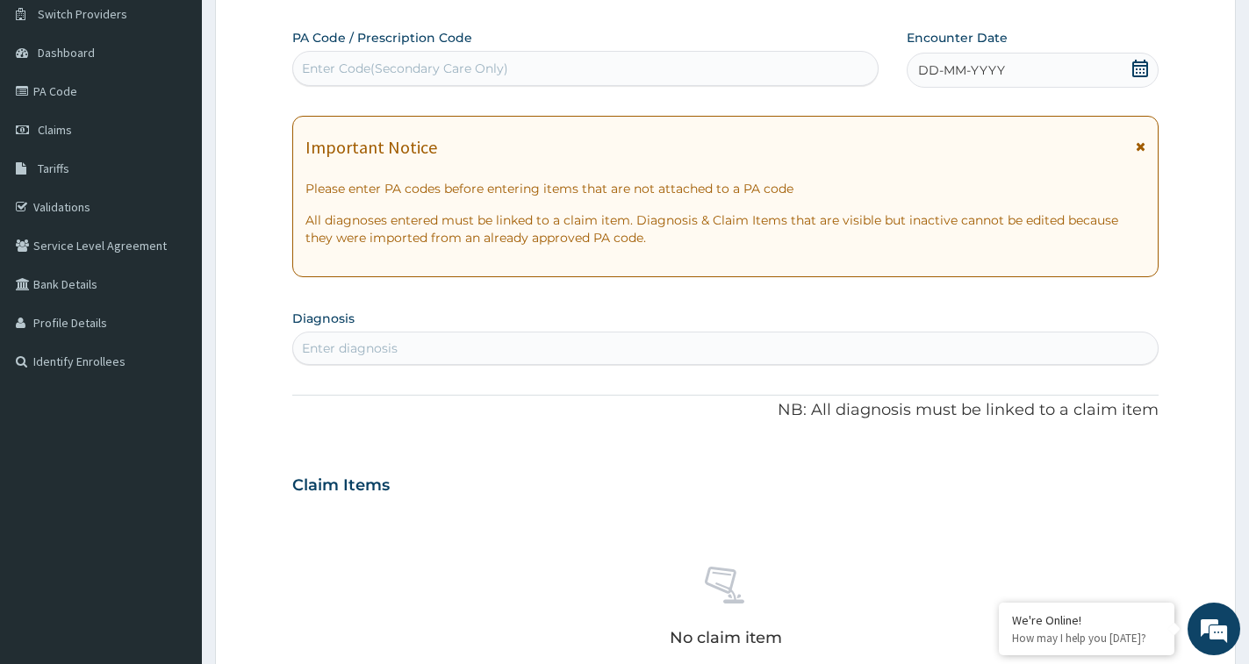
click at [957, 67] on span "DD-MM-YYYY" at bounding box center [961, 70] width 87 height 18
drag, startPoint x: 529, startPoint y: 64, endPoint x: 537, endPoint y: 70, distance: 10.0
click at [534, 66] on div "Enter Code(Secondary Care Only)" at bounding box center [585, 68] width 584 height 28
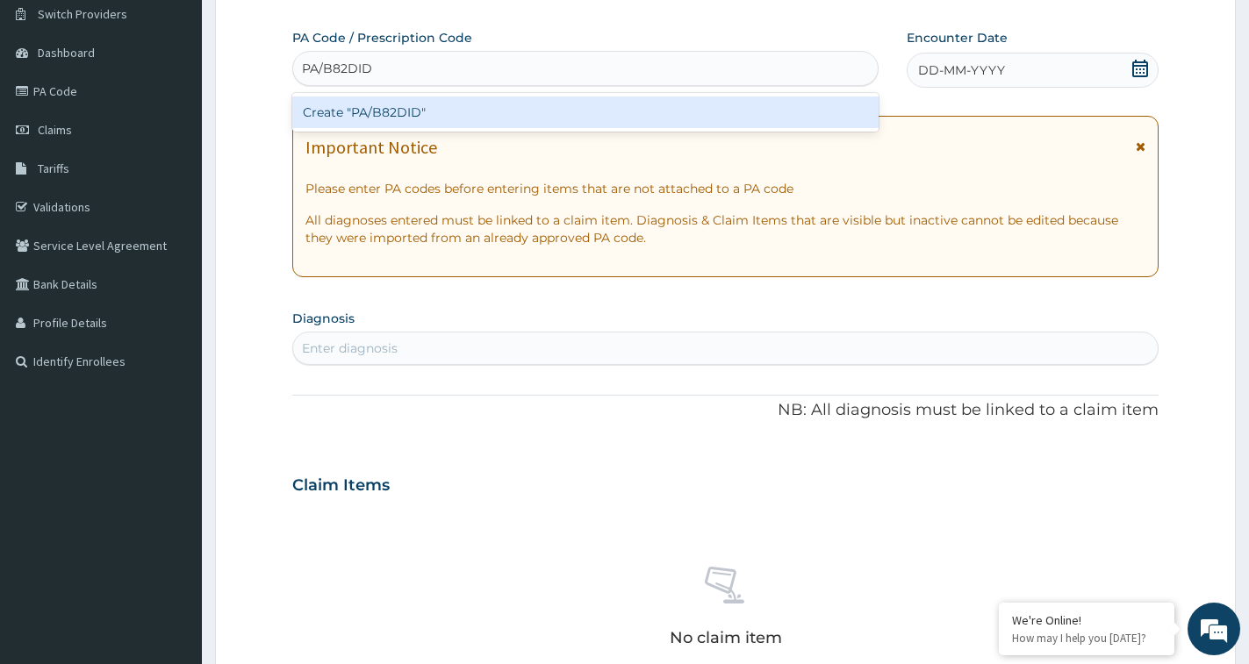
type input "PA/B82DID"
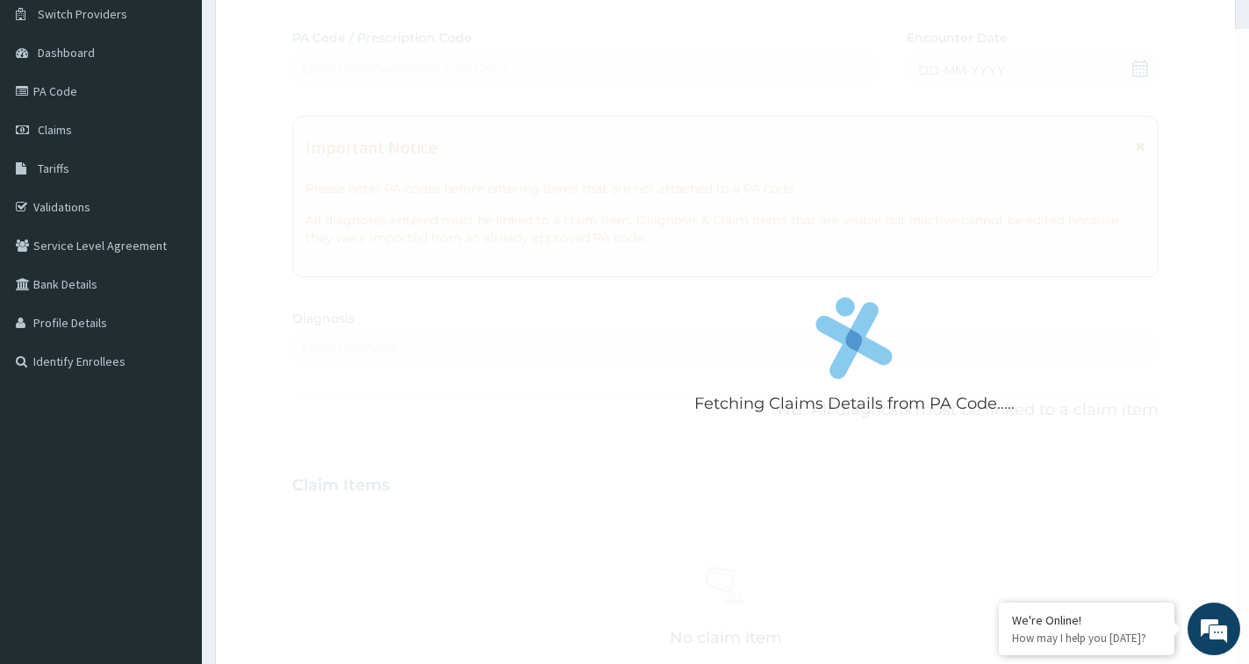
drag, startPoint x: 466, startPoint y: 87, endPoint x: 466, endPoint y: 100, distance: 13.2
click at [466, 99] on div "Fetching Claims Details from PA Code..... PA Code / Prescription Code Enter Cod…" at bounding box center [725, 483] width 866 height 908
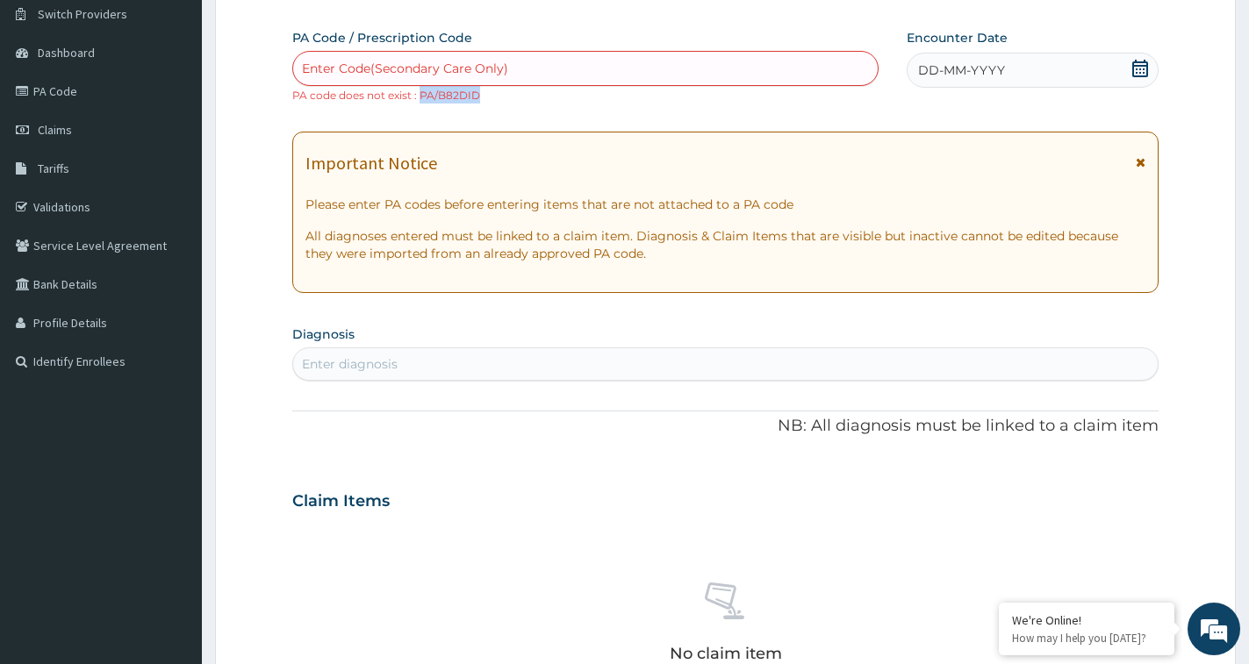
drag, startPoint x: 491, startPoint y: 94, endPoint x: 423, endPoint y: 97, distance: 68.5
click at [423, 97] on div "Enter Code(Secondary Care Only) PA code does not exist : PA/B82DID" at bounding box center [585, 77] width 586 height 53
copy small "PA/B82DID"
click at [418, 67] on div "Enter Code(Secondary Care Only)" at bounding box center [405, 69] width 206 height 18
paste input "PA/B82DID"
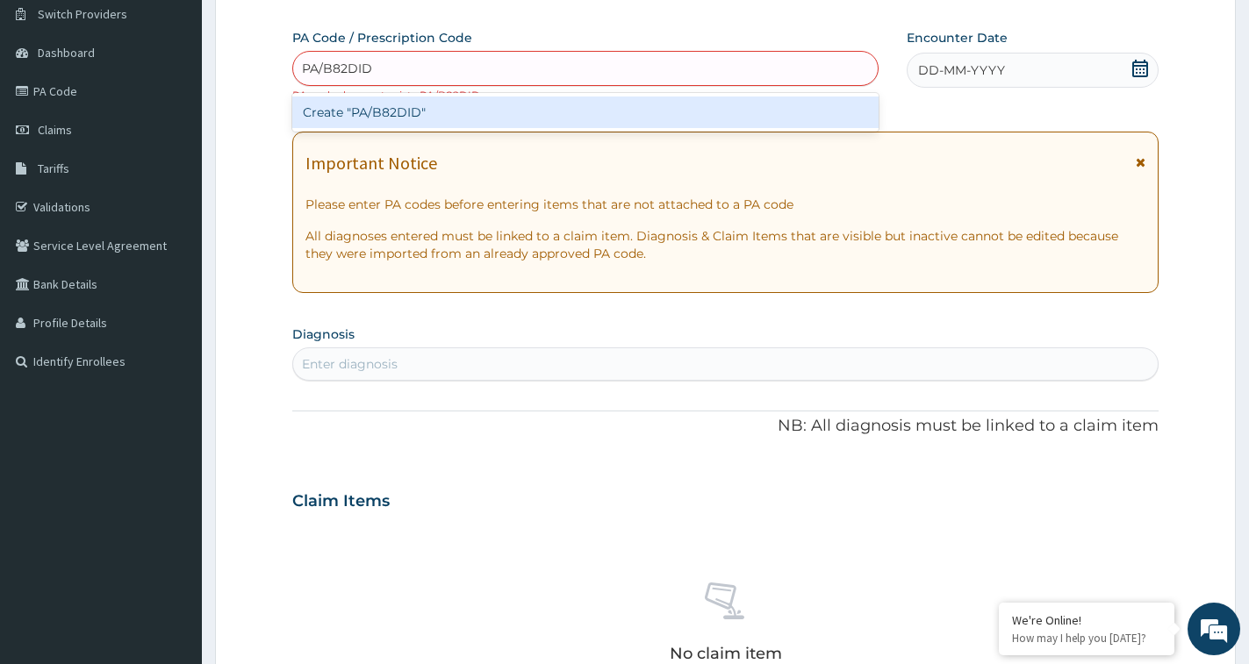
click at [363, 62] on input "PA/B82DID" at bounding box center [338, 69] width 73 height 18
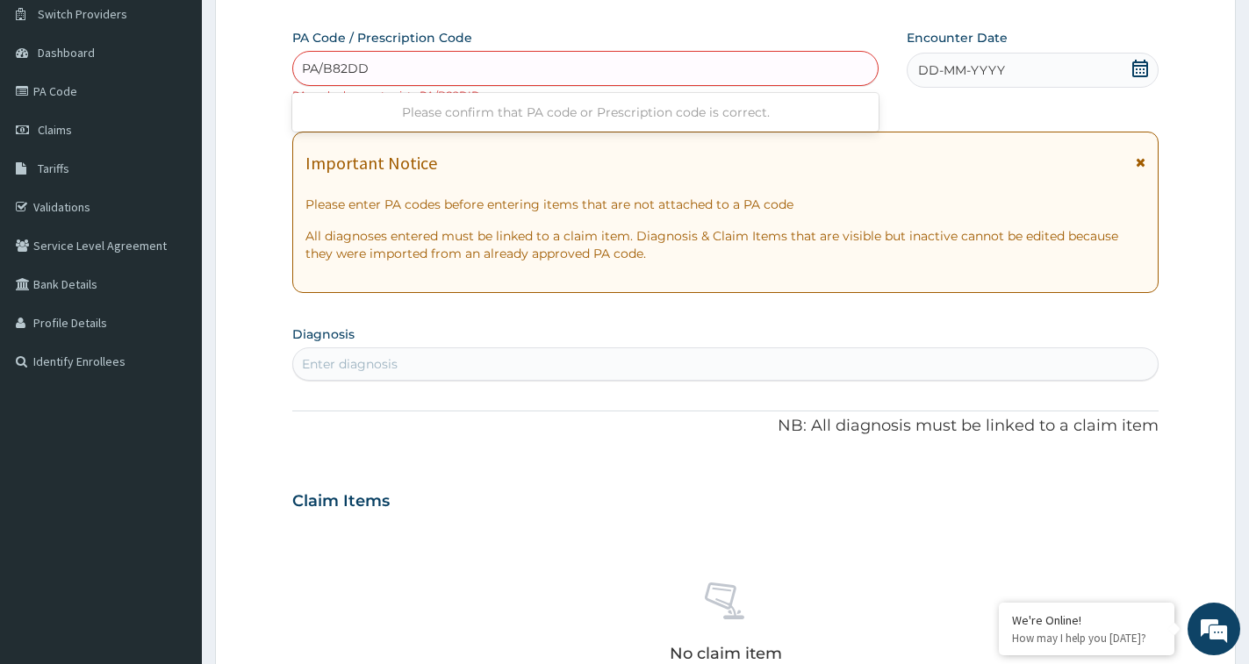
type input "PA/B82D1D"
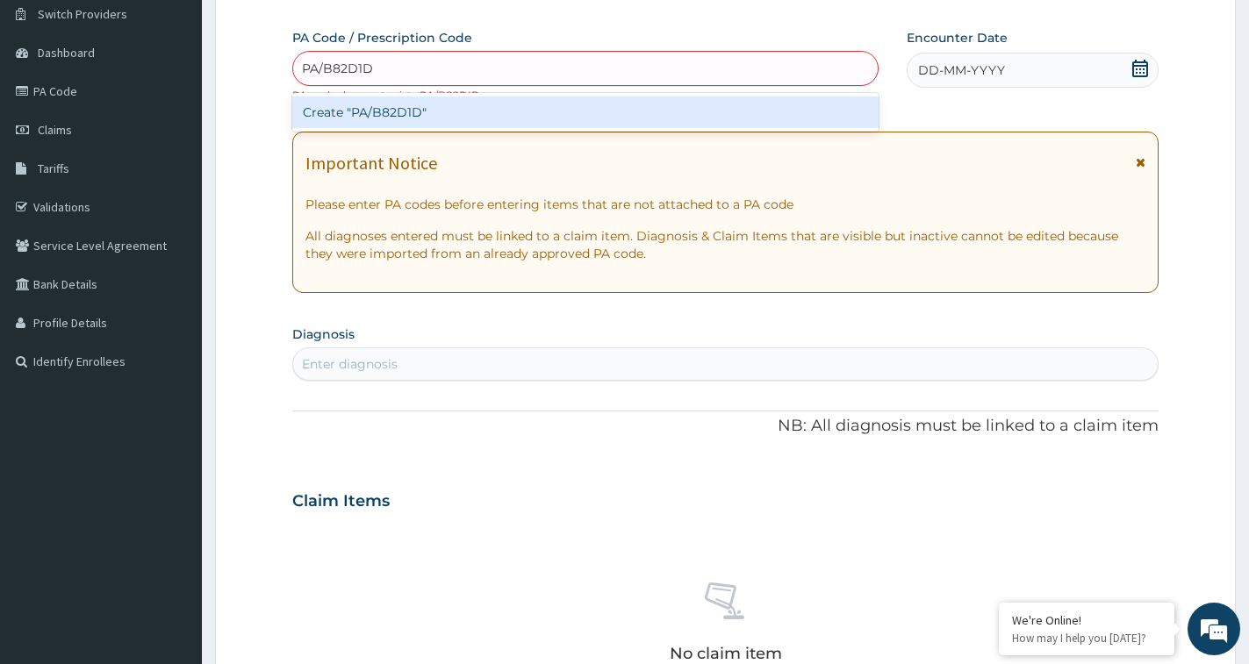
click at [427, 106] on div "Create "PA/B82D1D"" at bounding box center [585, 113] width 586 height 32
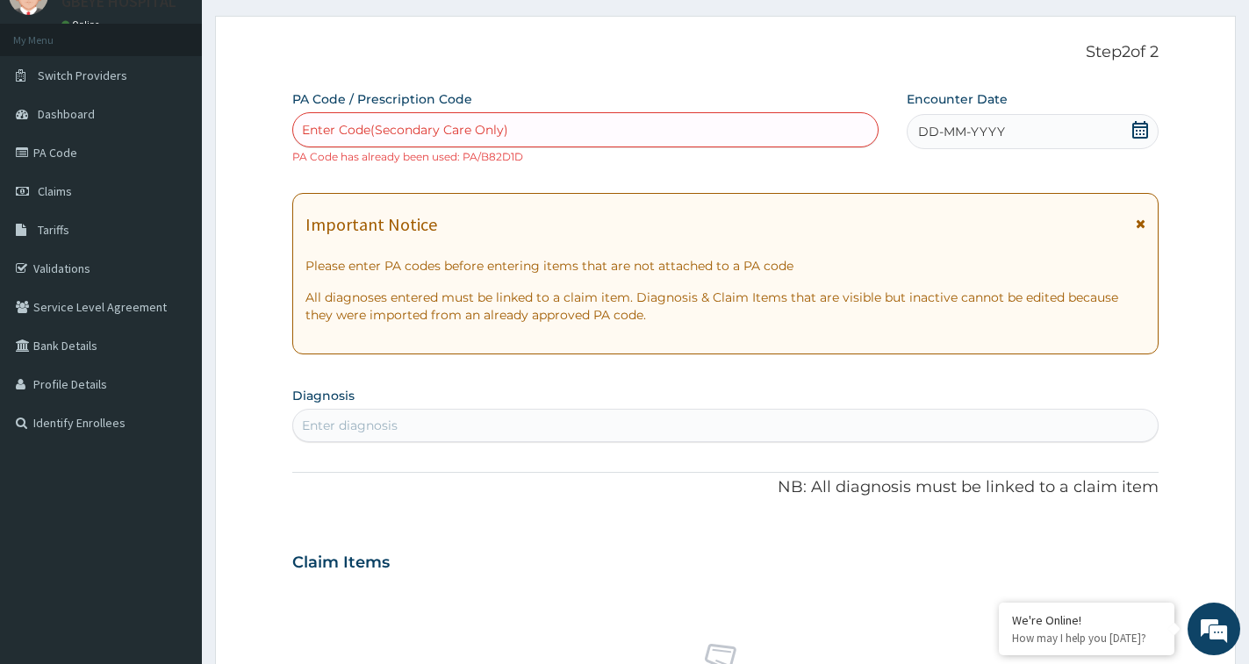
scroll to position [0, 0]
